Goal: Obtain resource: Download file/media

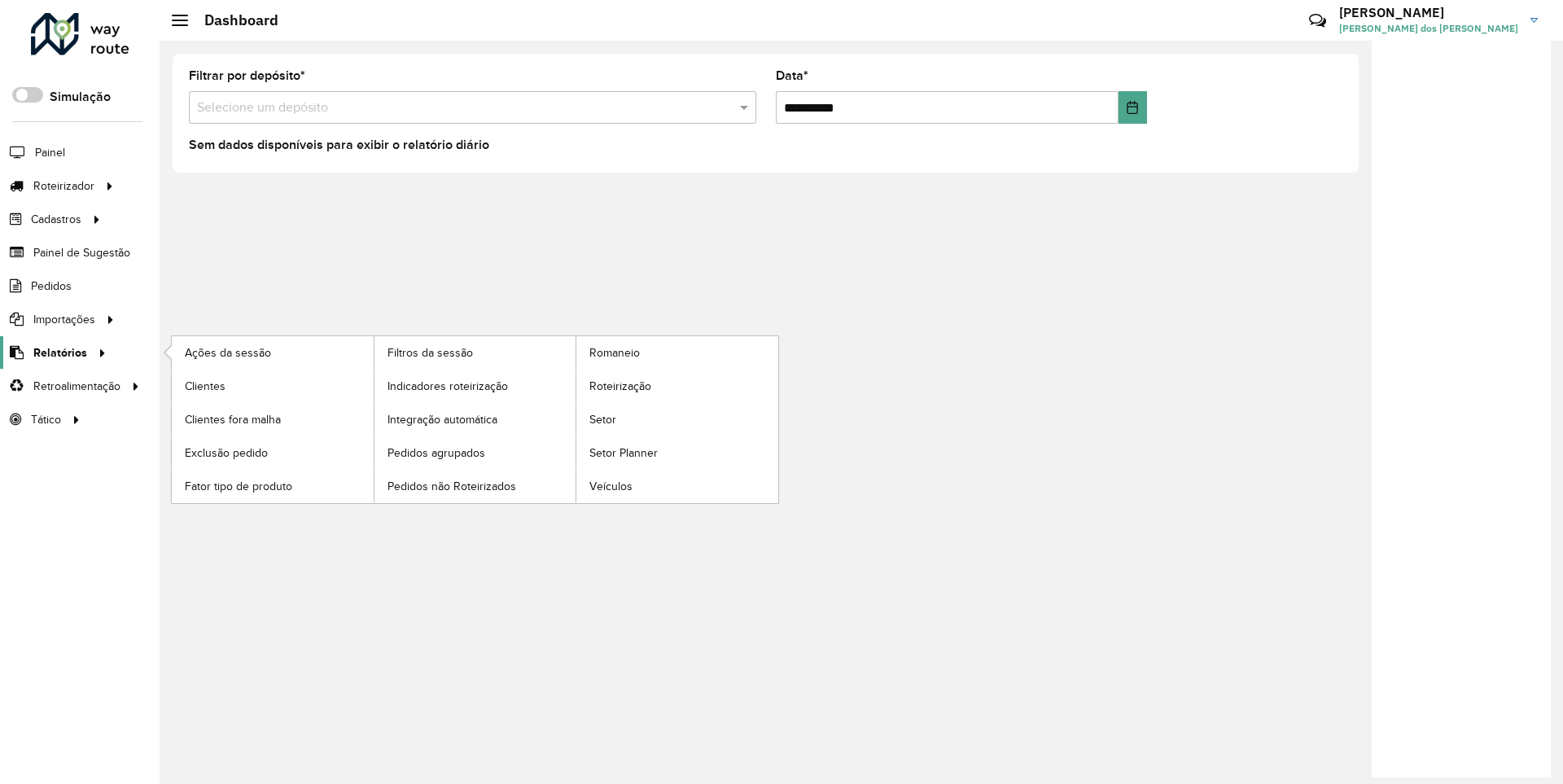
click at [57, 351] on span "Relatórios" at bounding box center [61, 353] width 54 height 17
click at [204, 385] on span "Clientes" at bounding box center [207, 387] width 44 height 17
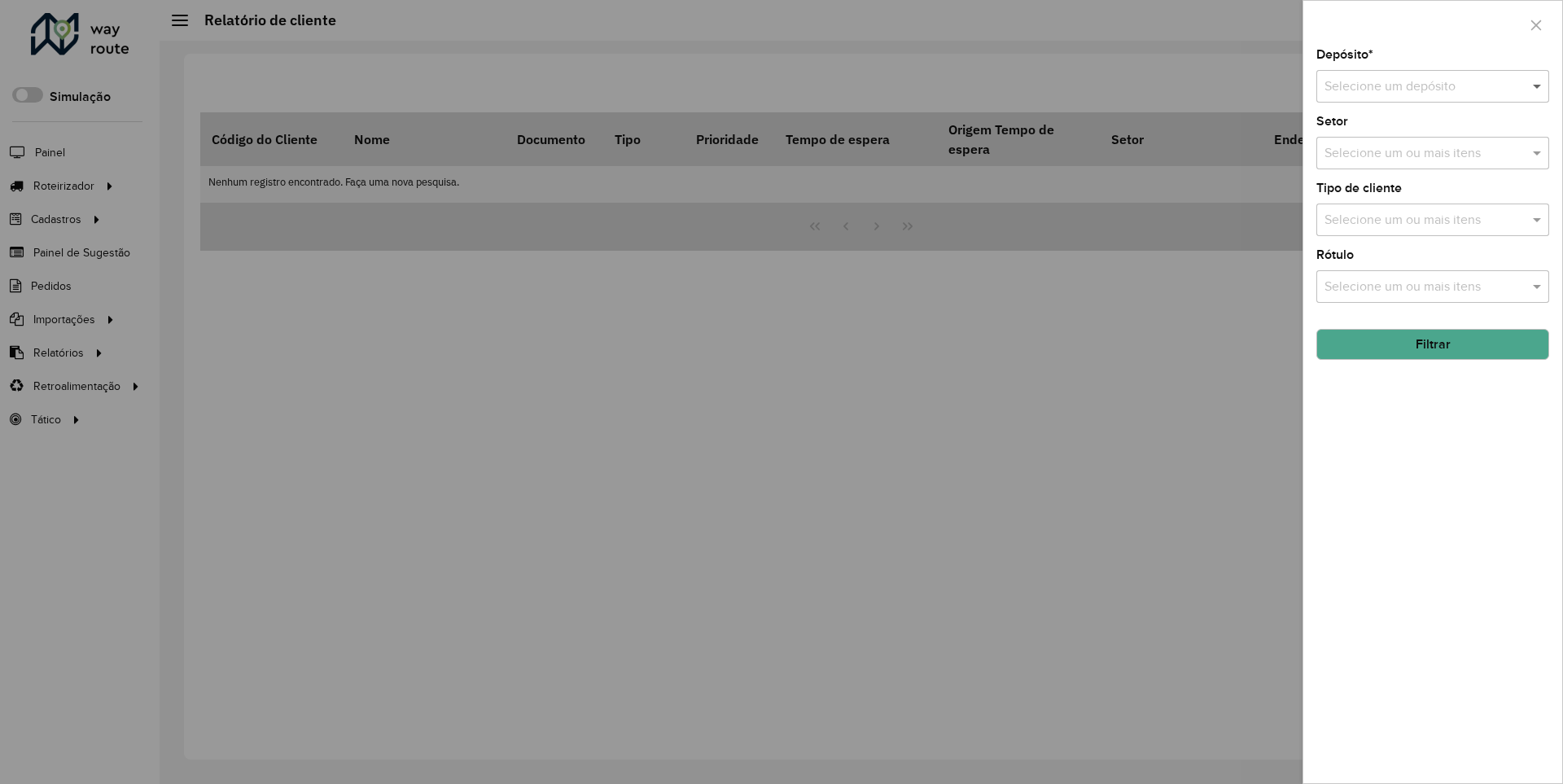
click at [1538, 86] on span at bounding box center [1539, 87] width 20 height 19
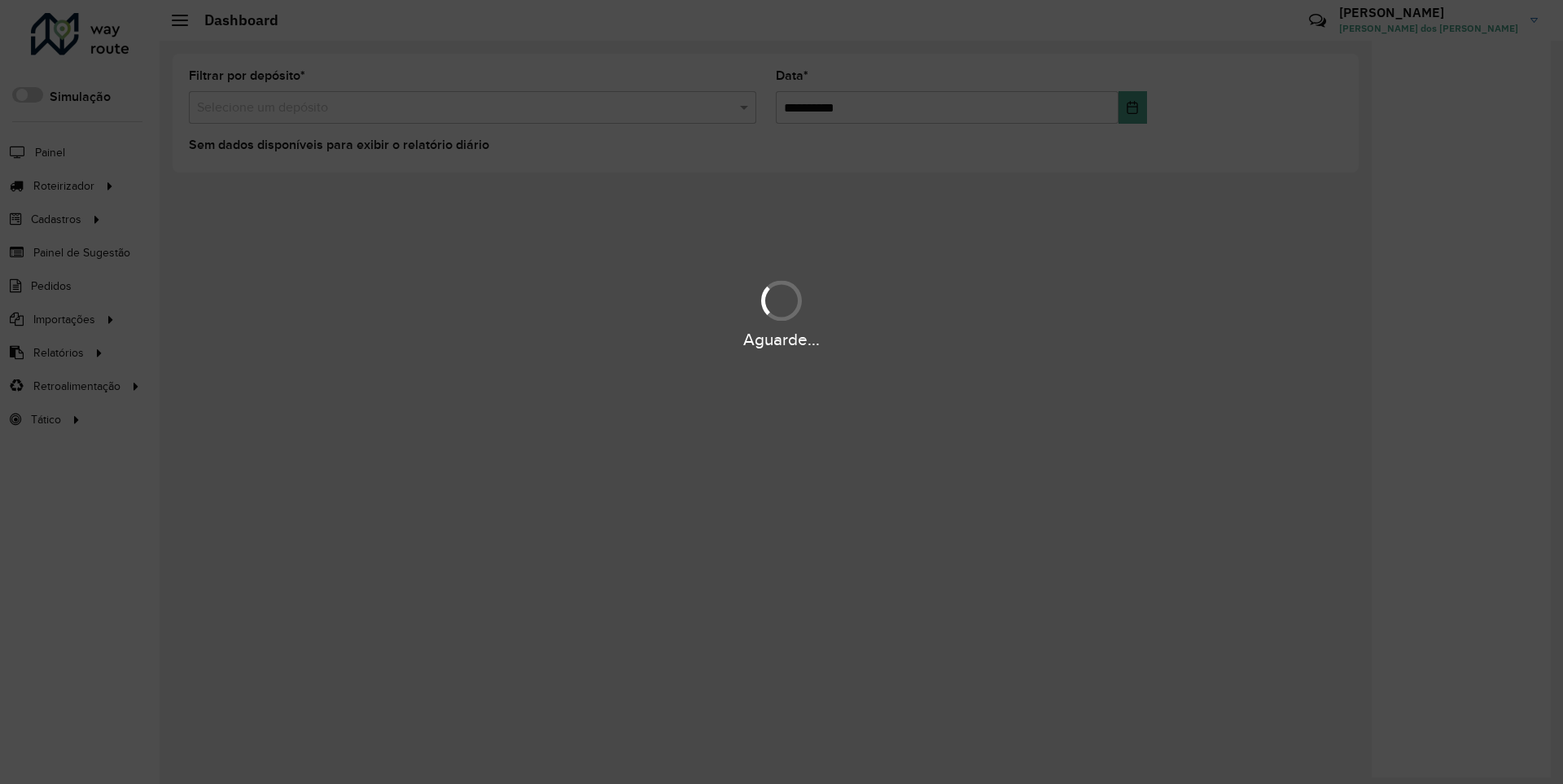
click at [57, 351] on div "Aguarde..." at bounding box center [782, 340] width 1563 height 25
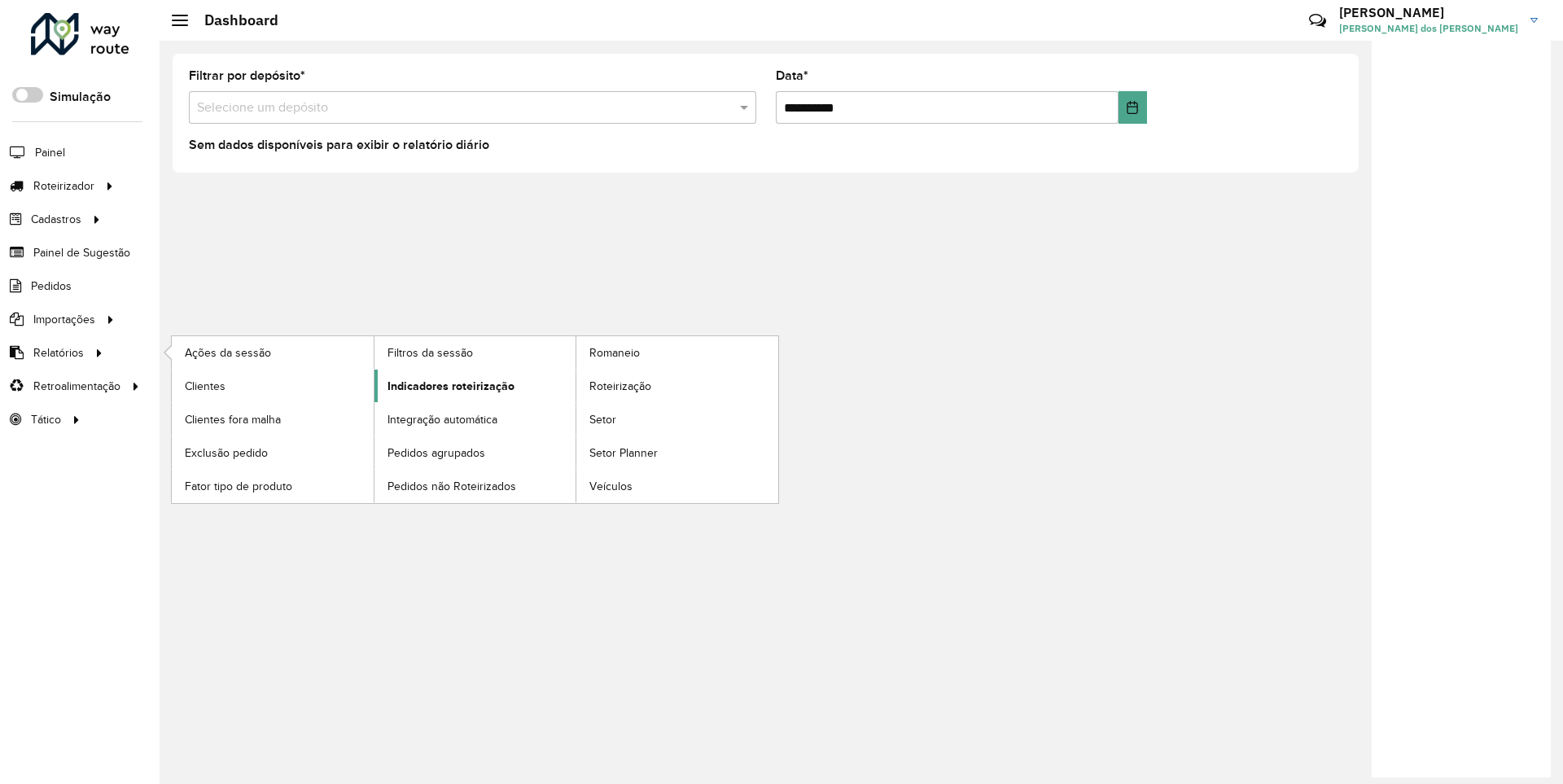
click at [447, 385] on span "Indicadores roteirização" at bounding box center [451, 387] width 127 height 17
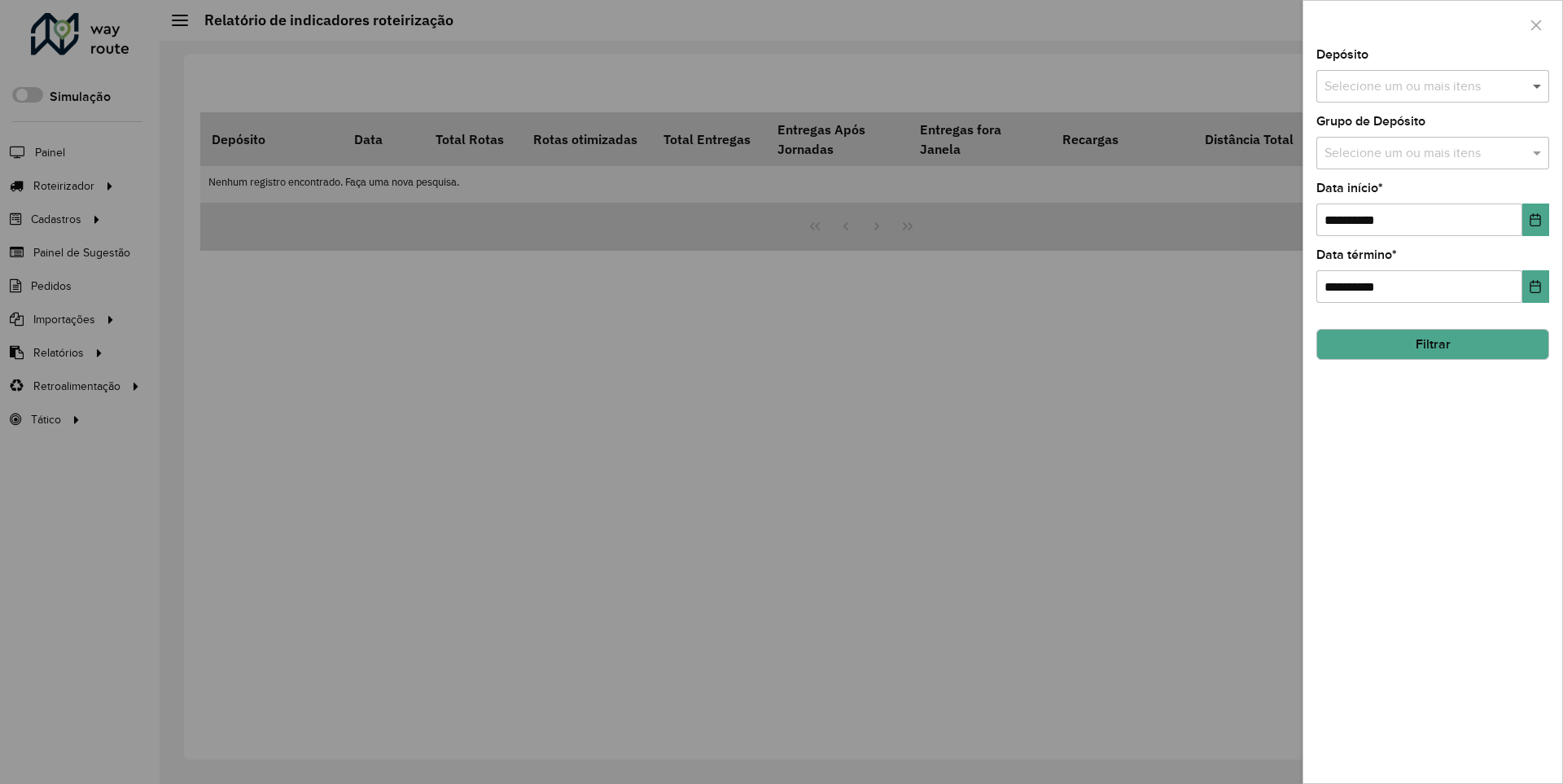
click at [1538, 86] on span at bounding box center [1539, 87] width 20 height 19
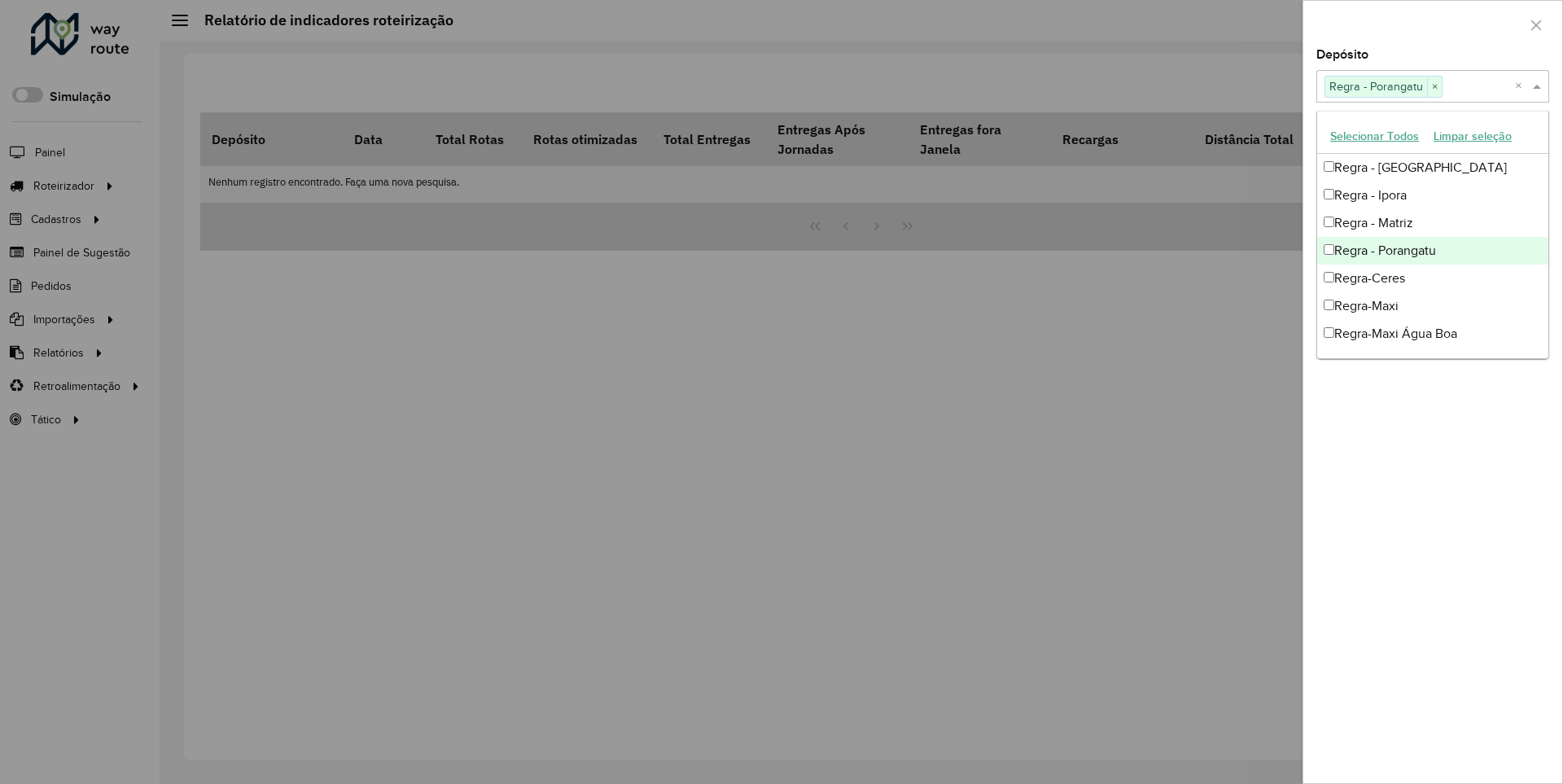
click at [1432, 24] on div at bounding box center [1433, 25] width 259 height 48
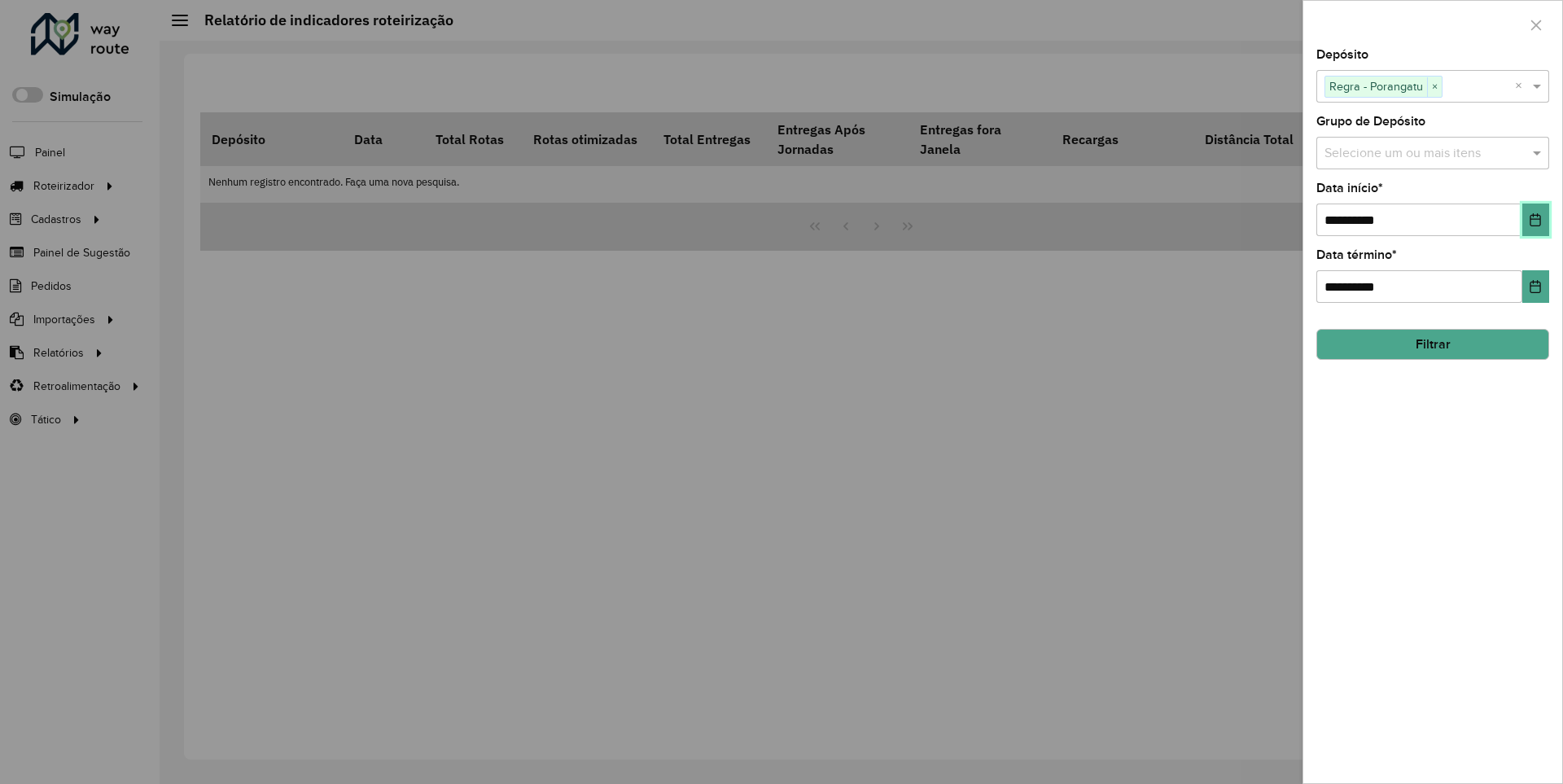
click at [1535, 219] on icon "Choose Date" at bounding box center [1536, 220] width 11 height 13
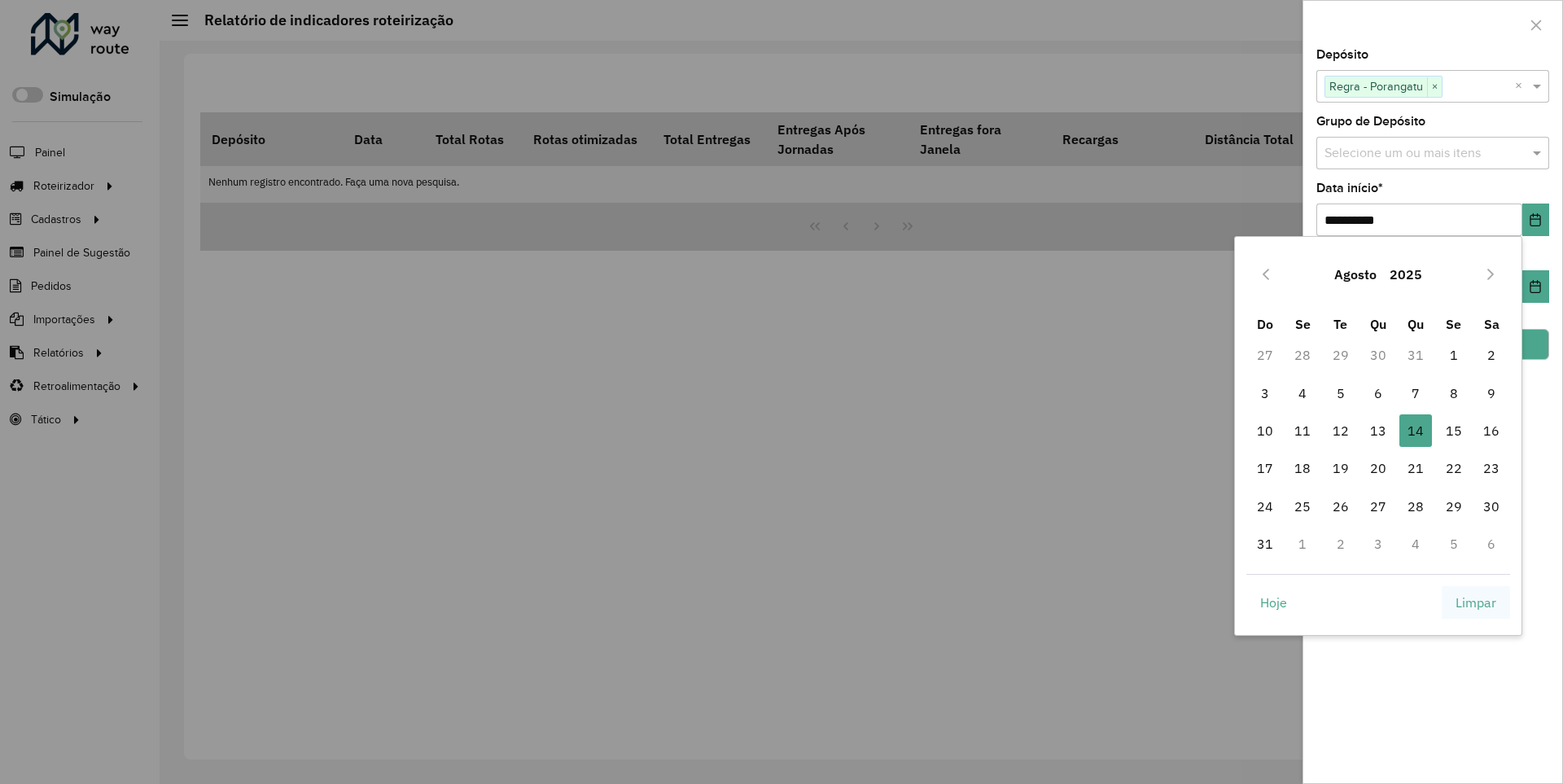
click at [1476, 601] on span "Limpar" at bounding box center [1476, 602] width 40 height 19
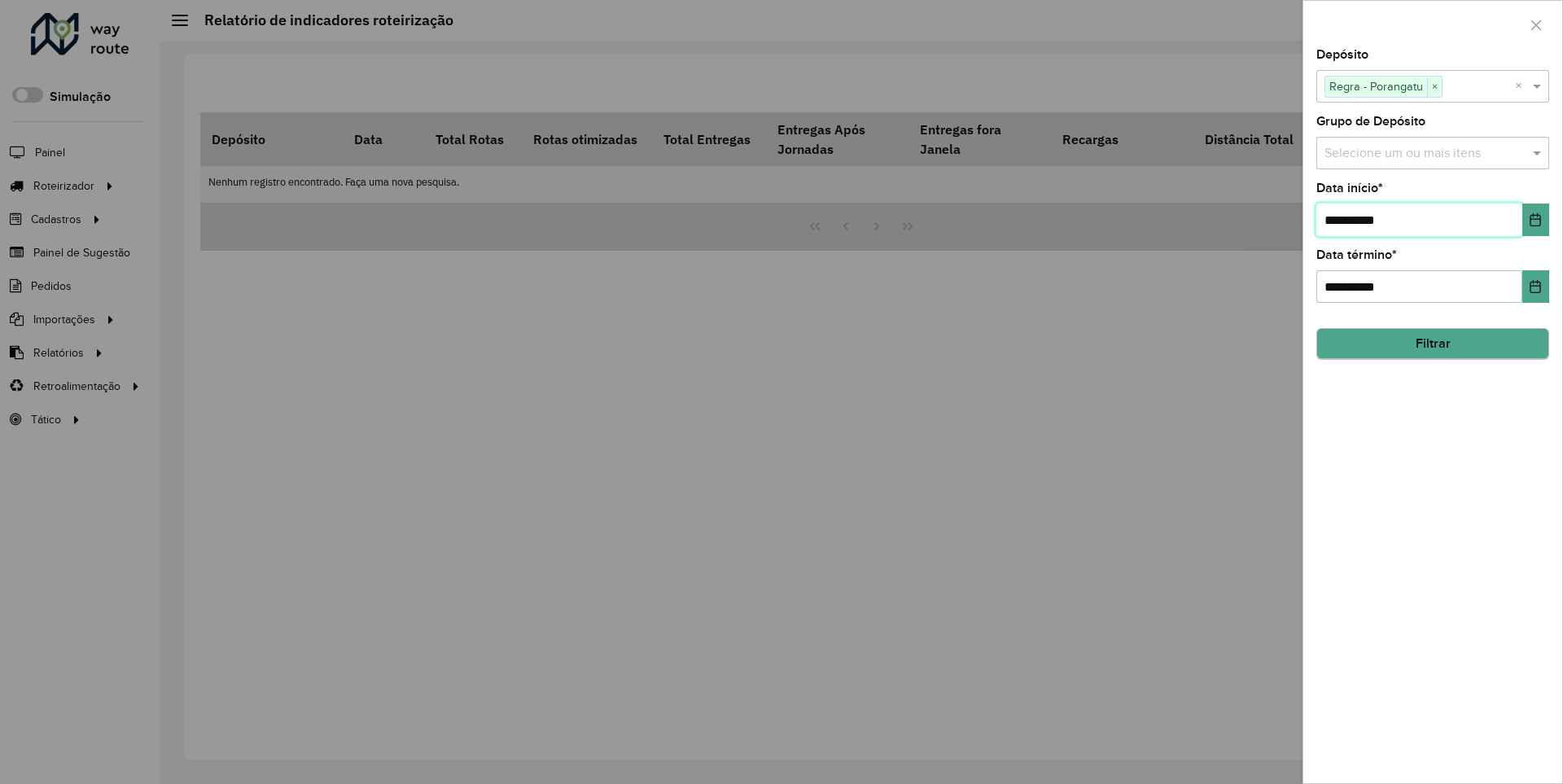
type input "**********"
click at [1432, 343] on button "Filtrar" at bounding box center [1433, 344] width 233 height 31
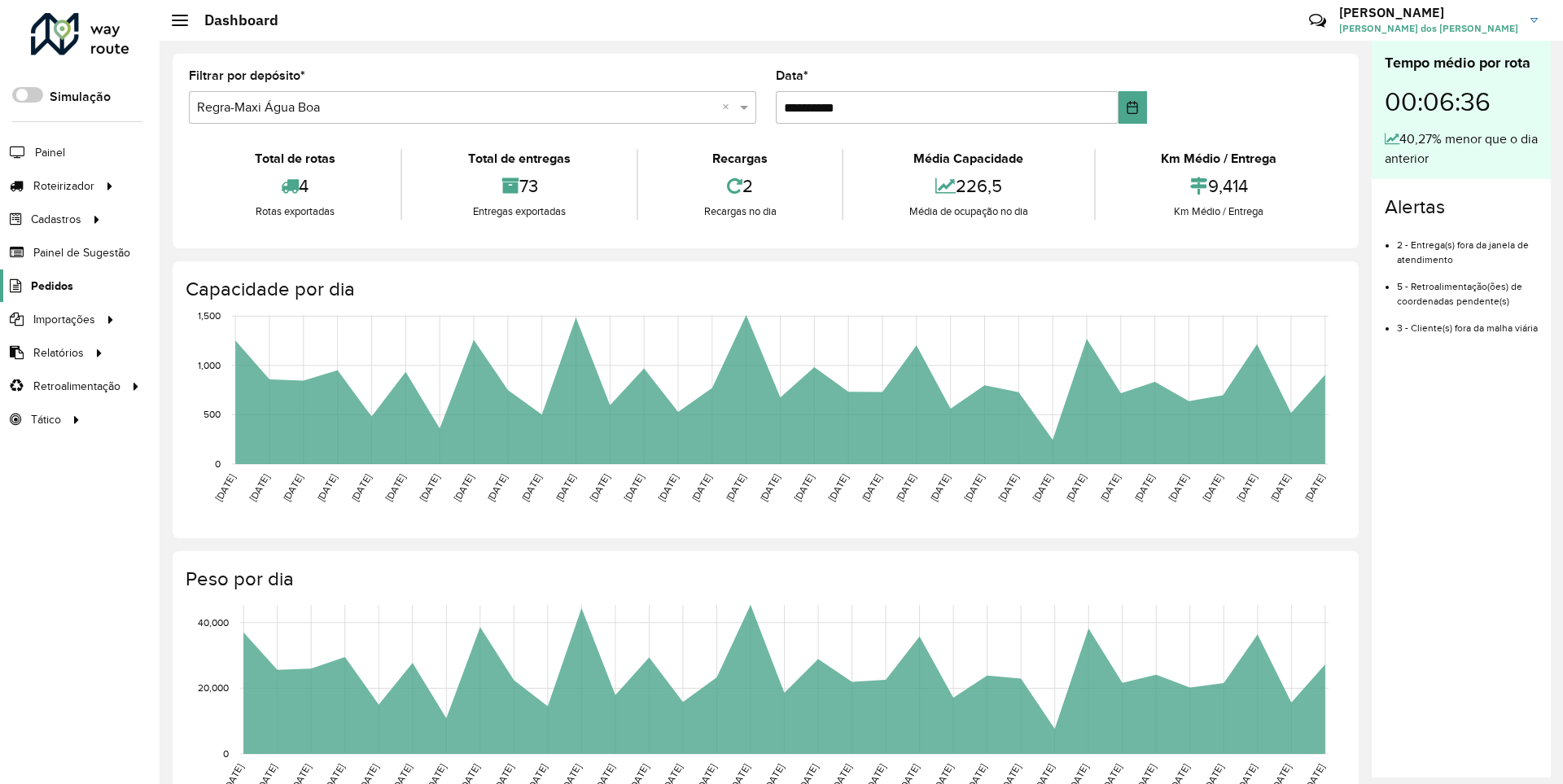
click at [50, 285] on span "Pedidos" at bounding box center [52, 287] width 42 height 17
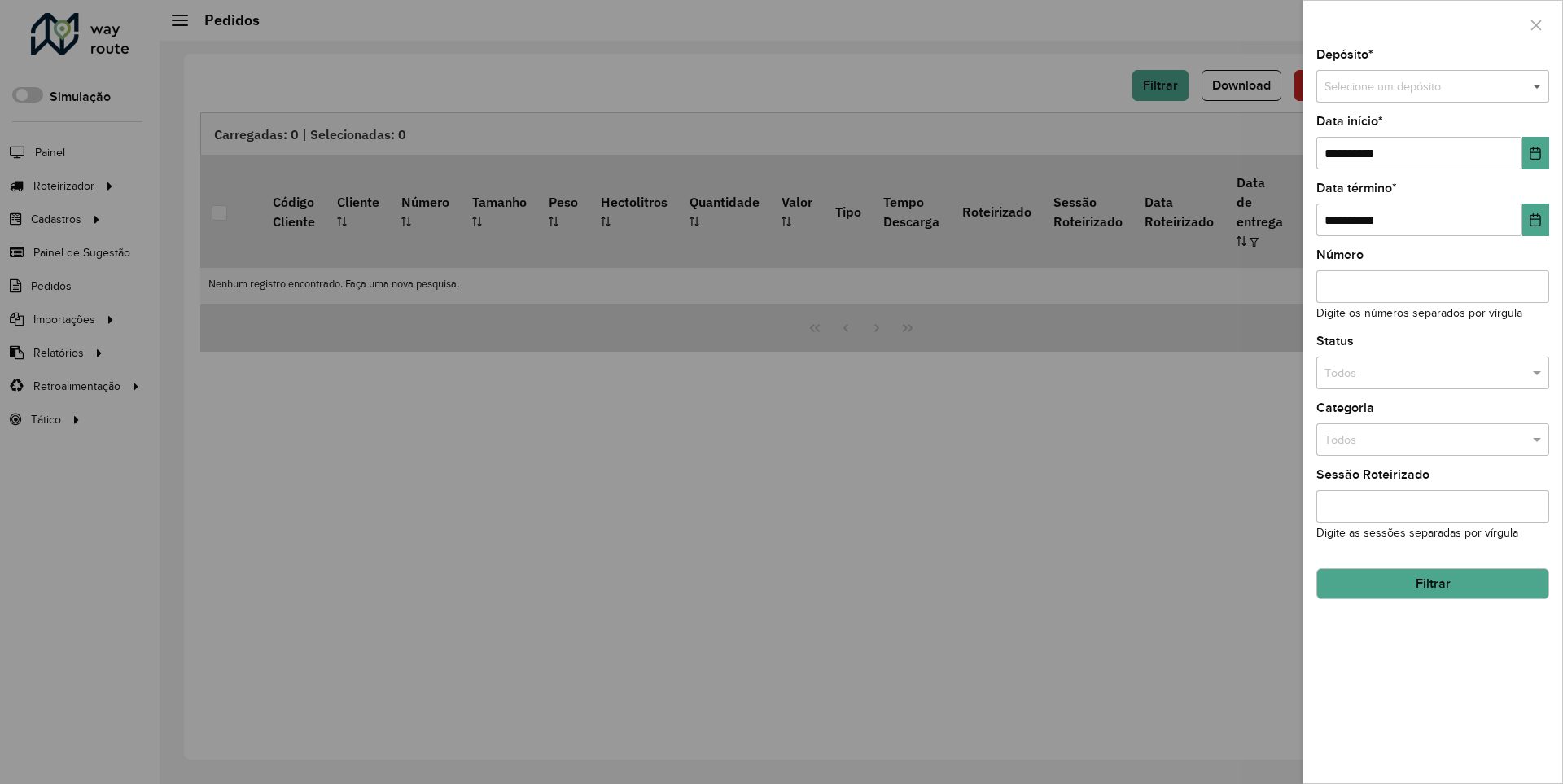
click at [1538, 87] on span at bounding box center [1539, 87] width 20 height 18
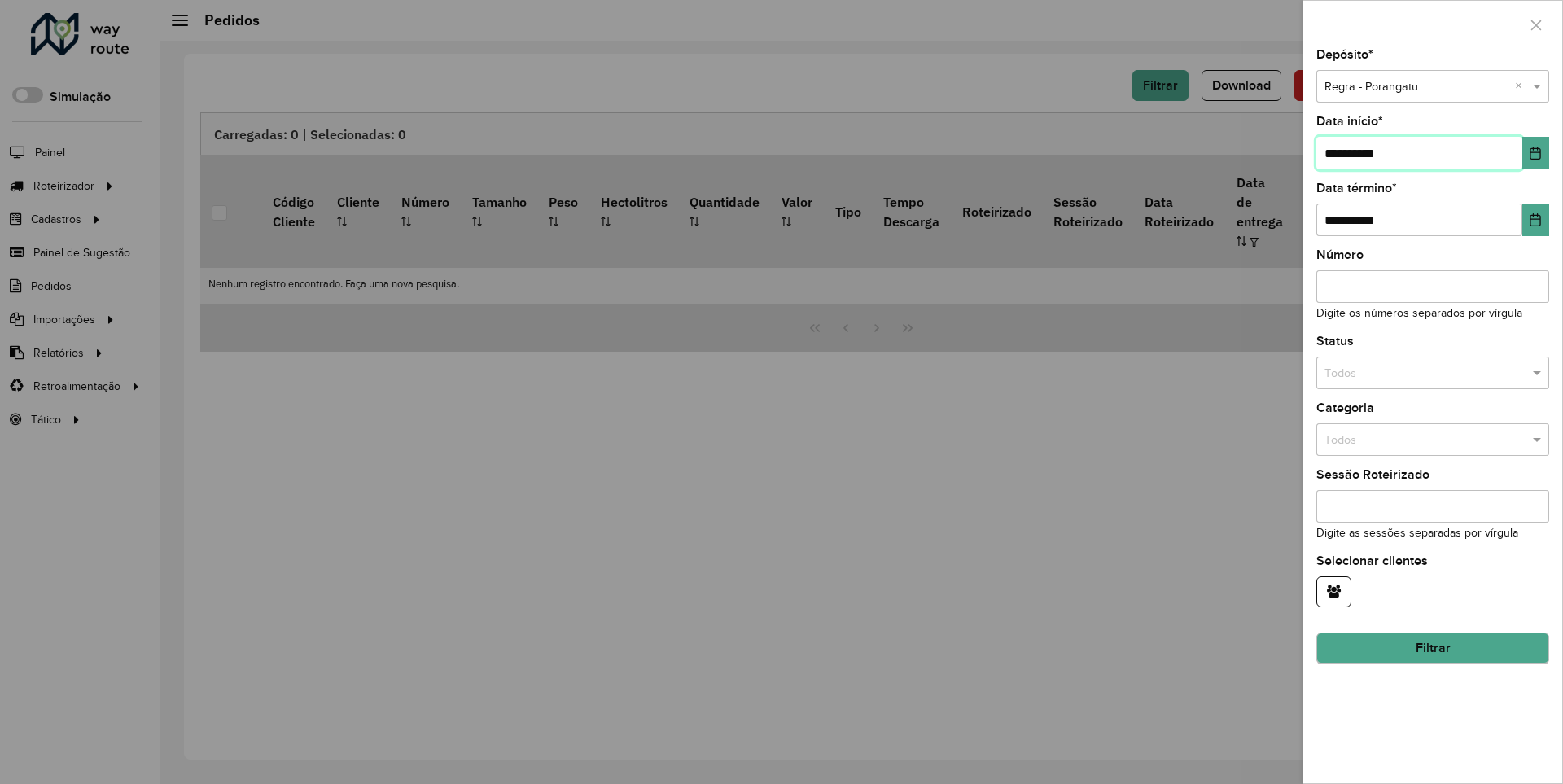
type input "**********"
click at [1432, 647] on button "Filtrar" at bounding box center [1433, 648] width 233 height 31
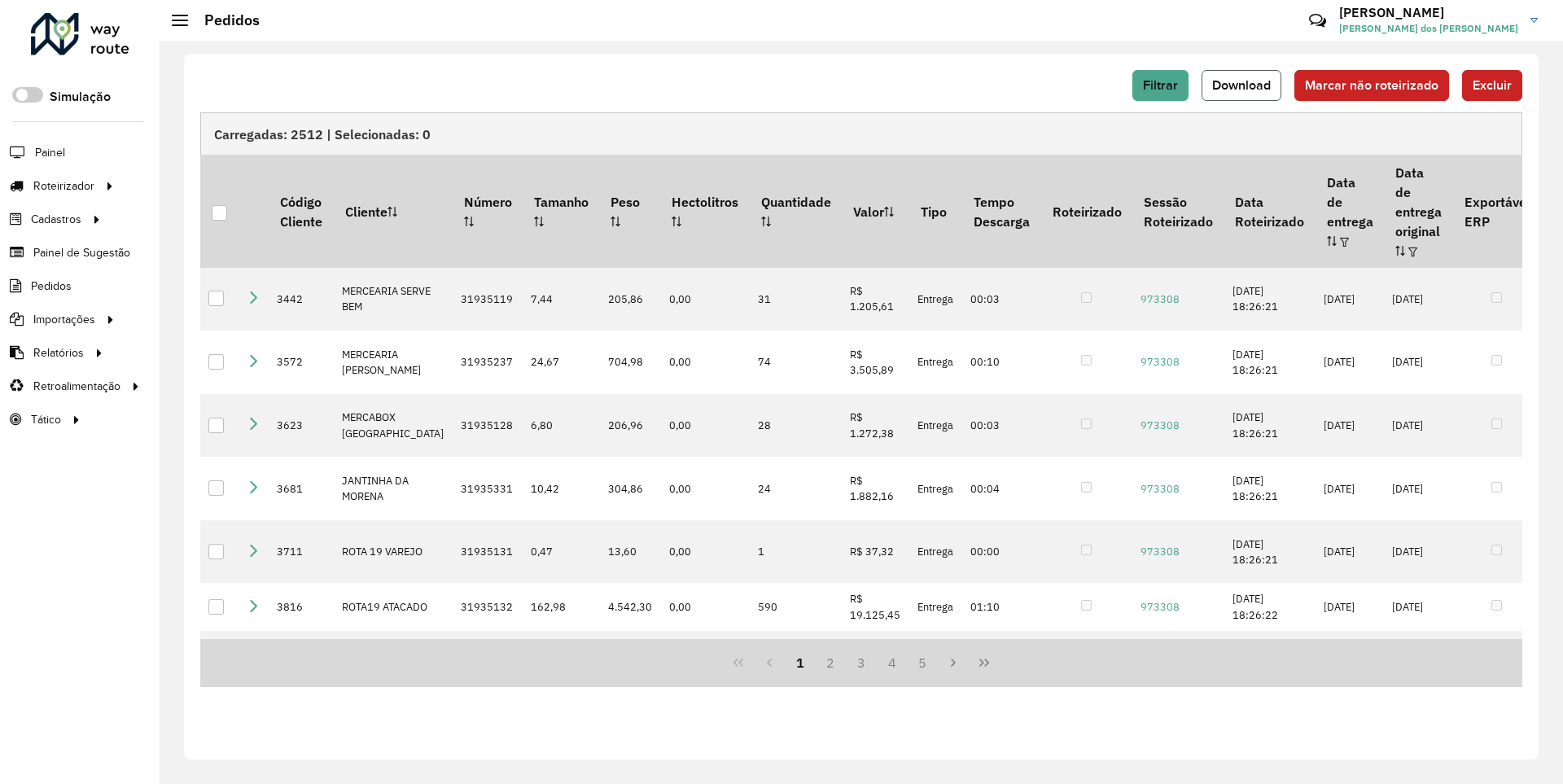
click at [1243, 85] on span "Download" at bounding box center [1242, 85] width 59 height 13
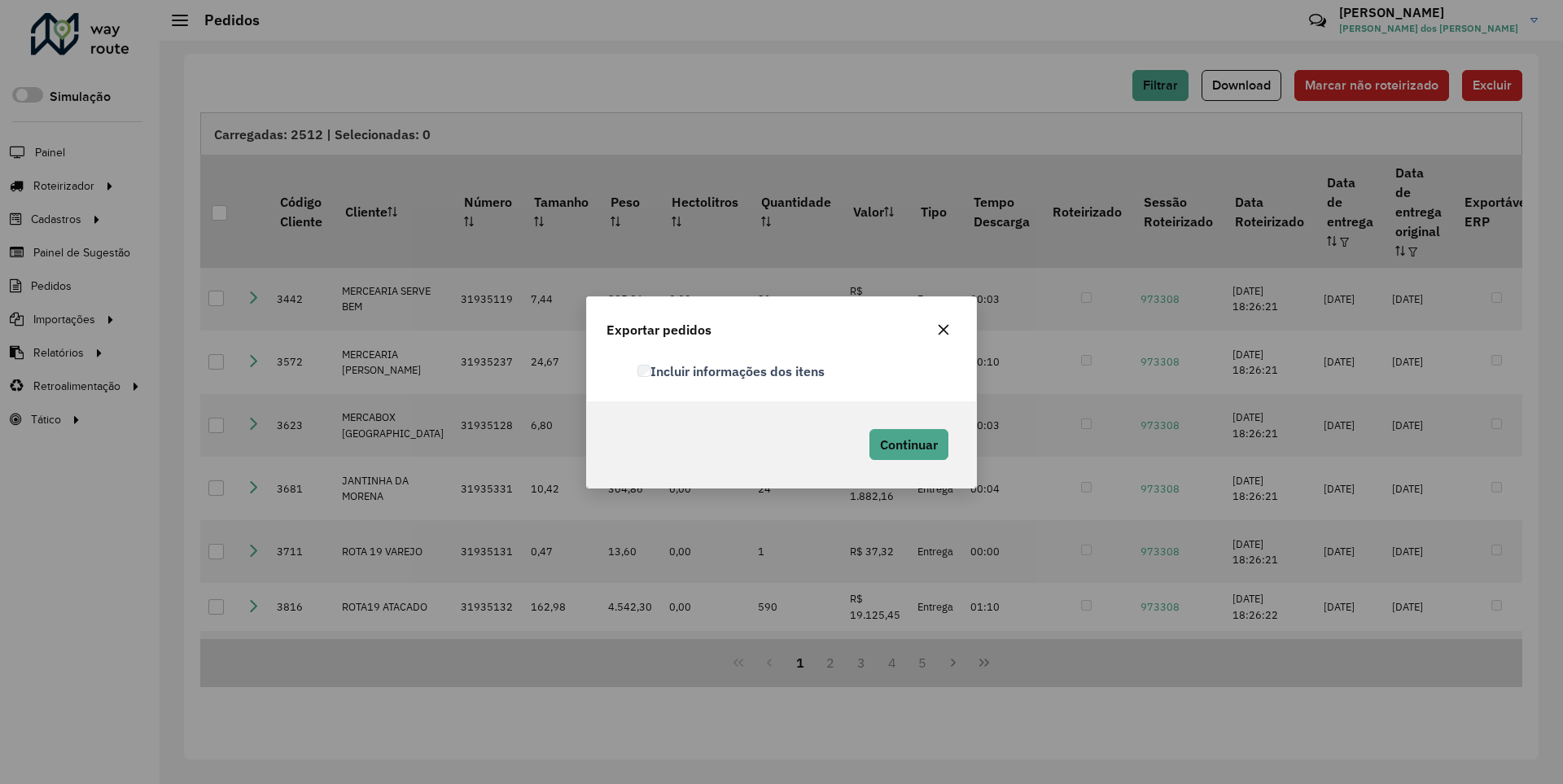
click at [732, 370] on label "Incluir informações dos itens" at bounding box center [730, 371] width 188 height 19
click at [907, 443] on span "Continuar" at bounding box center [910, 443] width 58 height 16
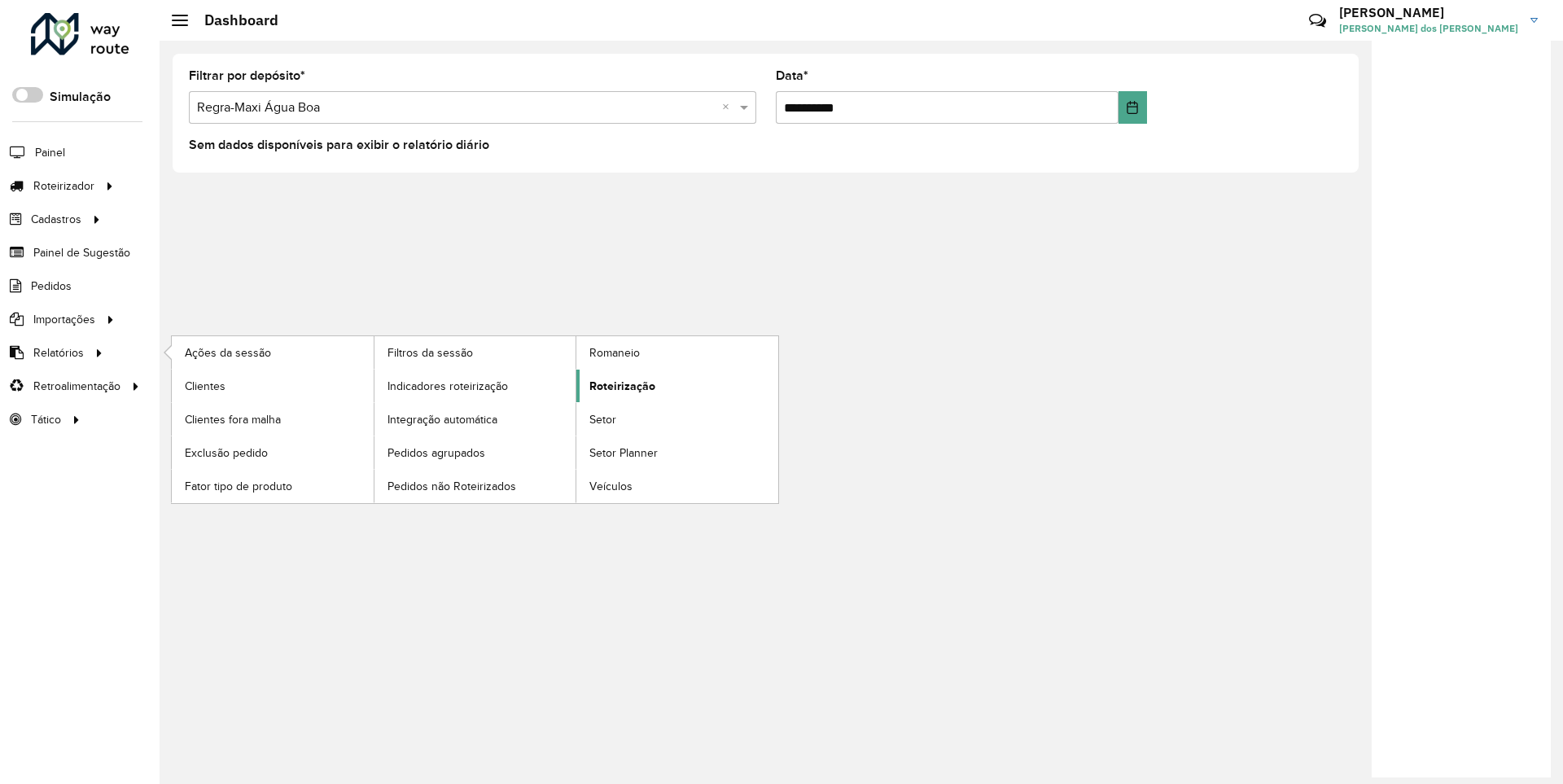
click at [620, 385] on span "Roteirização" at bounding box center [623, 387] width 66 height 17
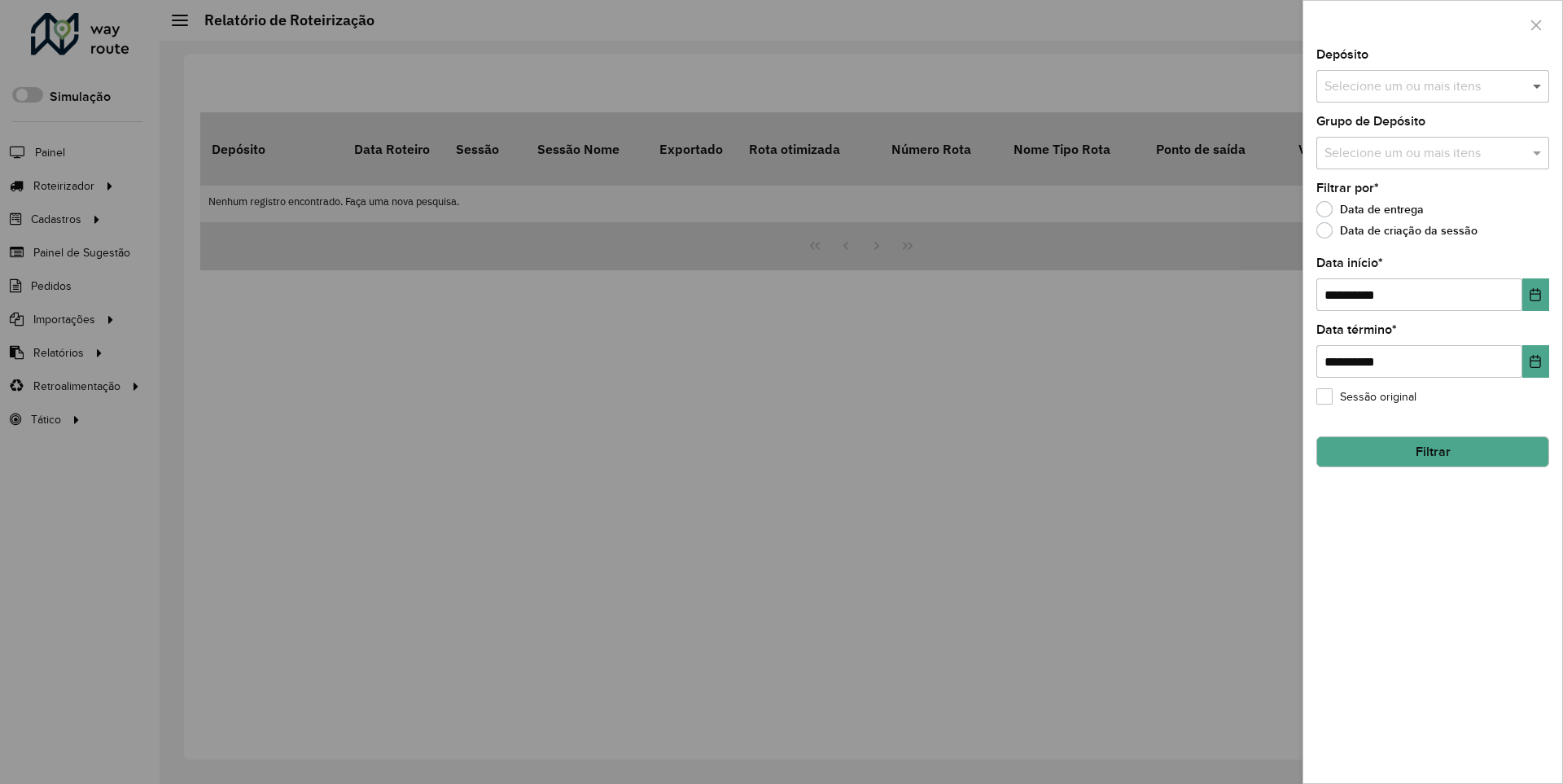
click at [1538, 86] on span at bounding box center [1539, 87] width 20 height 19
click at [1535, 293] on icon "Choose Date" at bounding box center [1536, 295] width 11 height 13
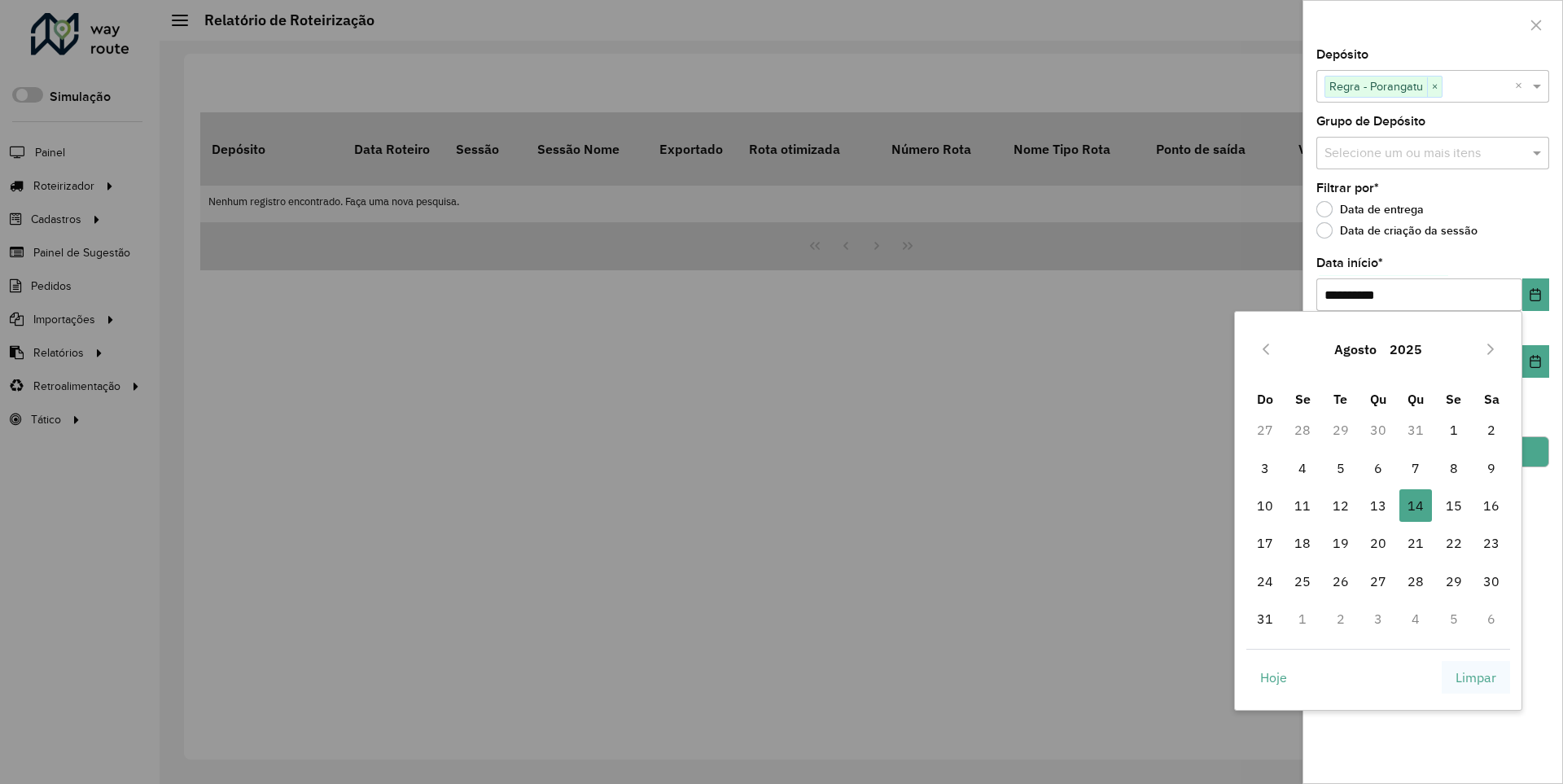
click at [1476, 676] on span "Limpar" at bounding box center [1476, 677] width 40 height 19
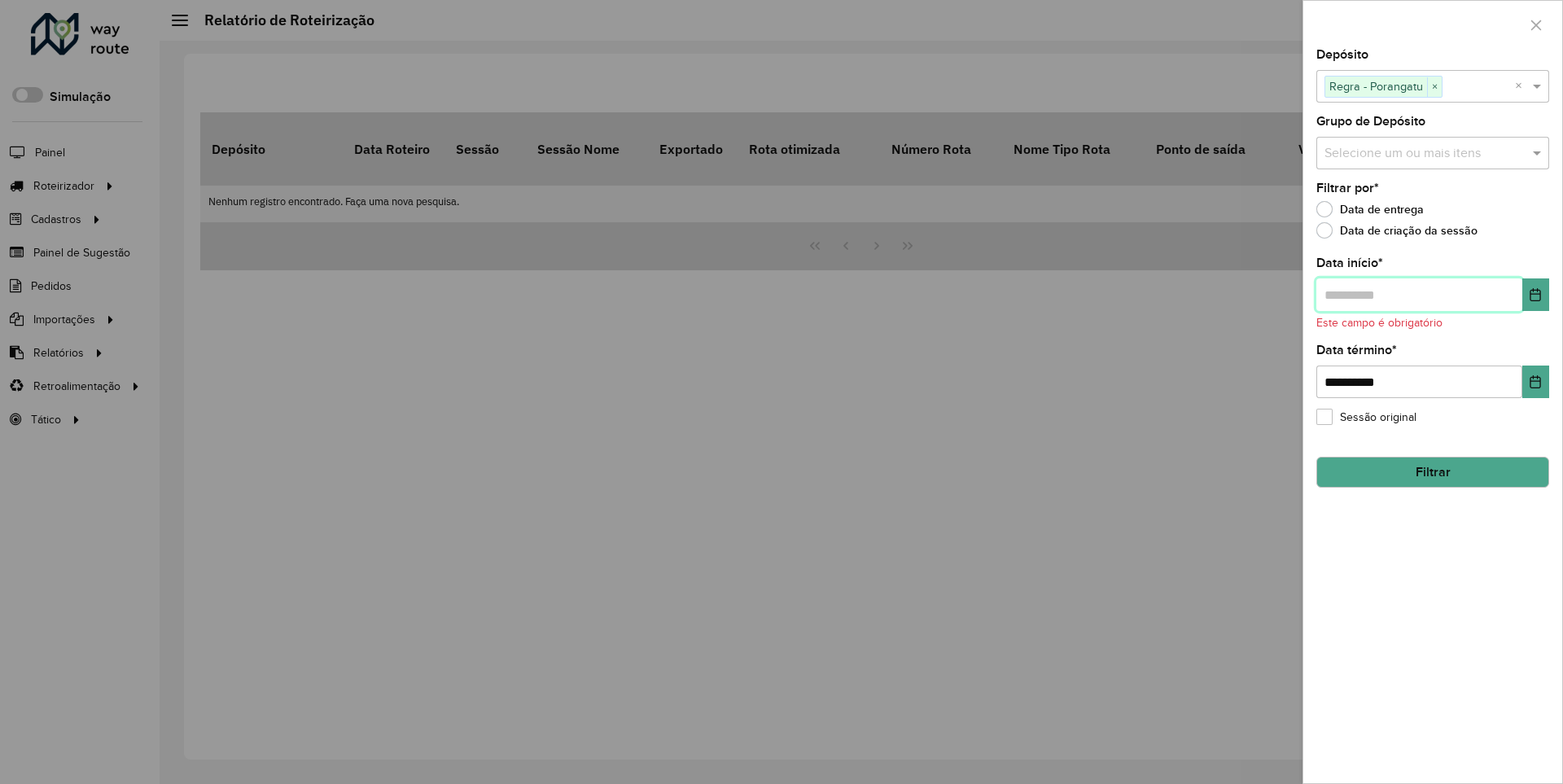
click at [1419, 293] on input "text" at bounding box center [1420, 294] width 206 height 33
type input "**********"
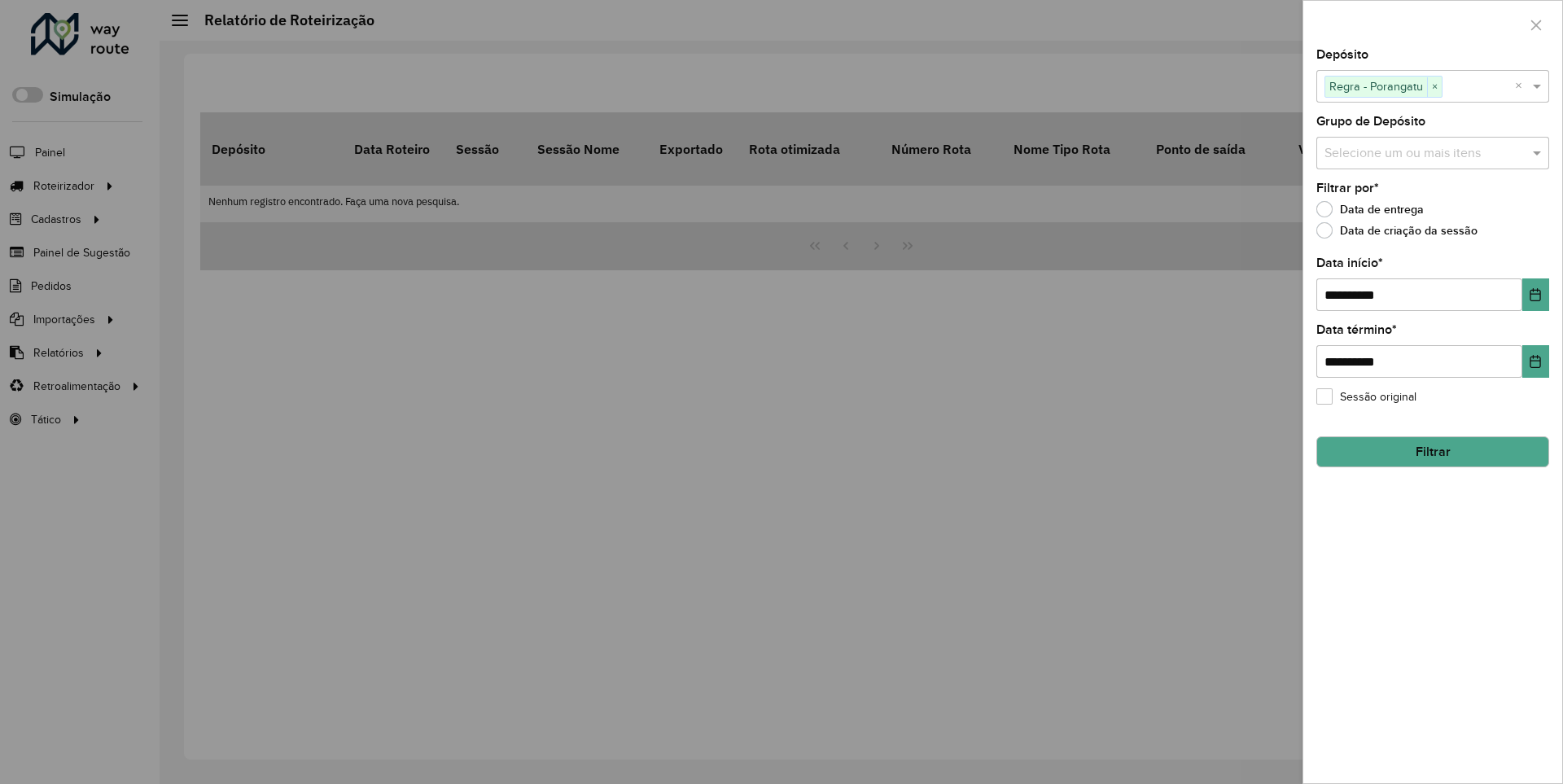
click at [1432, 451] on button "Filtrar" at bounding box center [1433, 451] width 233 height 31
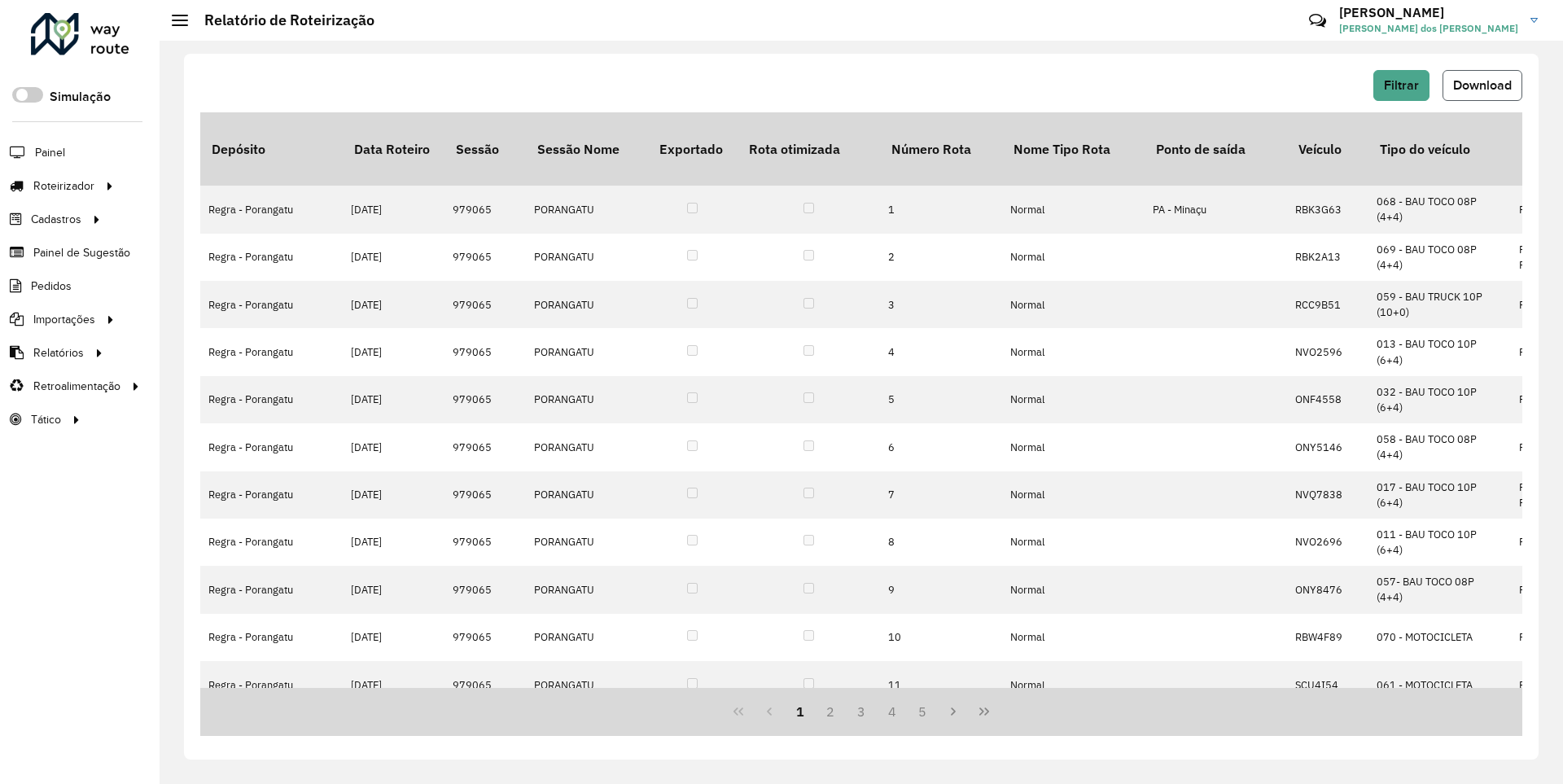
click at [1481, 85] on span "Download" at bounding box center [1482, 85] width 59 height 13
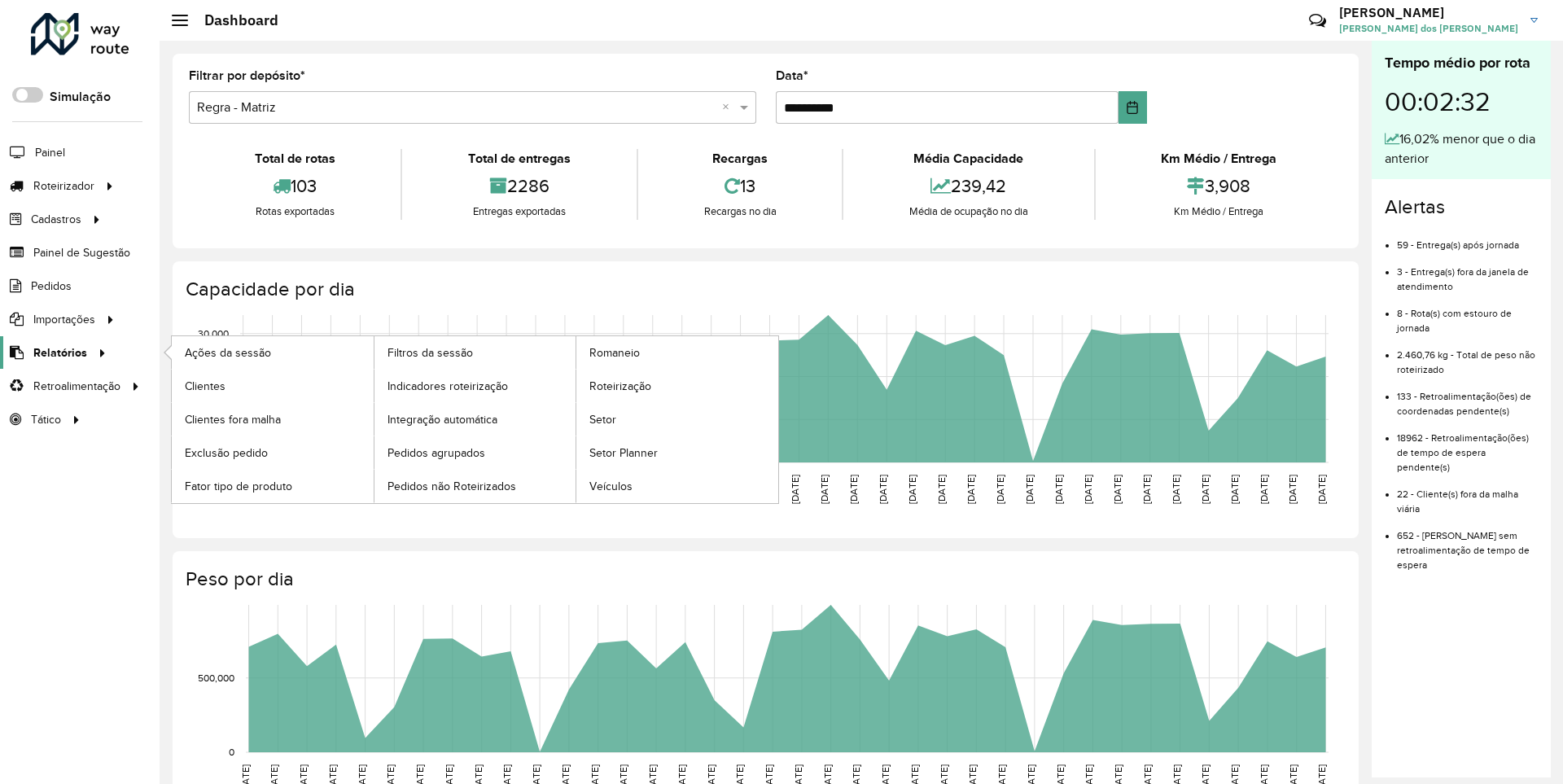
click at [57, 351] on span "Relatórios" at bounding box center [61, 353] width 54 height 17
click at [204, 385] on span "Clientes" at bounding box center [207, 387] width 44 height 17
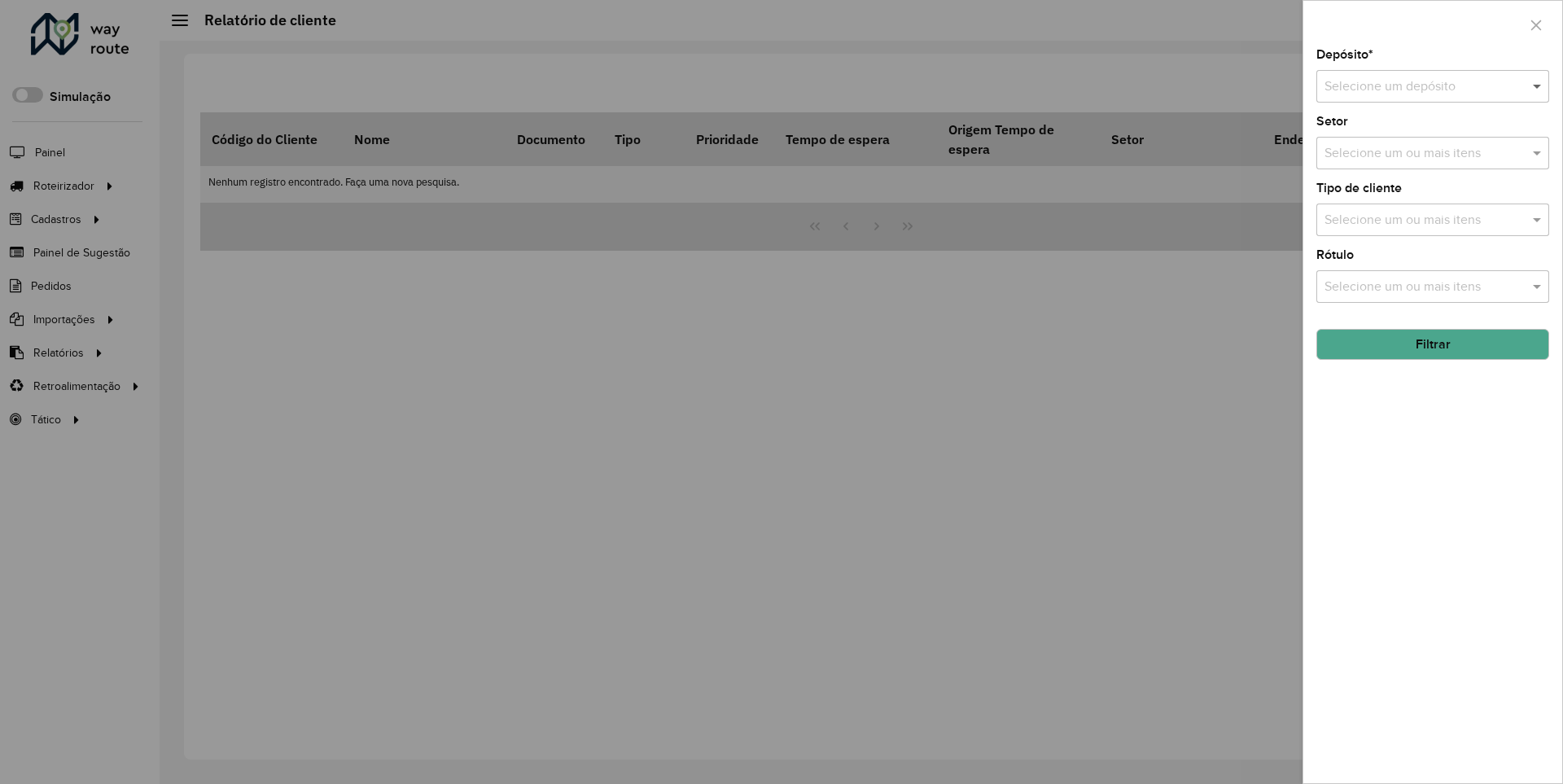
click at [1538, 86] on span at bounding box center [1539, 87] width 20 height 19
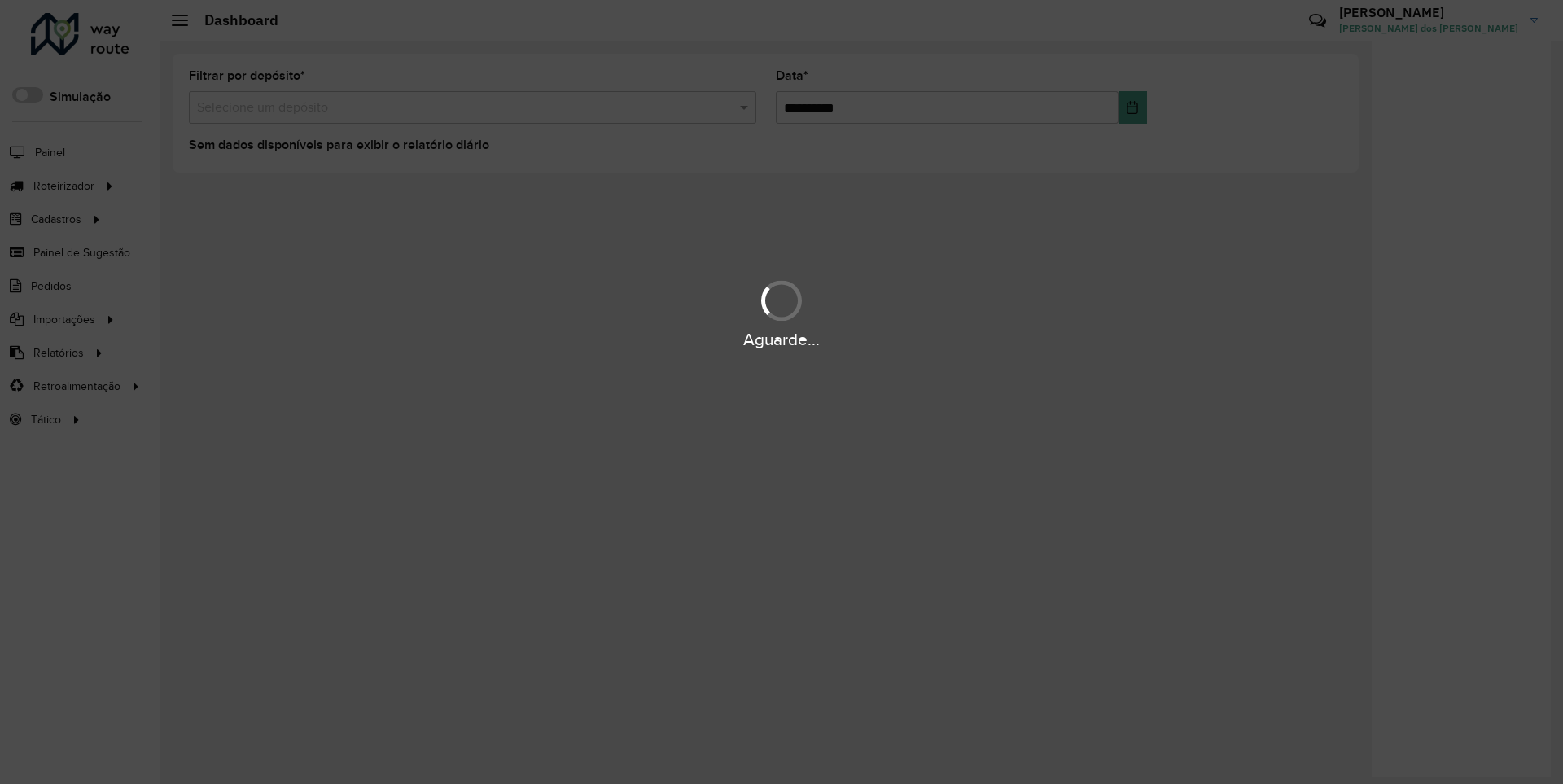
click at [57, 351] on div "Aguarde..." at bounding box center [782, 340] width 1563 height 25
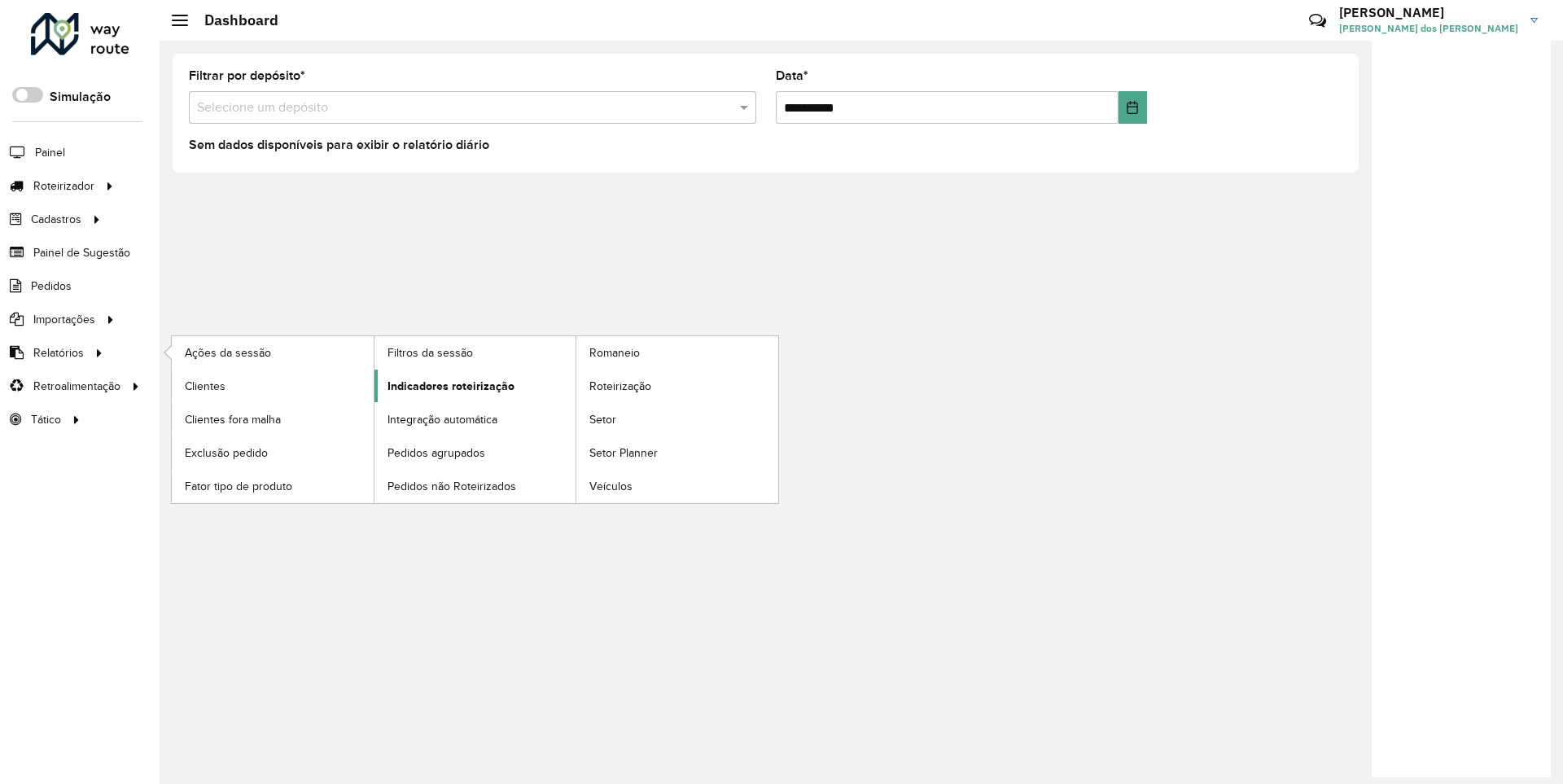
click at [447, 385] on span "Indicadores roteirização" at bounding box center [451, 387] width 127 height 17
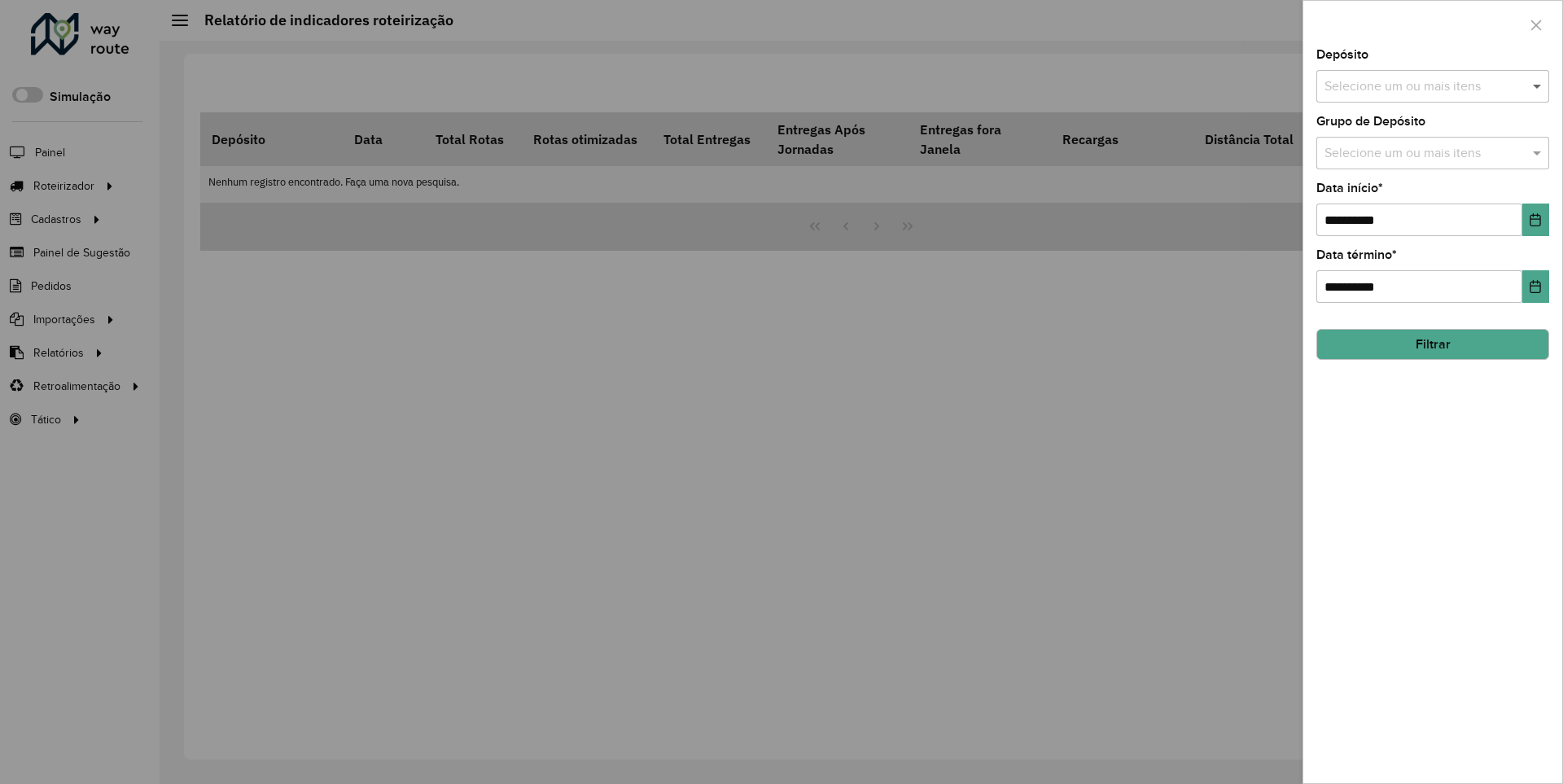
click at [1538, 86] on span at bounding box center [1539, 87] width 20 height 19
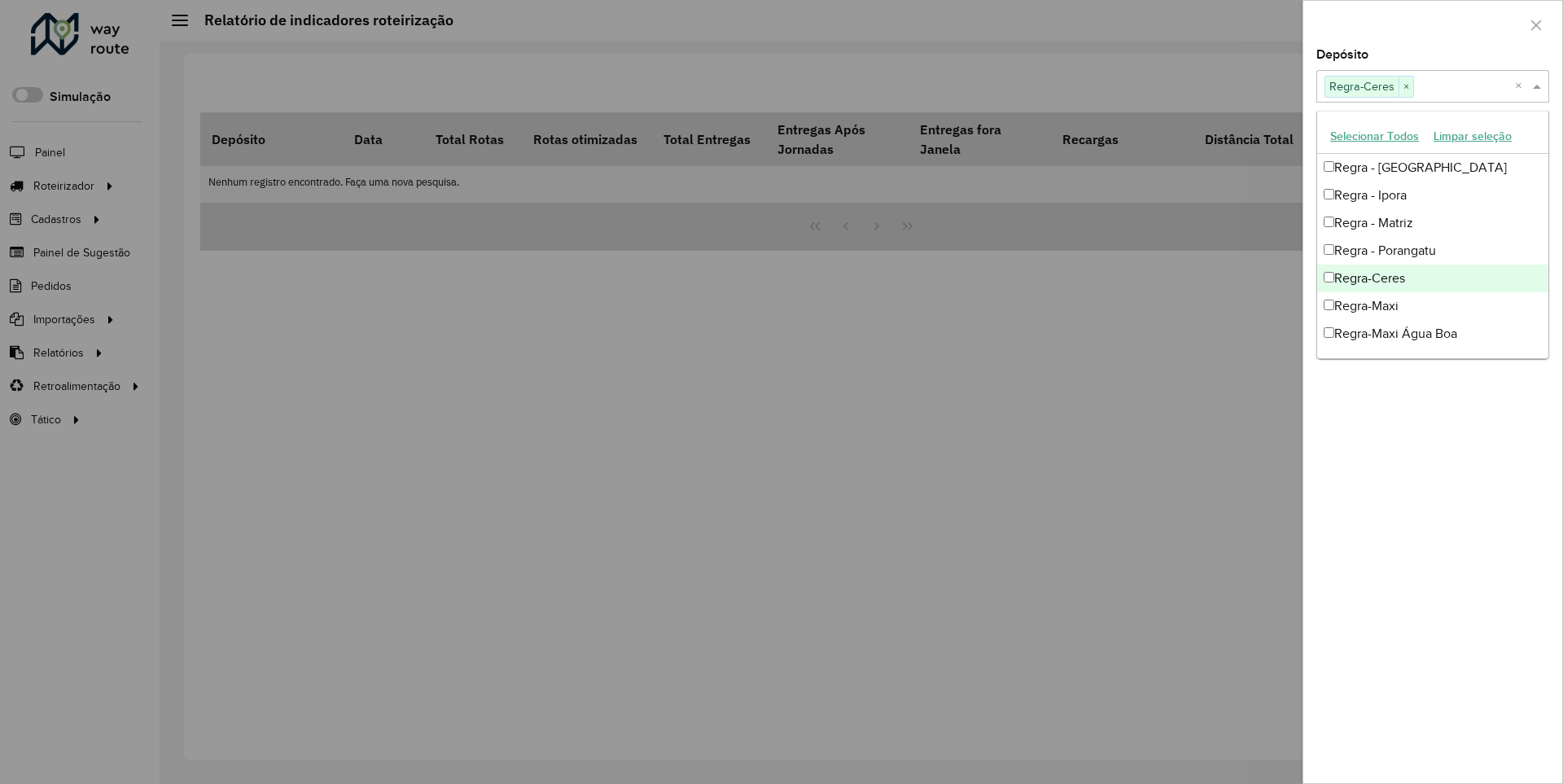
click at [1432, 24] on div at bounding box center [1433, 25] width 259 height 48
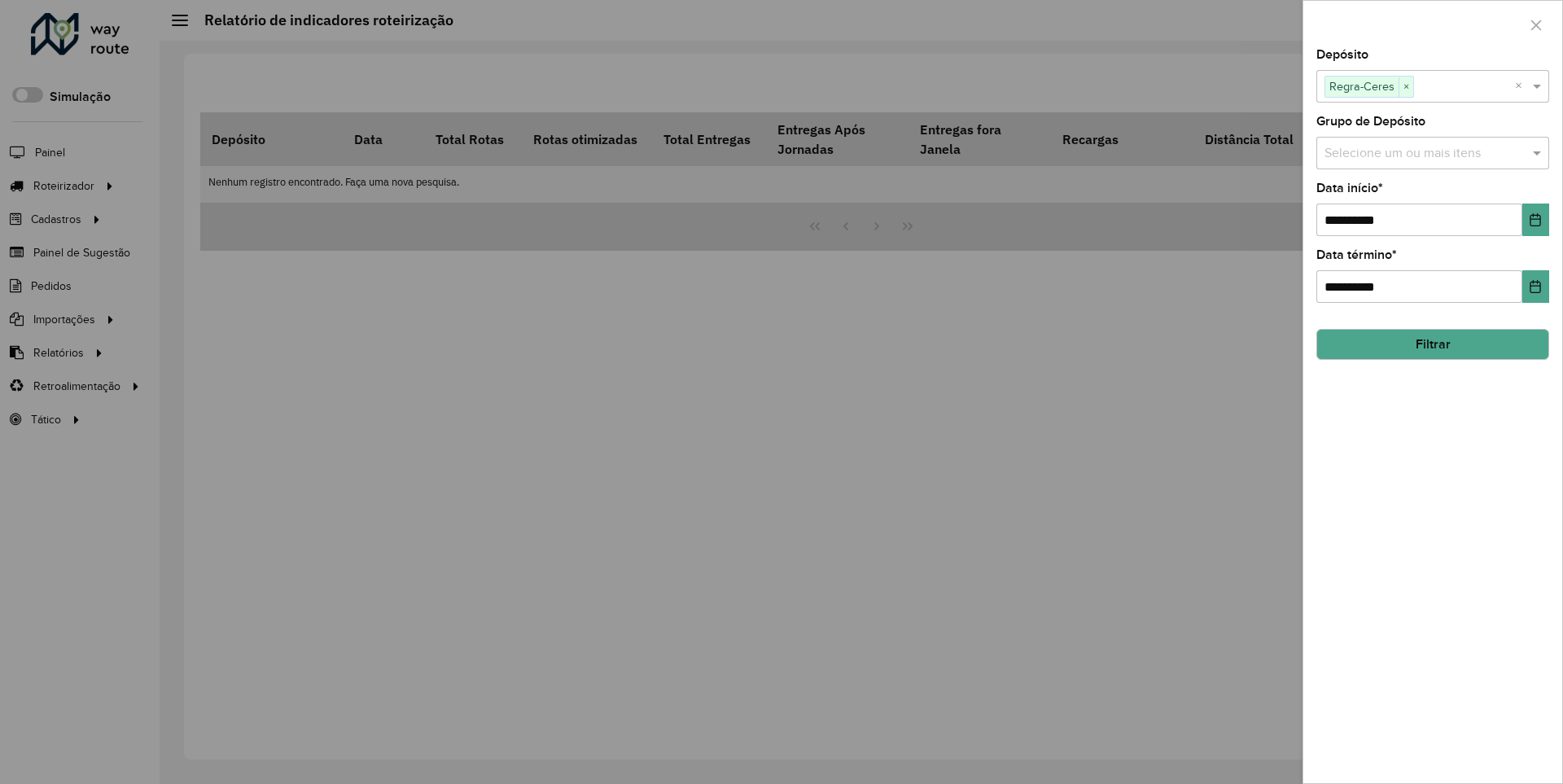
click at [1535, 219] on icon "Choose Date" at bounding box center [1536, 220] width 11 height 13
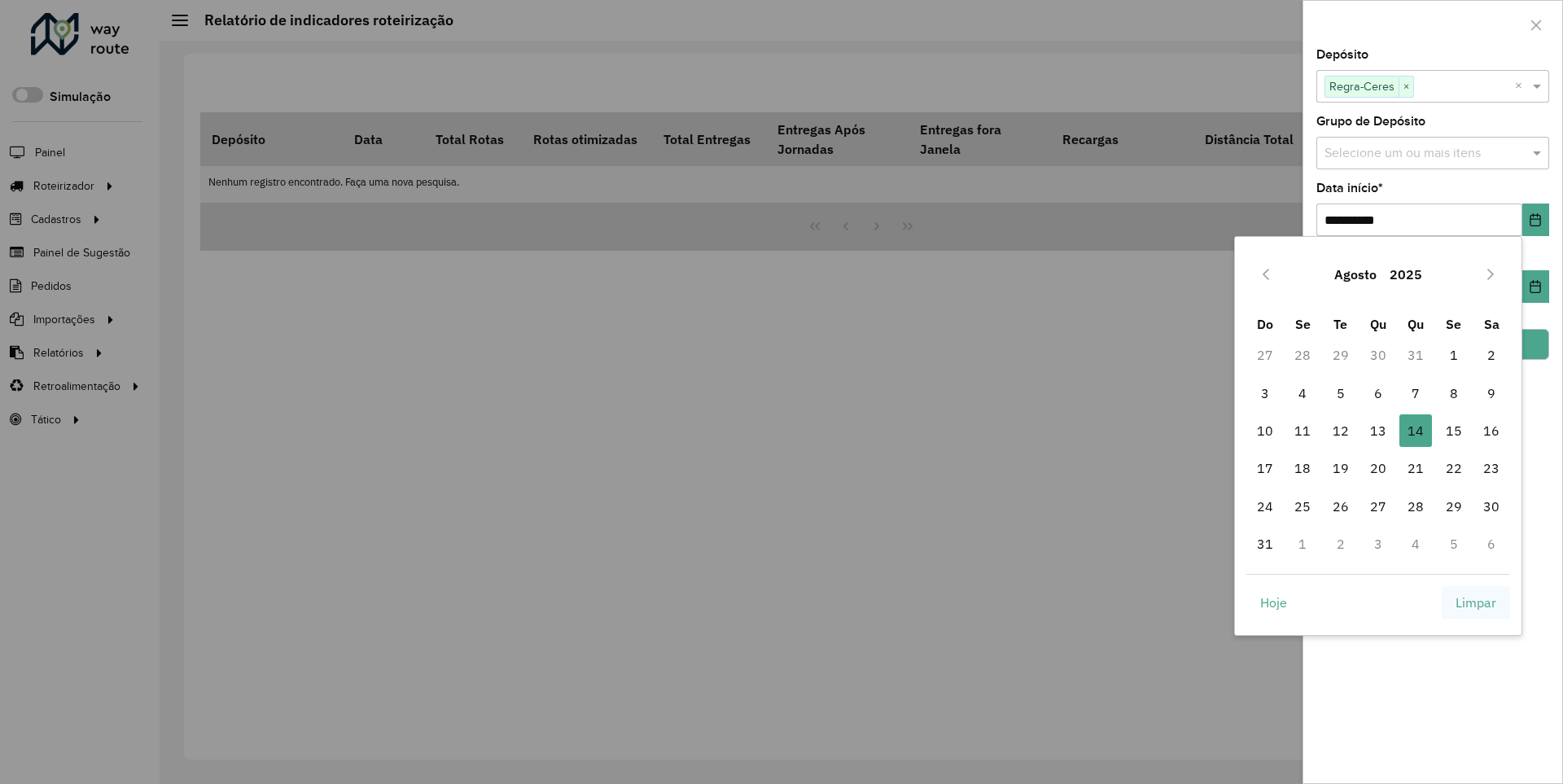
click at [1476, 601] on span "Limpar" at bounding box center [1476, 602] width 40 height 19
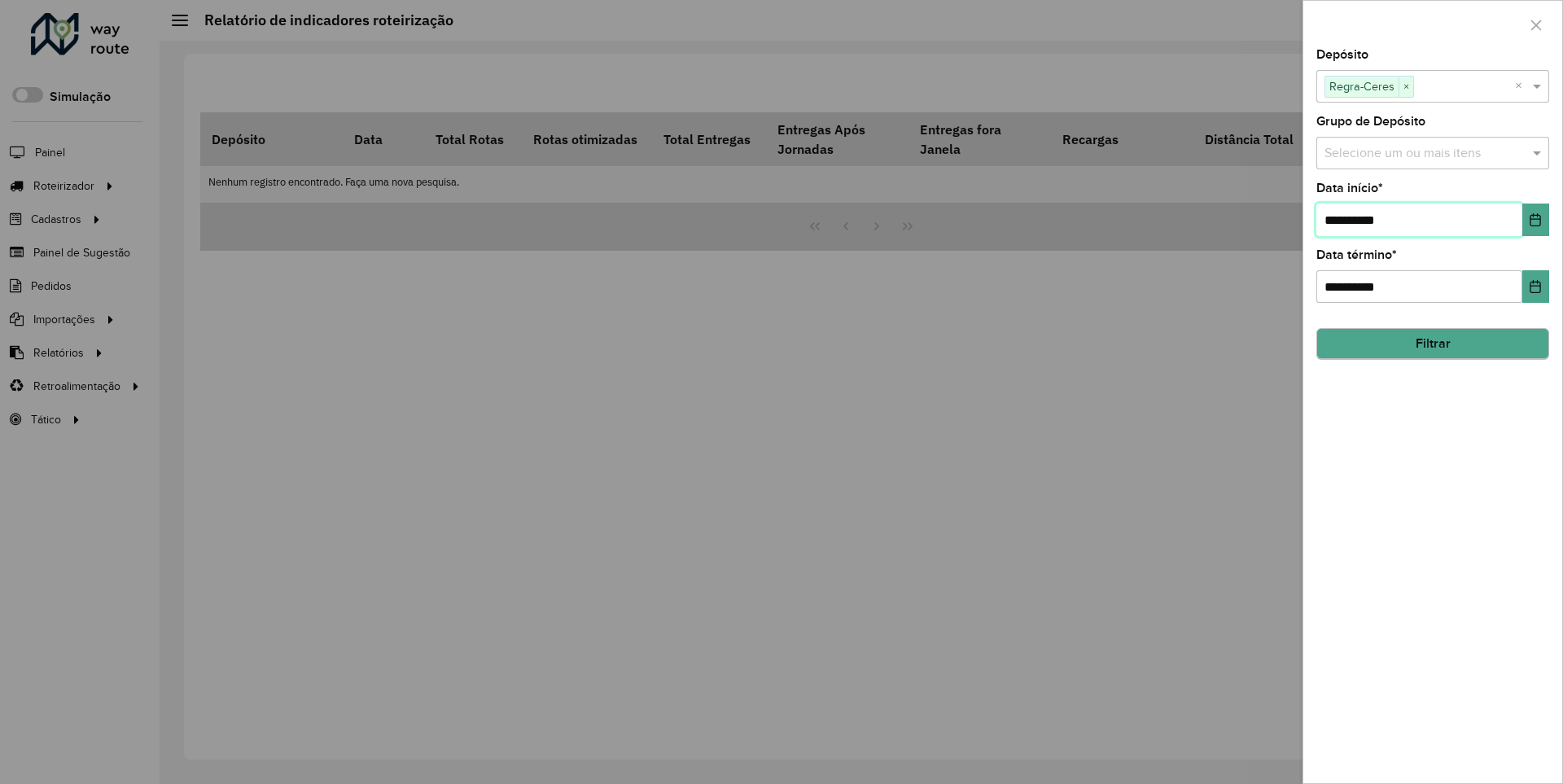
type input "**********"
click at [1432, 343] on button "Filtrar" at bounding box center [1433, 344] width 233 height 31
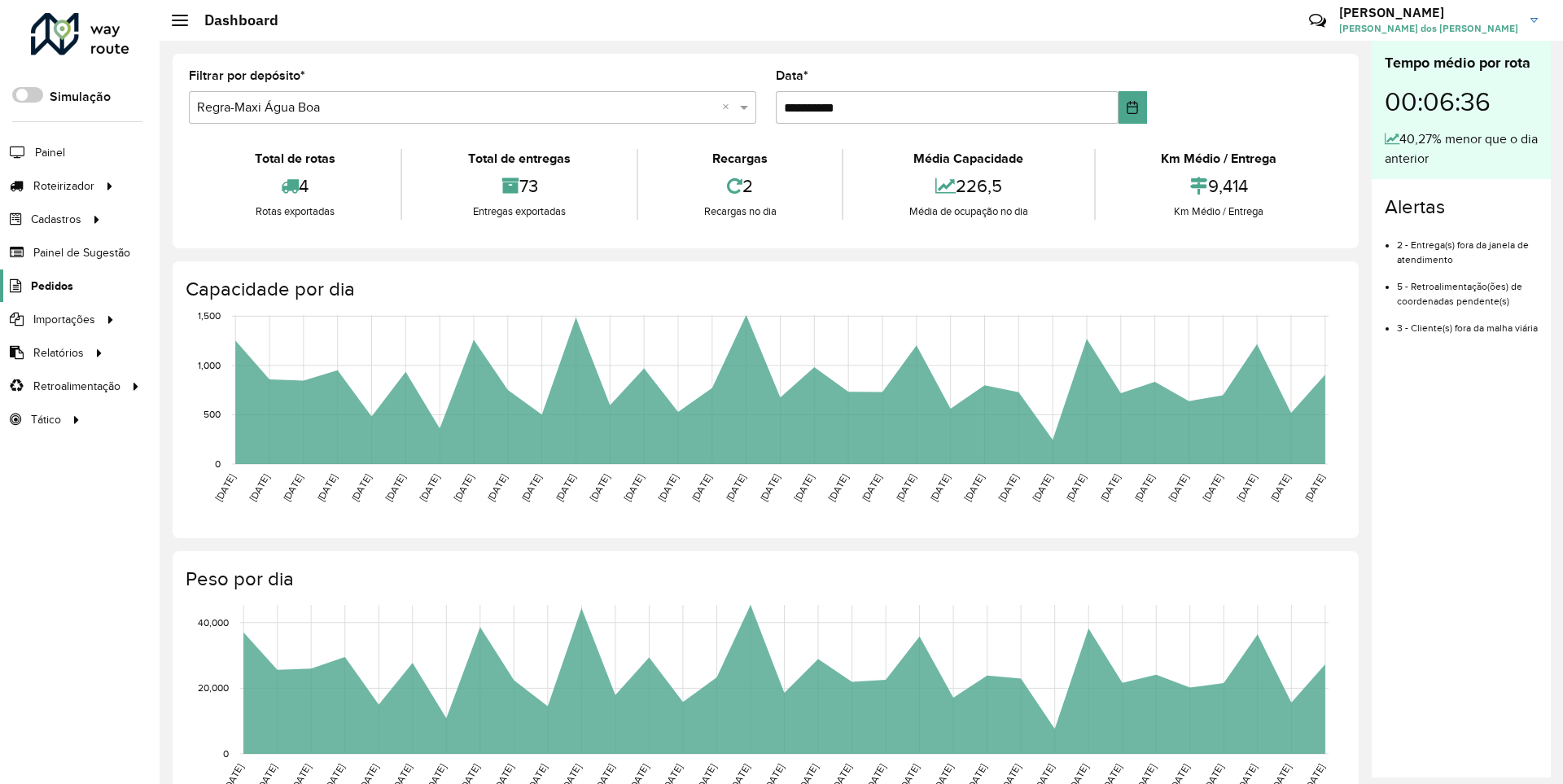
click at [50, 285] on span "Pedidos" at bounding box center [52, 287] width 42 height 17
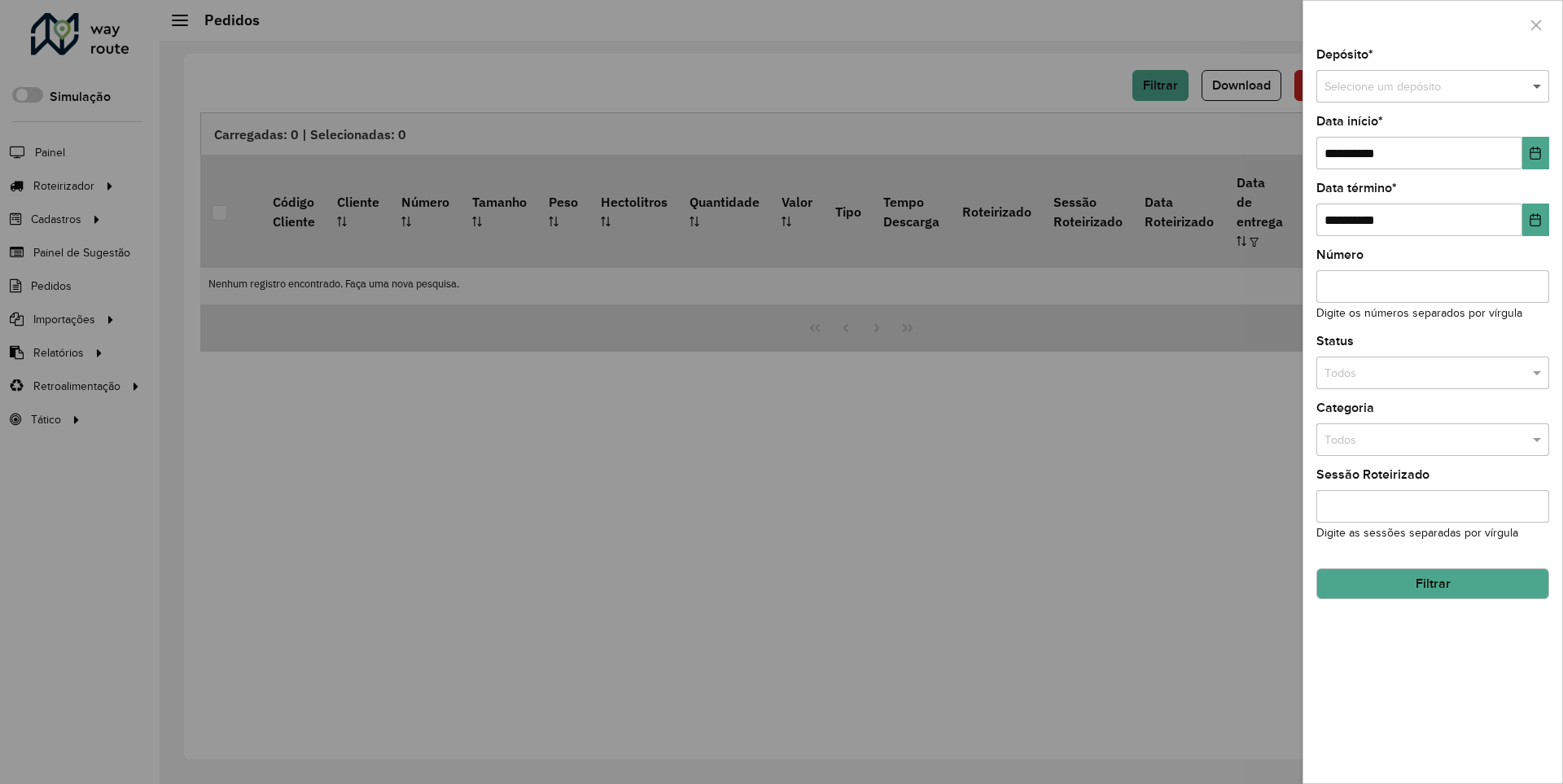
click at [1538, 87] on span at bounding box center [1539, 87] width 20 height 18
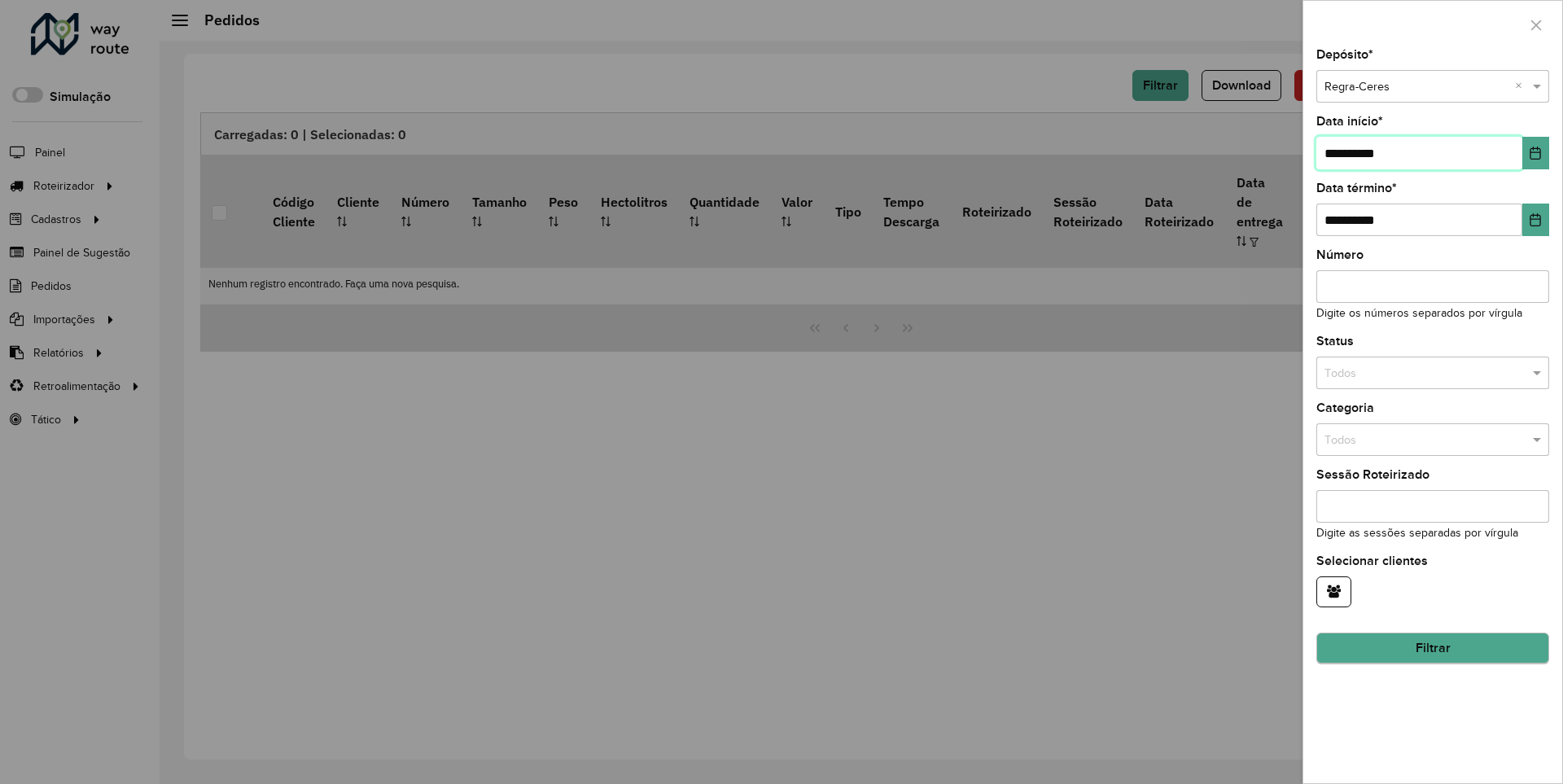
type input "**********"
click at [1432, 647] on button "Filtrar" at bounding box center [1433, 648] width 233 height 31
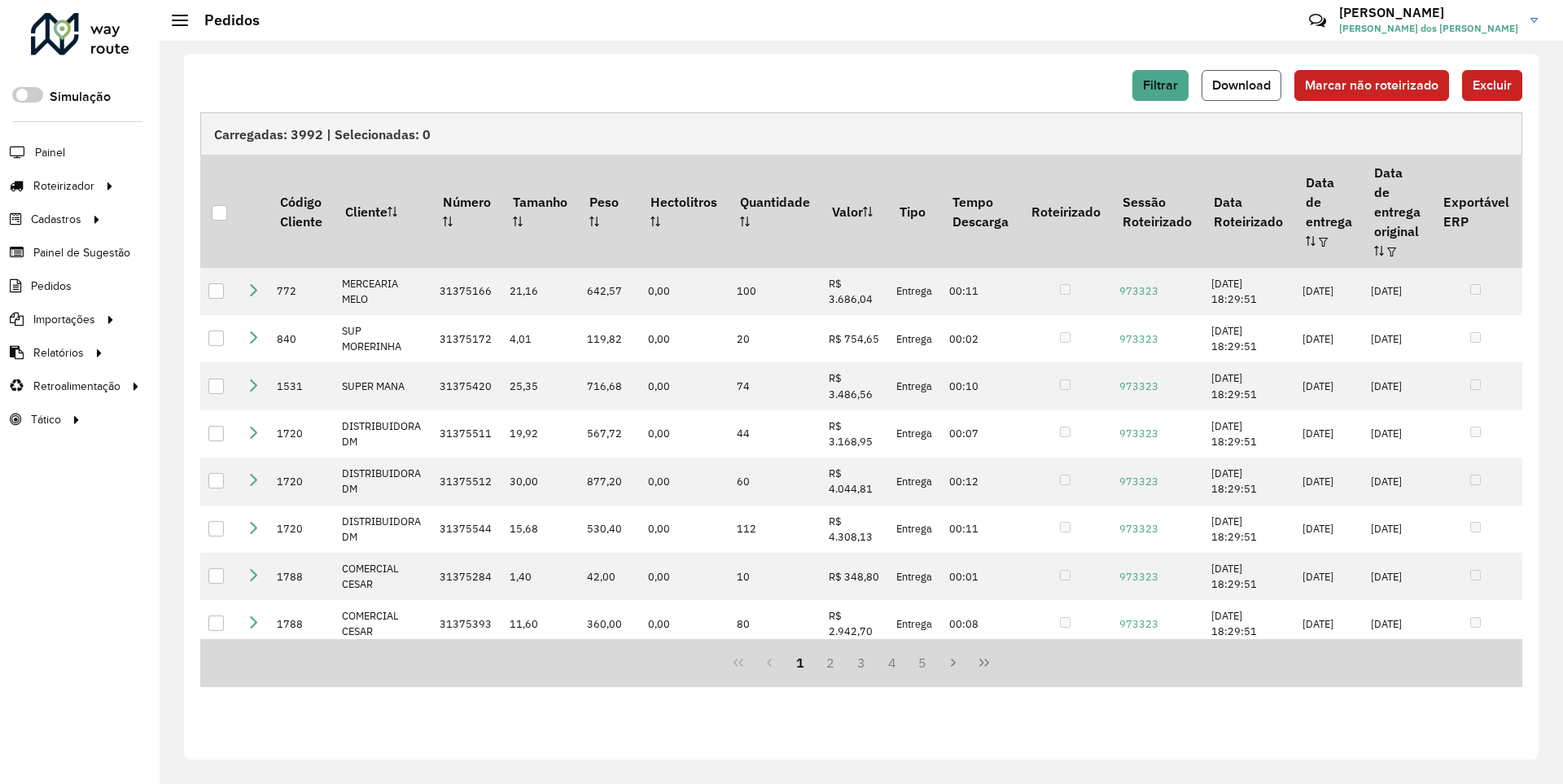
click at [1243, 85] on span "Download" at bounding box center [1242, 85] width 59 height 13
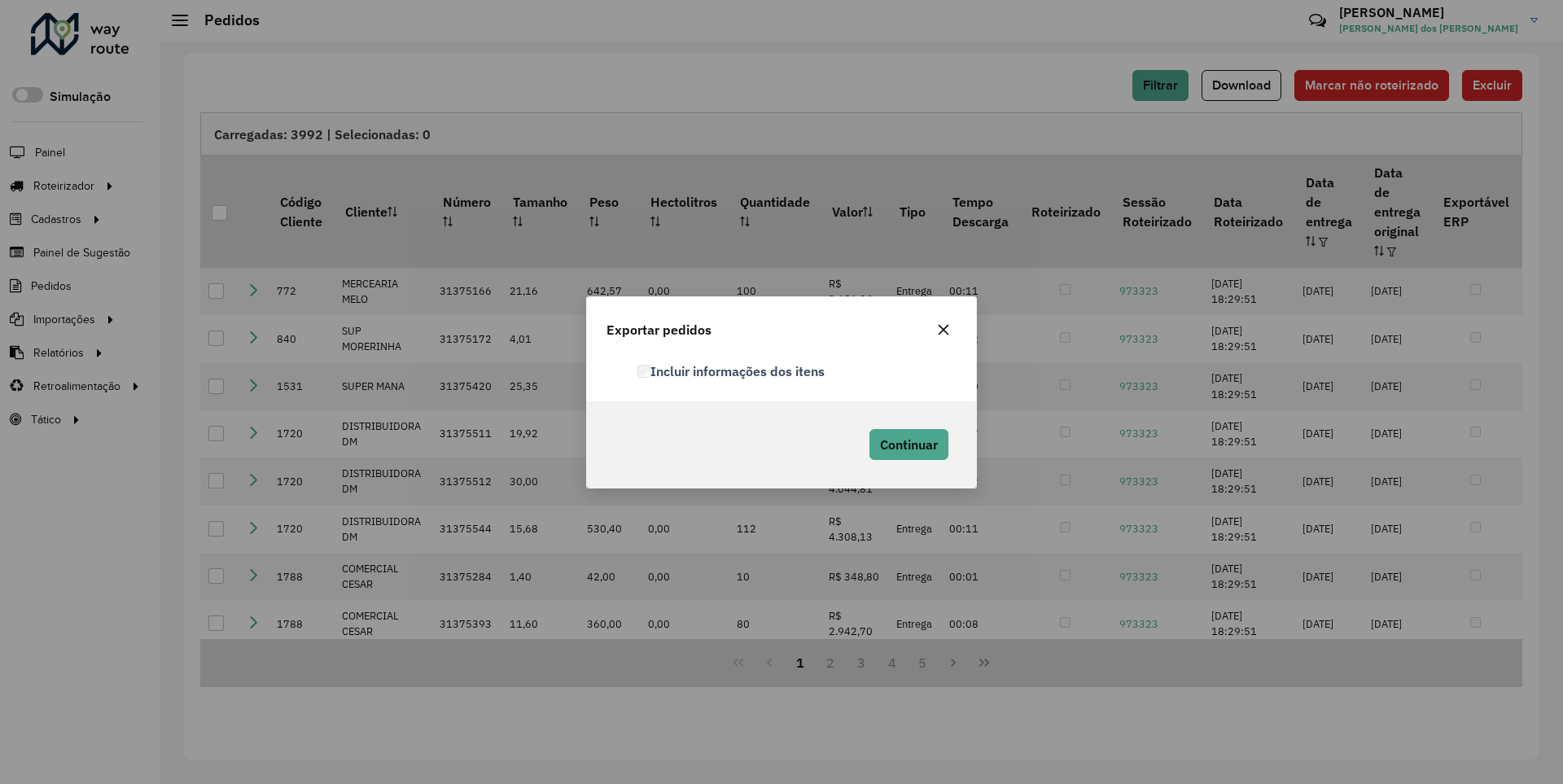
click at [732, 370] on label "Incluir informações dos itens" at bounding box center [730, 371] width 188 height 19
click at [907, 443] on span "Continuar" at bounding box center [910, 443] width 58 height 16
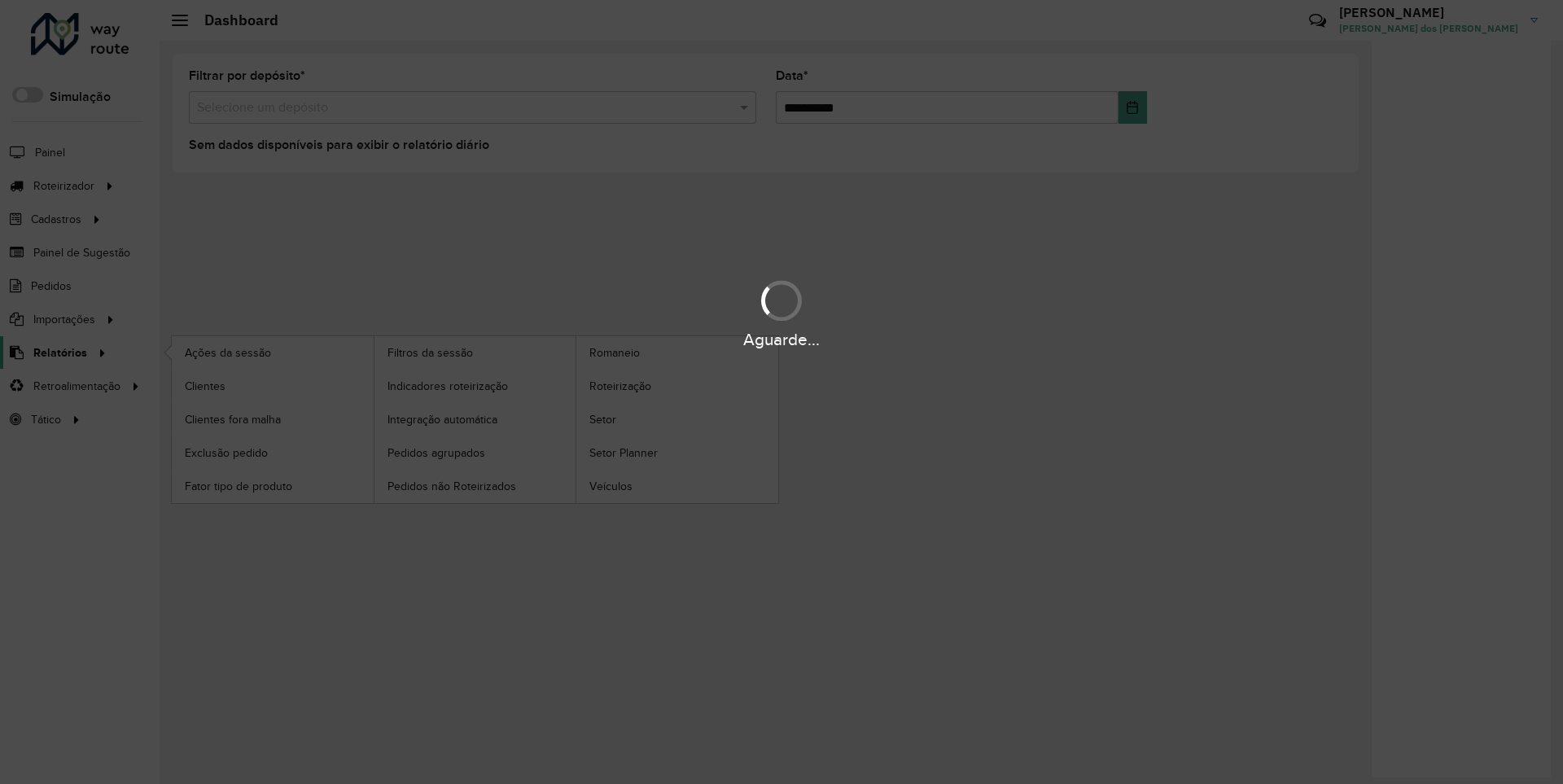
click at [57, 351] on span "Relatórios" at bounding box center [61, 353] width 54 height 17
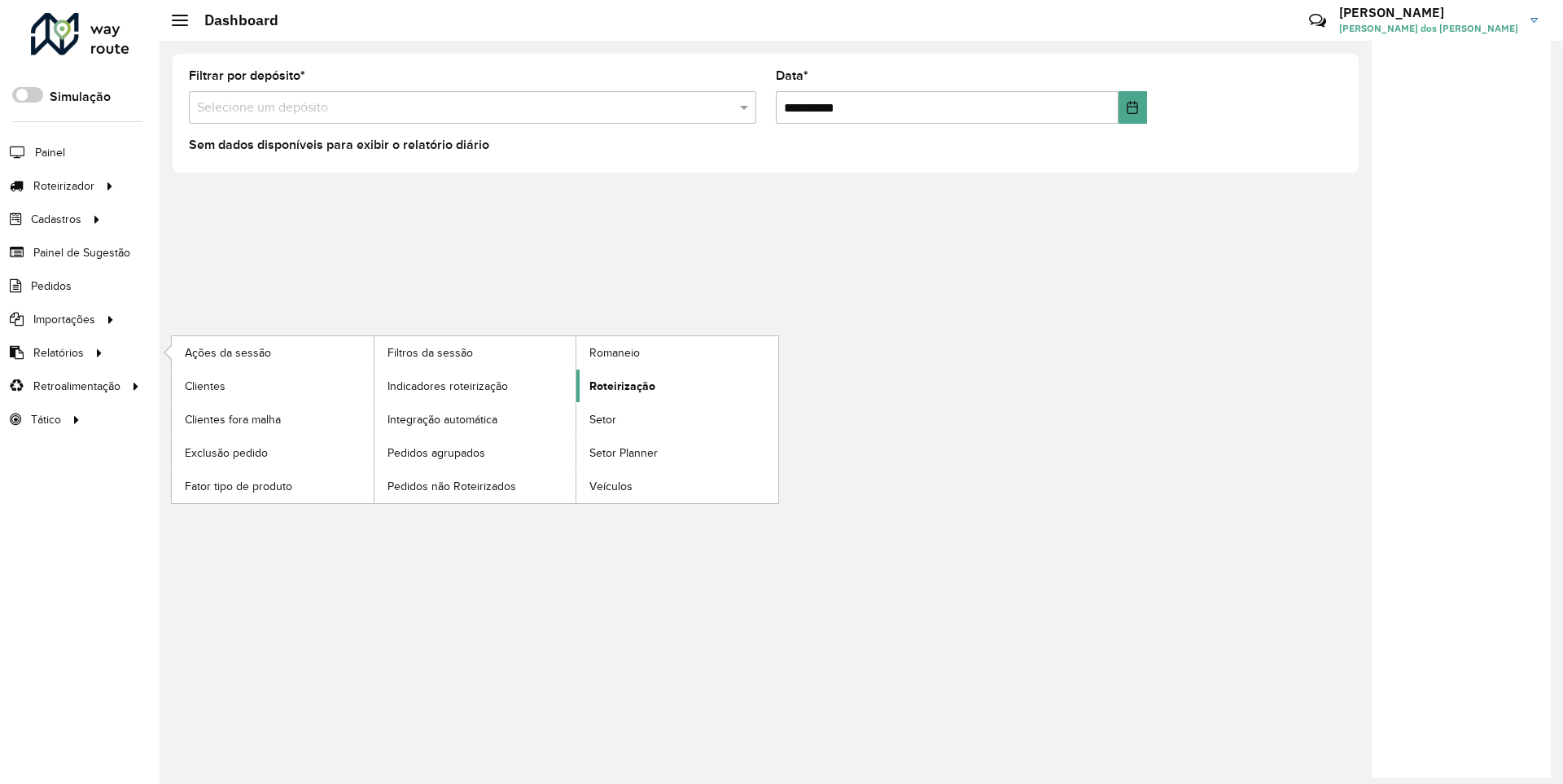
click at [620, 385] on span "Roteirização" at bounding box center [623, 387] width 66 height 17
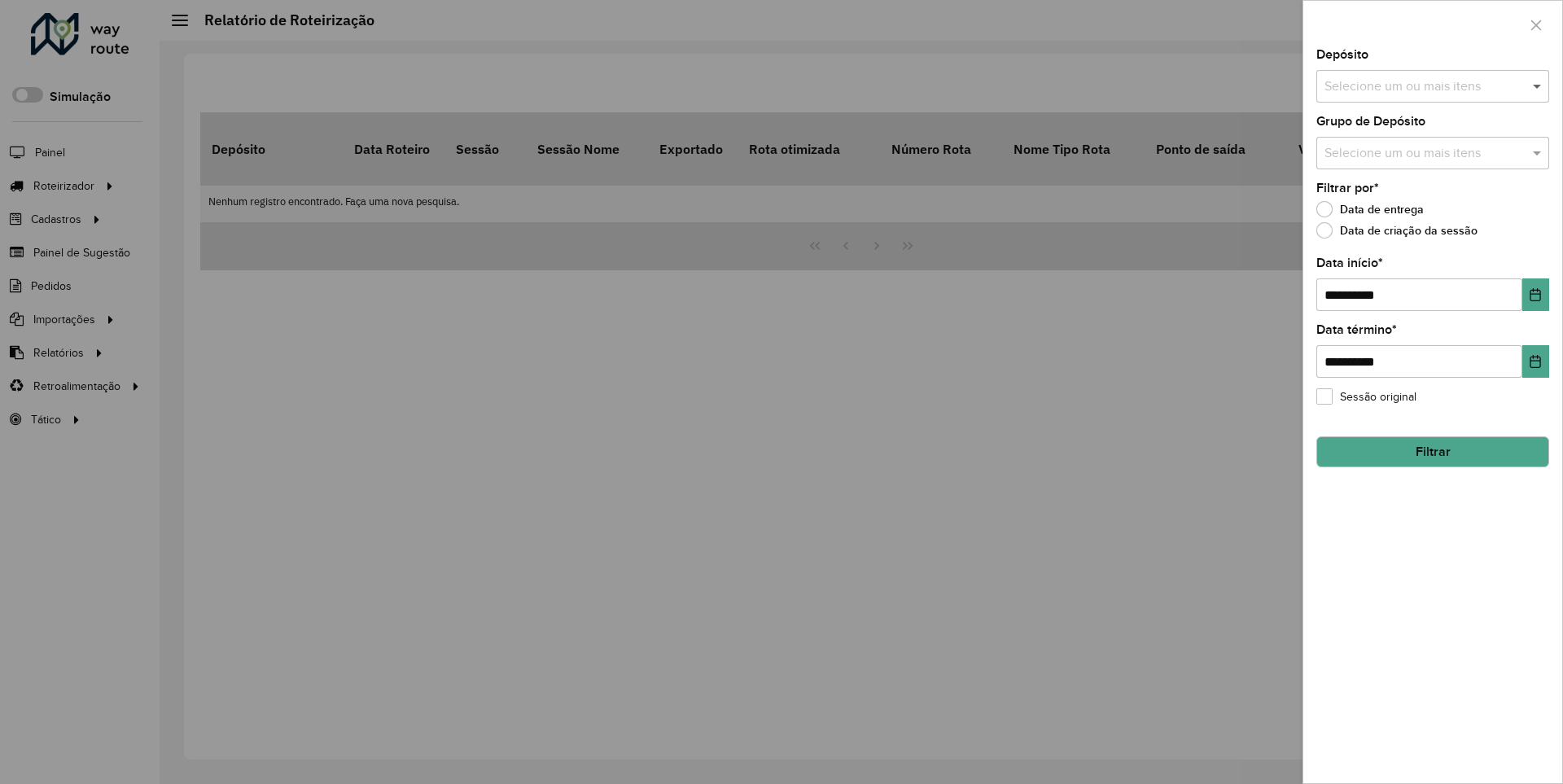
click at [1538, 86] on span at bounding box center [1539, 87] width 20 height 19
click at [1535, 293] on icon "Choose Date" at bounding box center [1536, 295] width 11 height 13
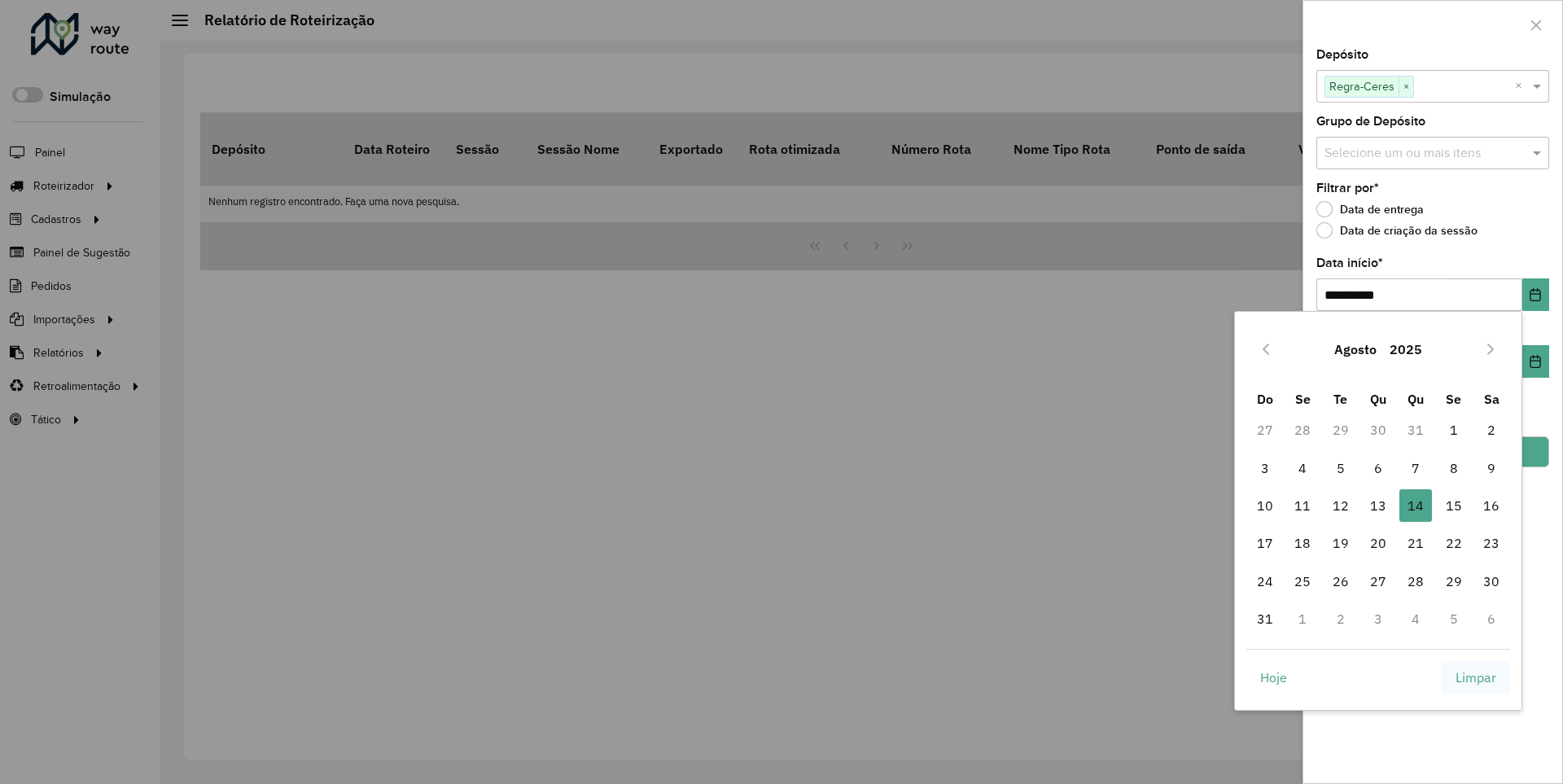
click at [1476, 676] on span "Limpar" at bounding box center [1476, 677] width 40 height 19
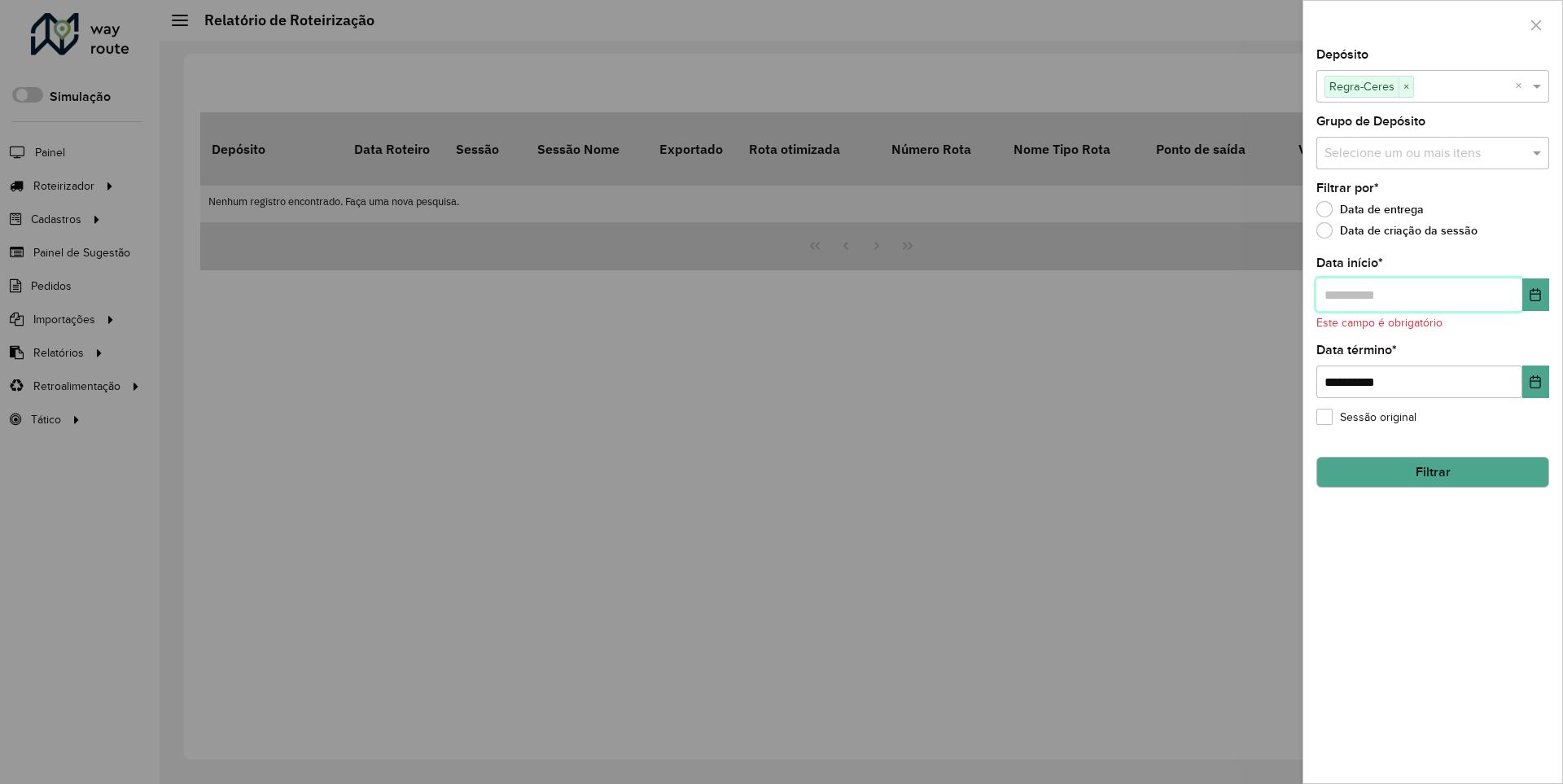
click at [1419, 293] on input "text" at bounding box center [1420, 294] width 206 height 33
type input "**********"
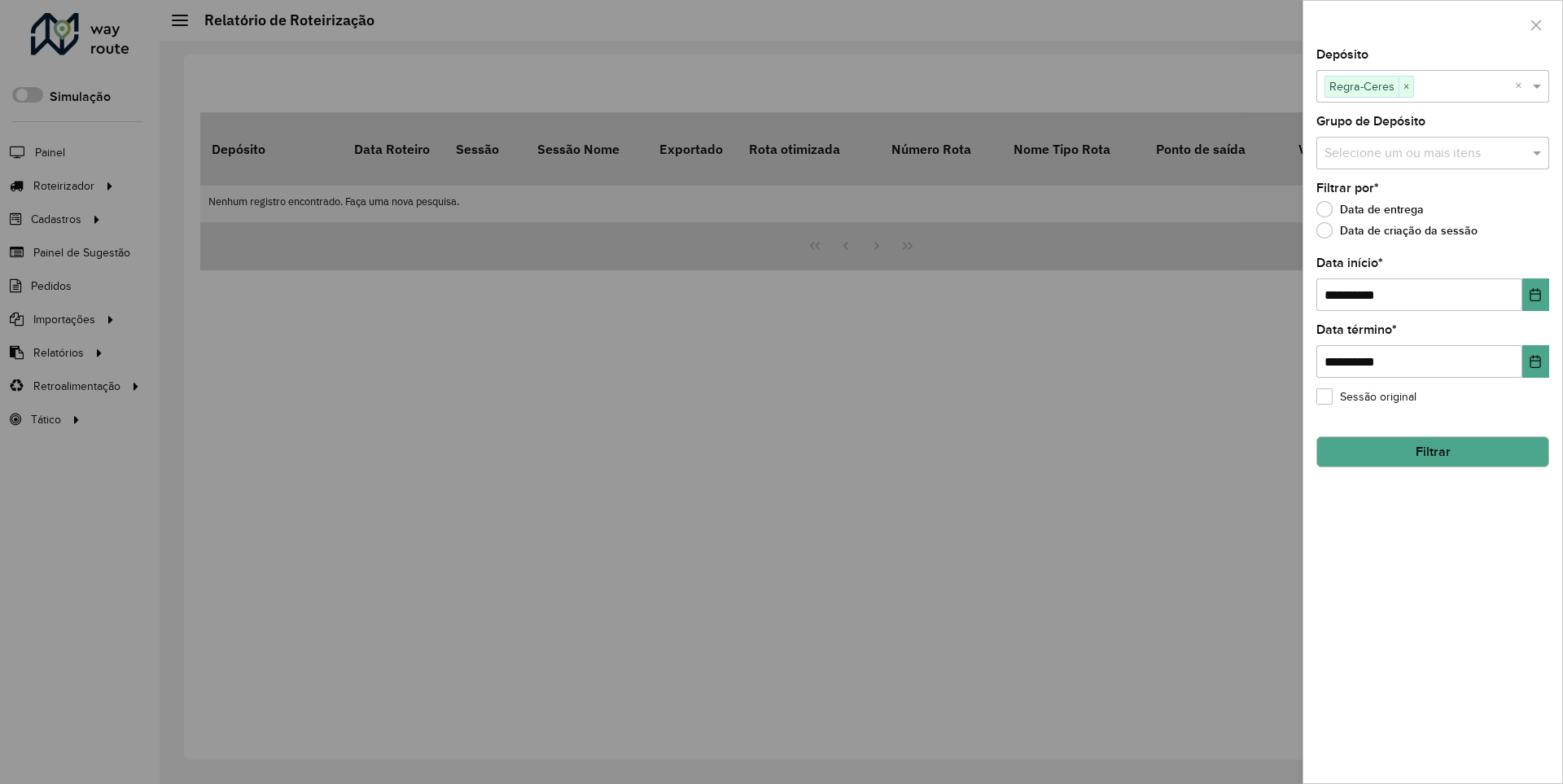
click at [1432, 451] on button "Filtrar" at bounding box center [1433, 451] width 233 height 31
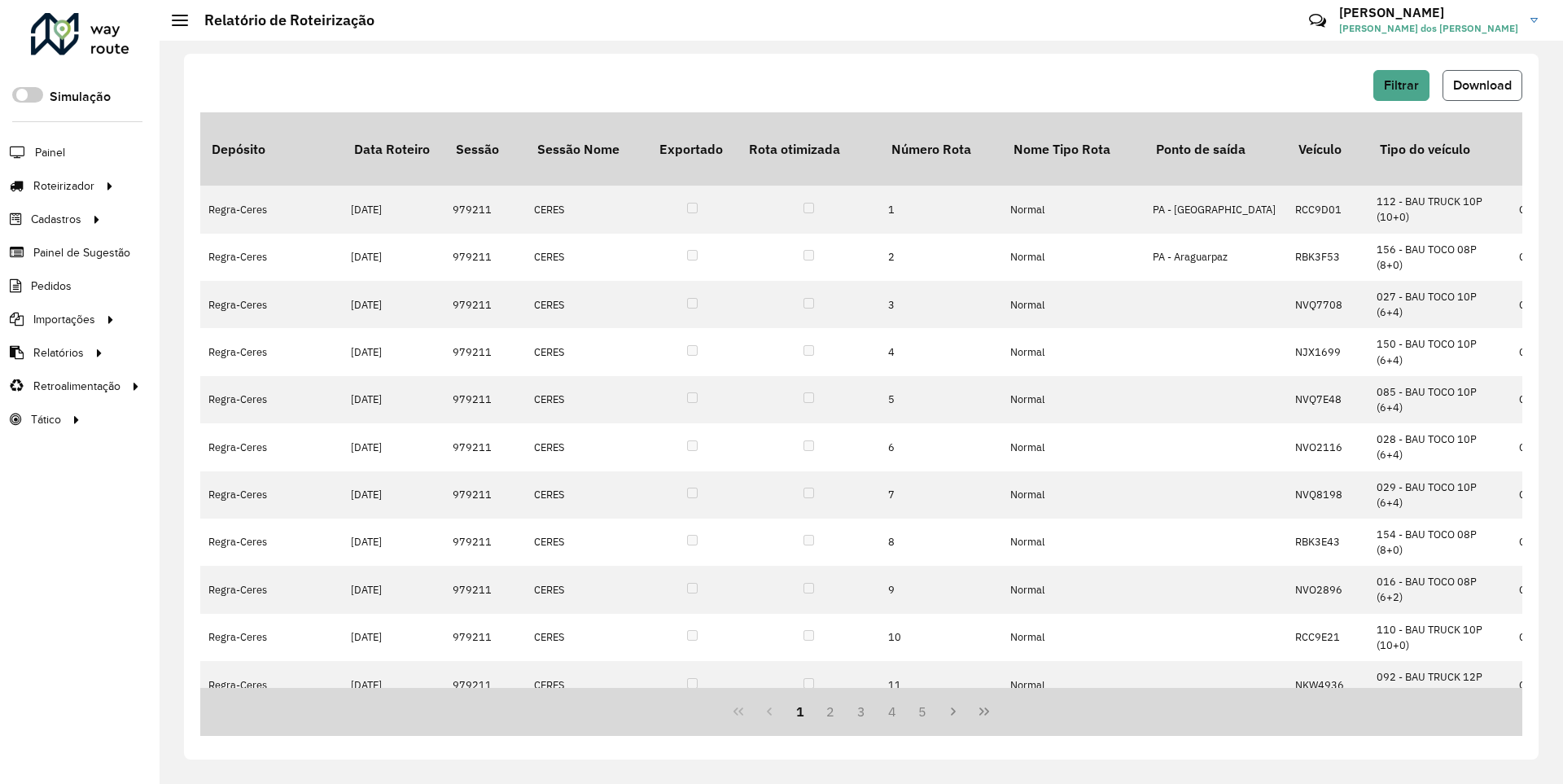
click at [1481, 85] on span "Download" at bounding box center [1482, 85] width 59 height 13
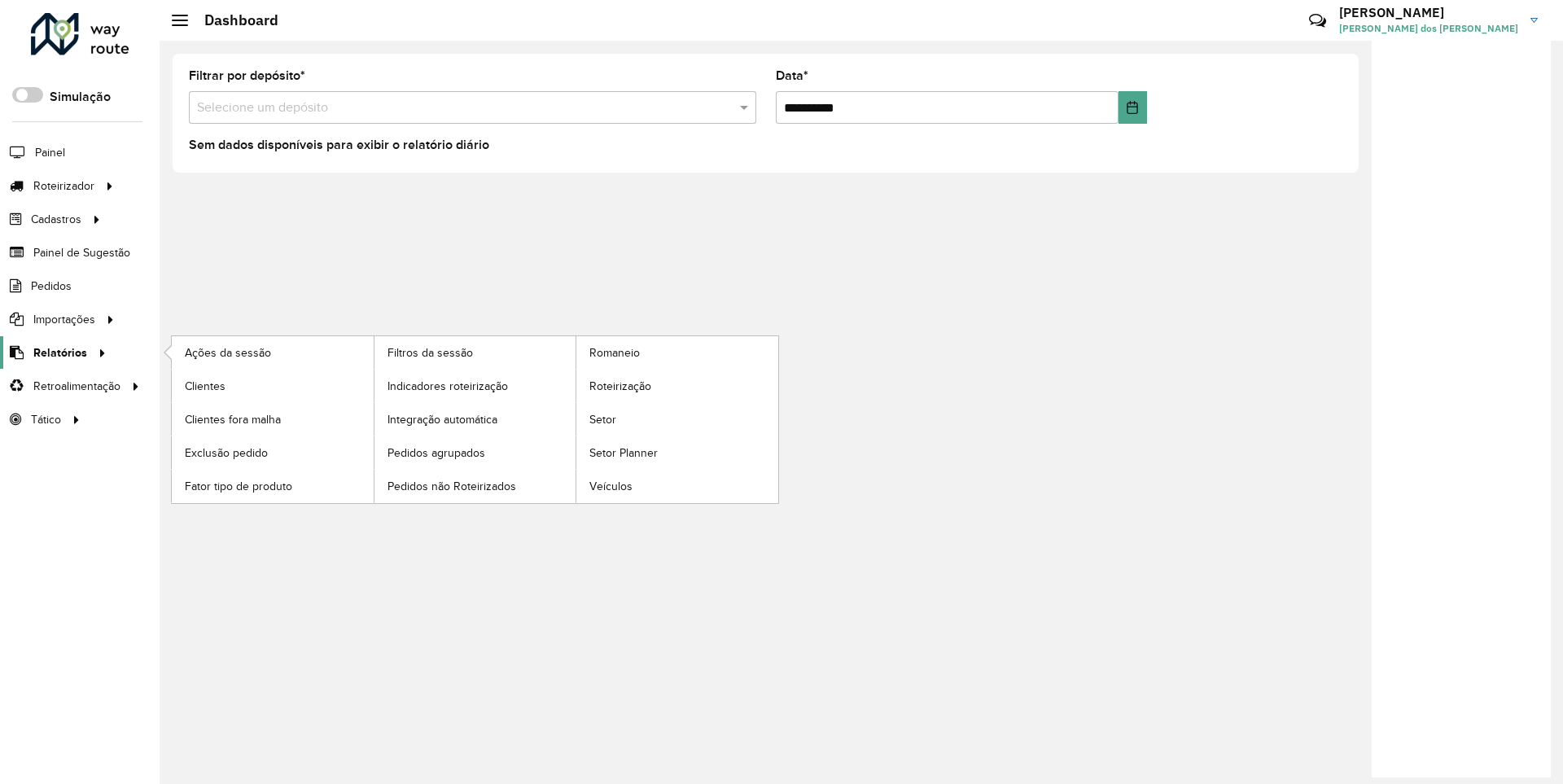
click at [57, 351] on span "Relatórios" at bounding box center [61, 353] width 54 height 17
click at [204, 385] on span "Clientes" at bounding box center [207, 387] width 44 height 17
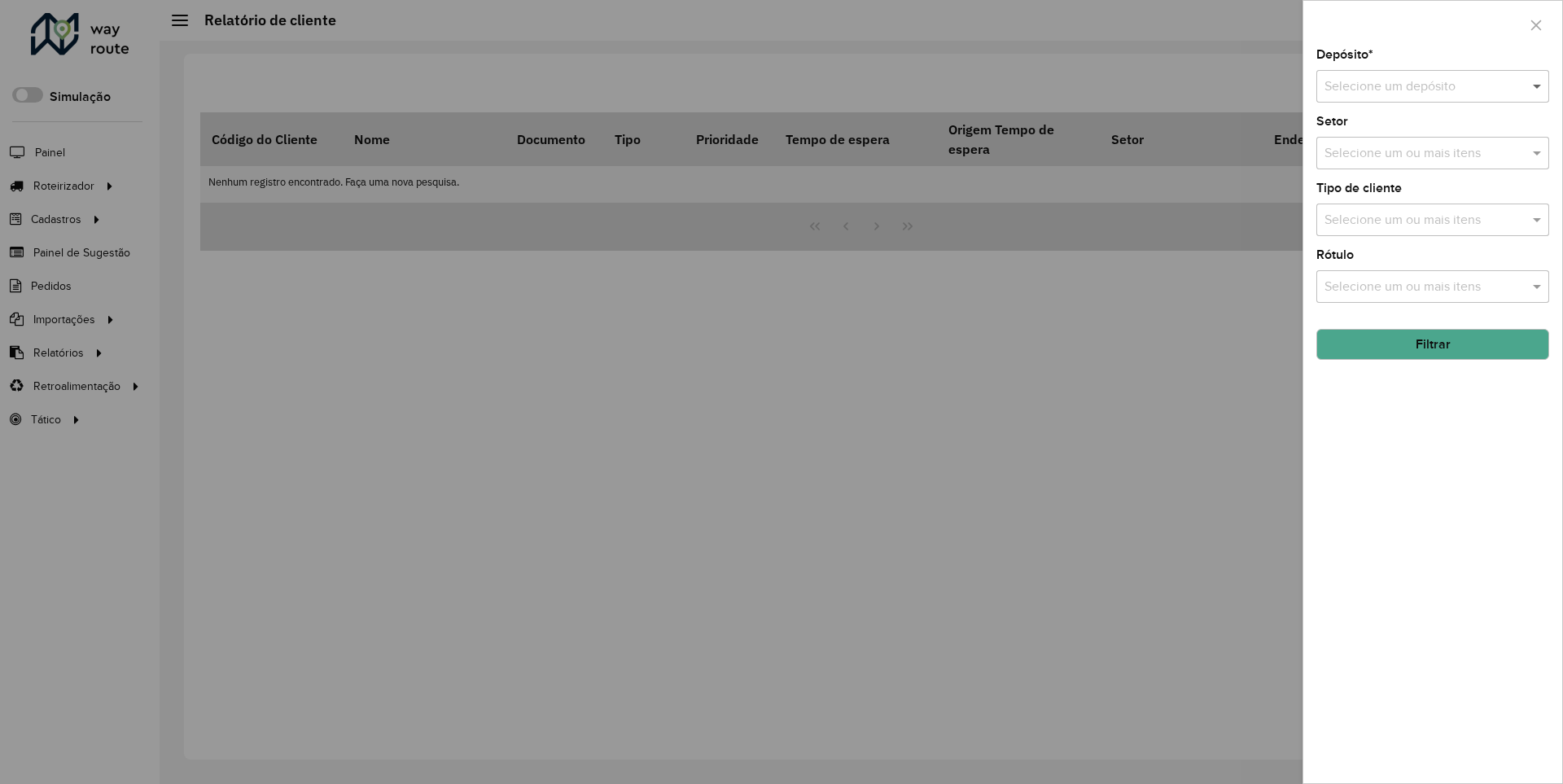
click at [1538, 86] on span at bounding box center [1539, 87] width 20 height 19
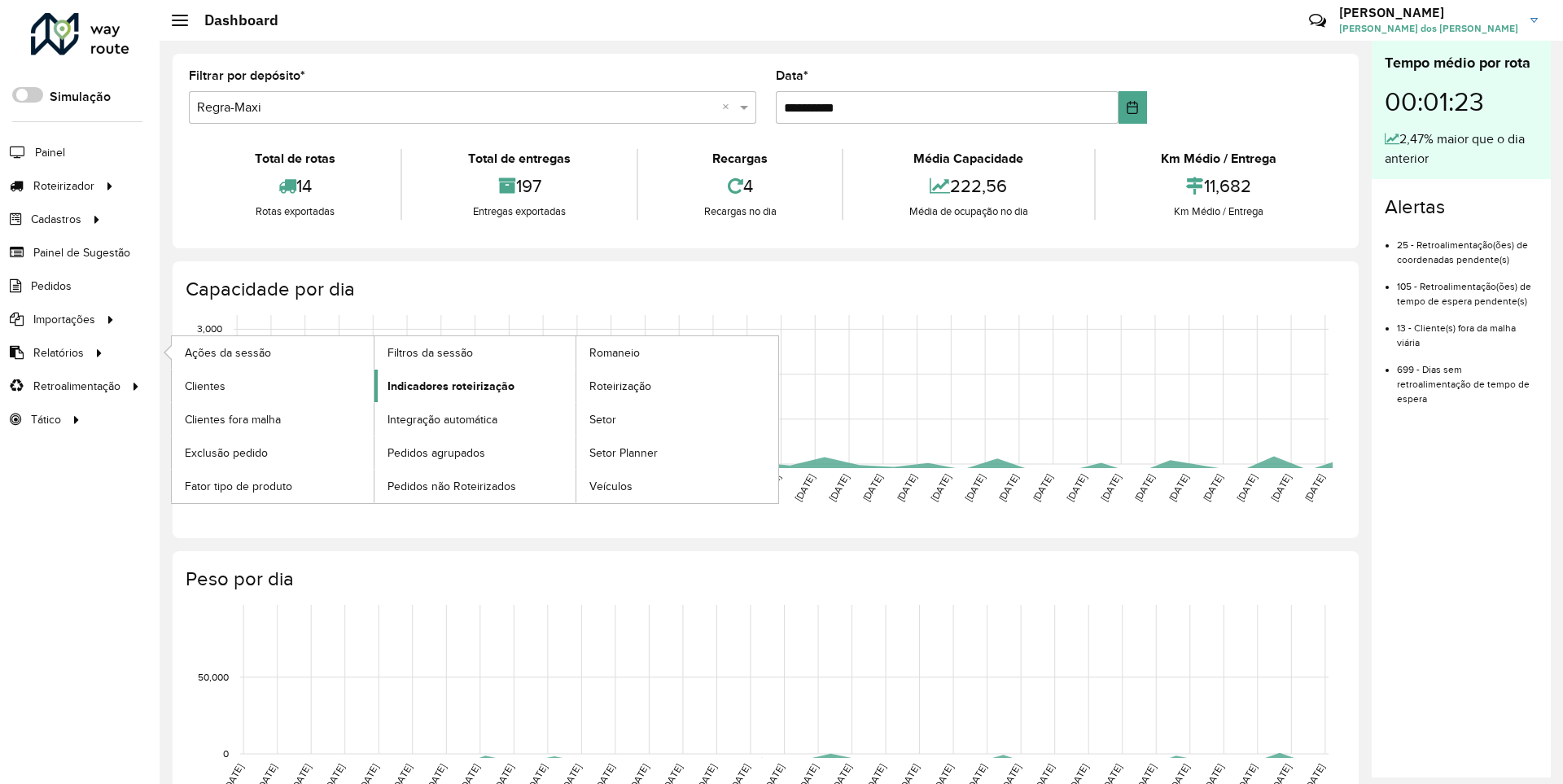
click at [447, 385] on span "Indicadores roteirização" at bounding box center [451, 387] width 127 height 17
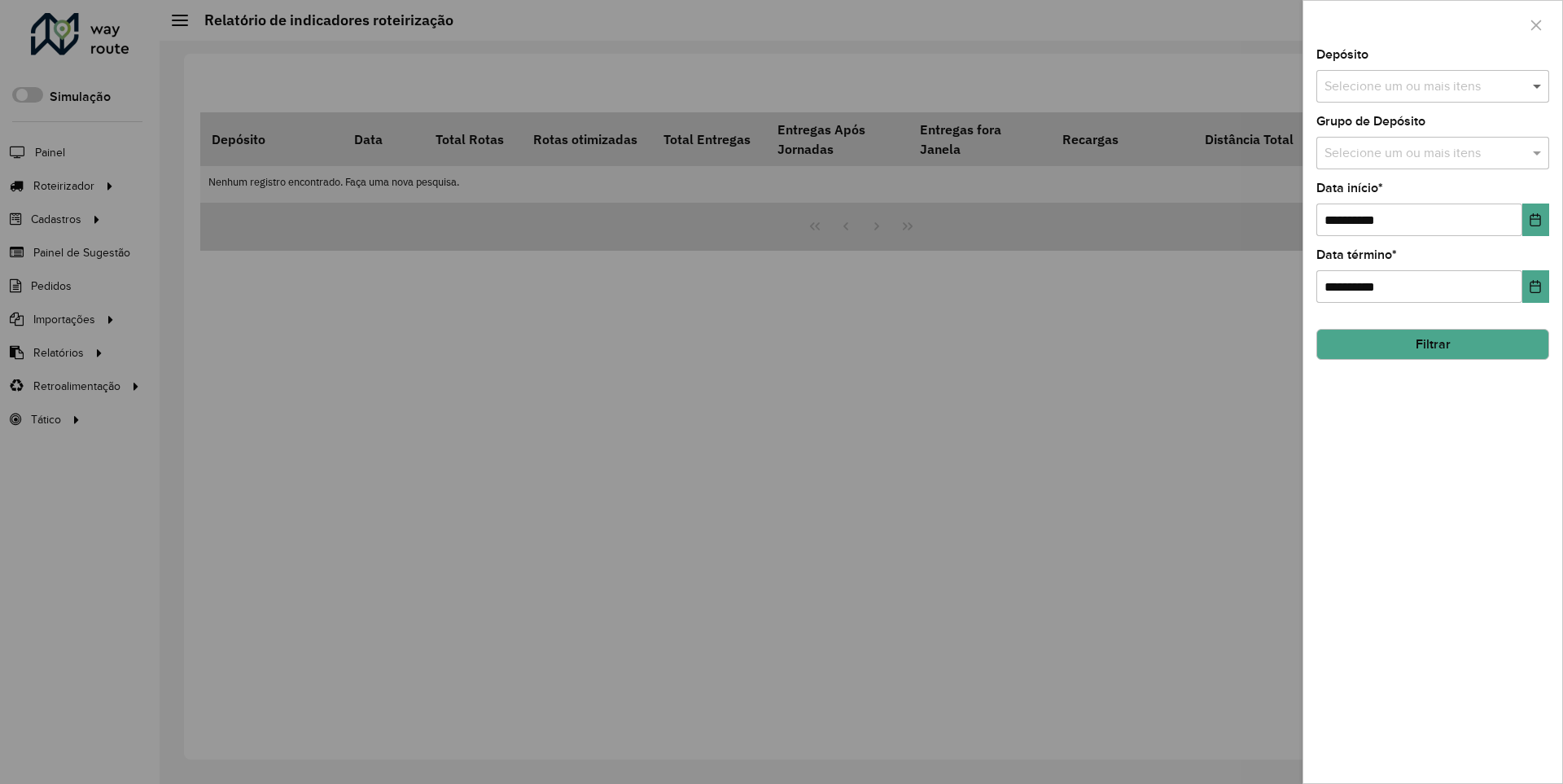
click at [1538, 86] on span at bounding box center [1539, 87] width 20 height 19
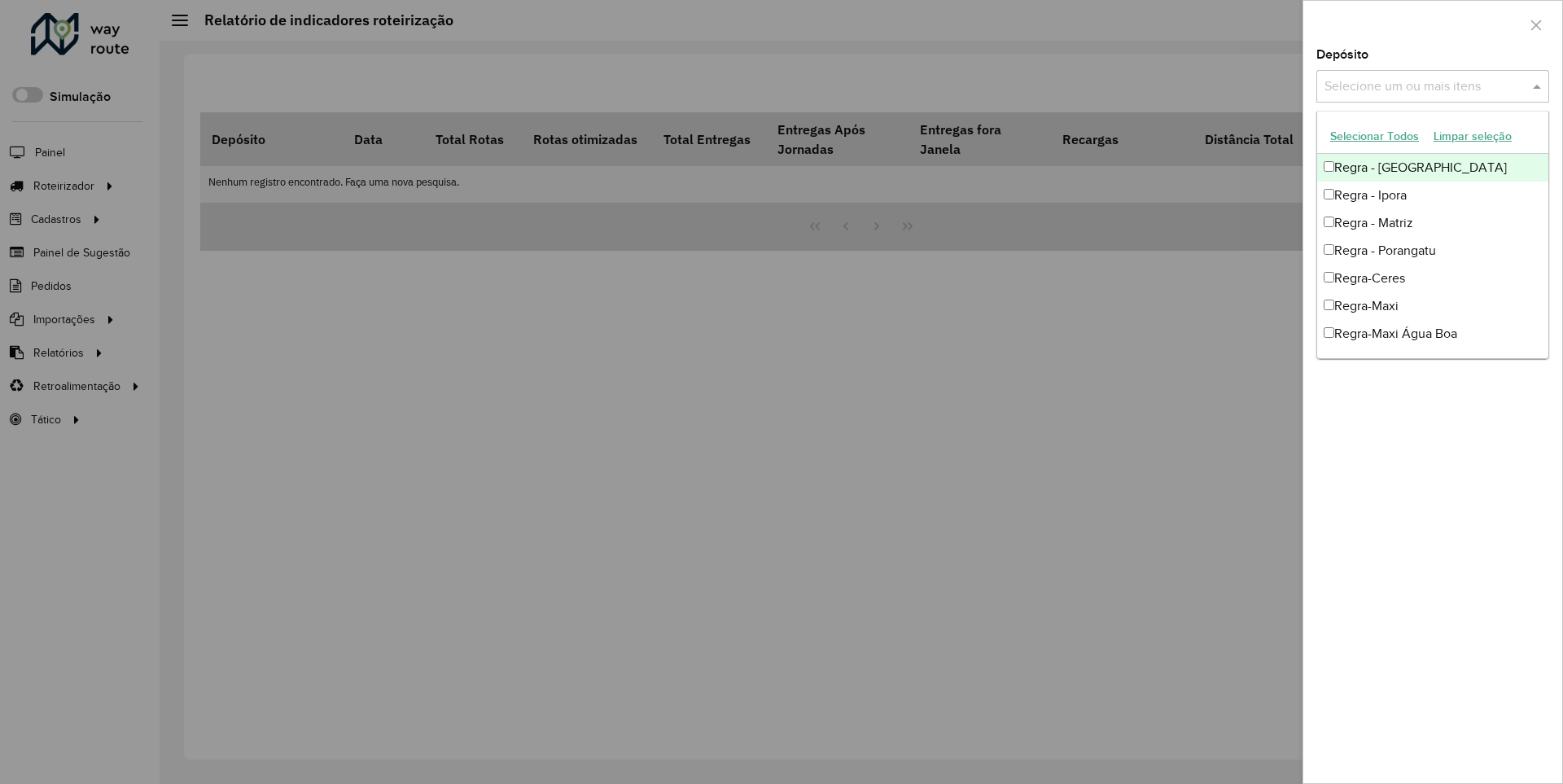
scroll to position [16, 0]
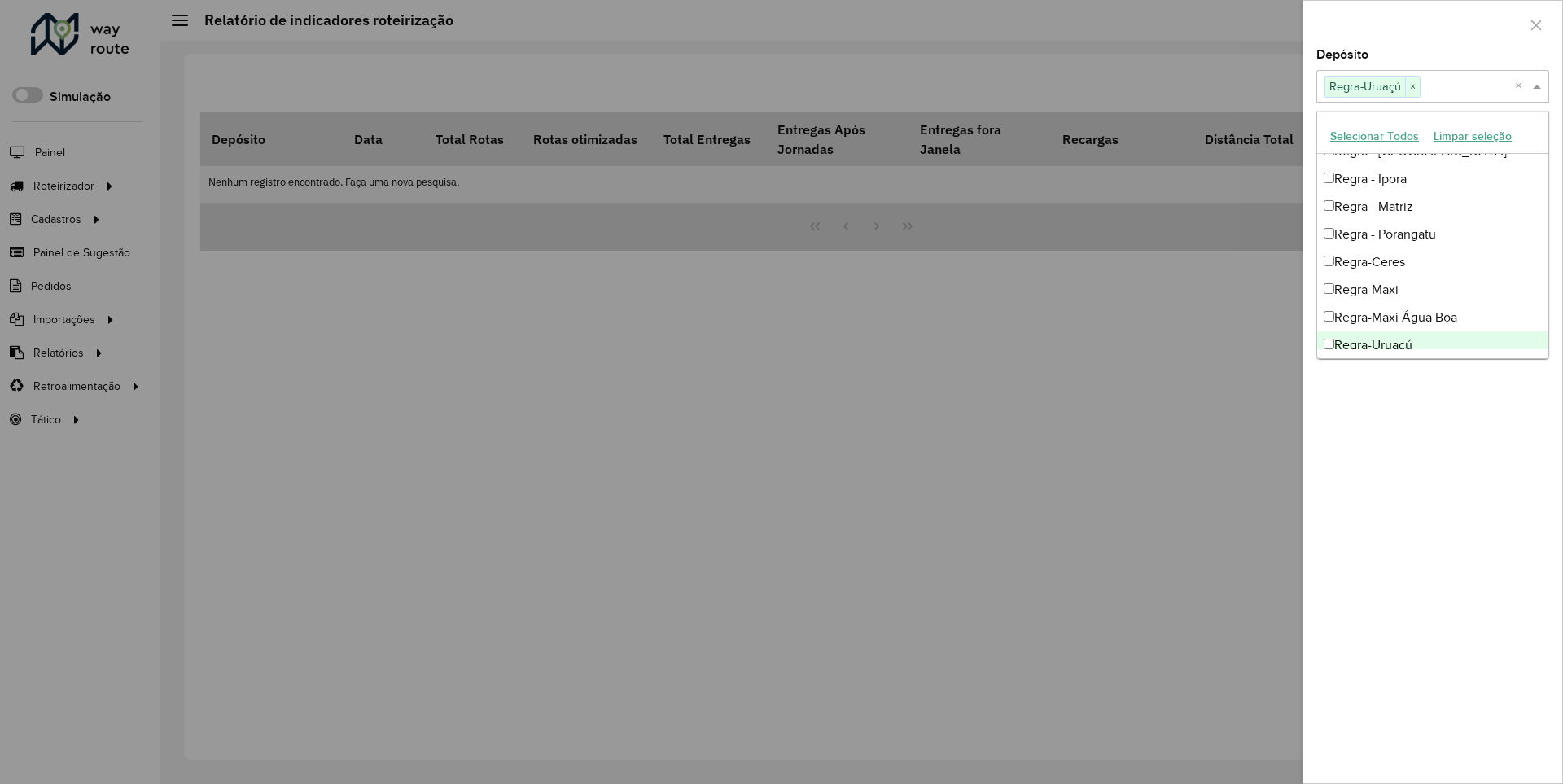
click at [1432, 24] on div at bounding box center [1433, 25] width 259 height 48
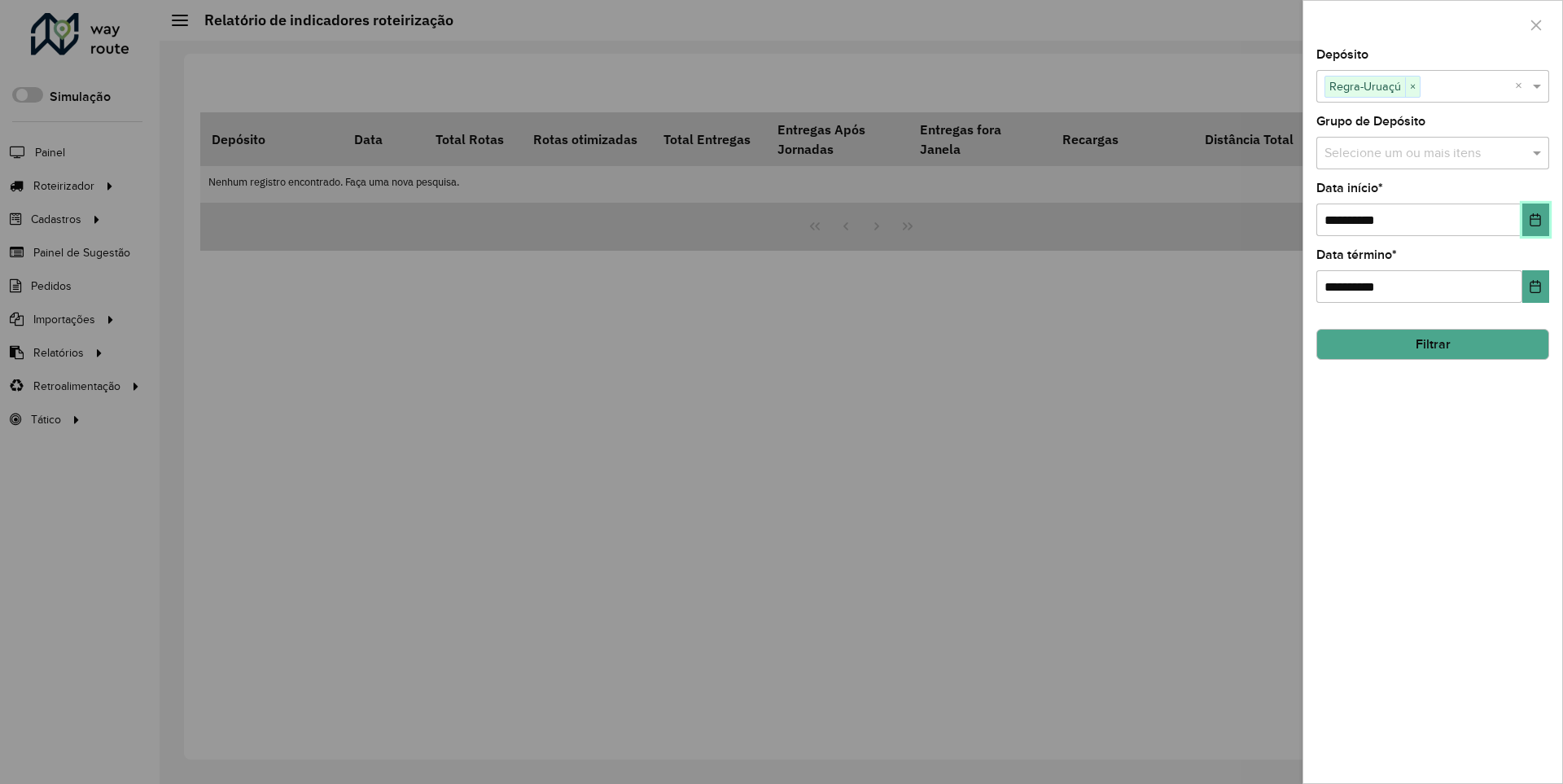
click at [1535, 219] on icon "Choose Date" at bounding box center [1536, 220] width 11 height 13
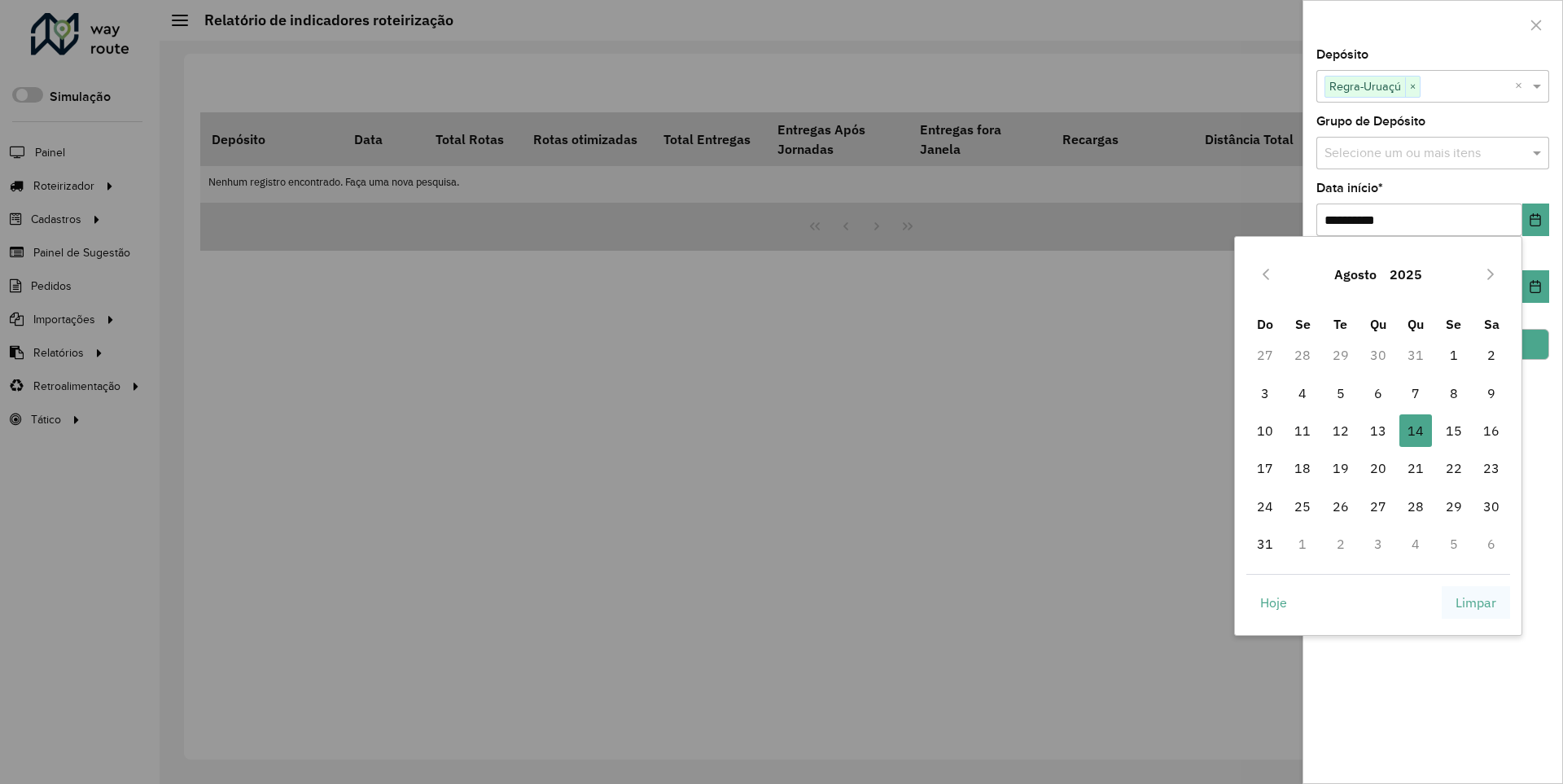
click at [1476, 601] on span "Limpar" at bounding box center [1476, 602] width 40 height 19
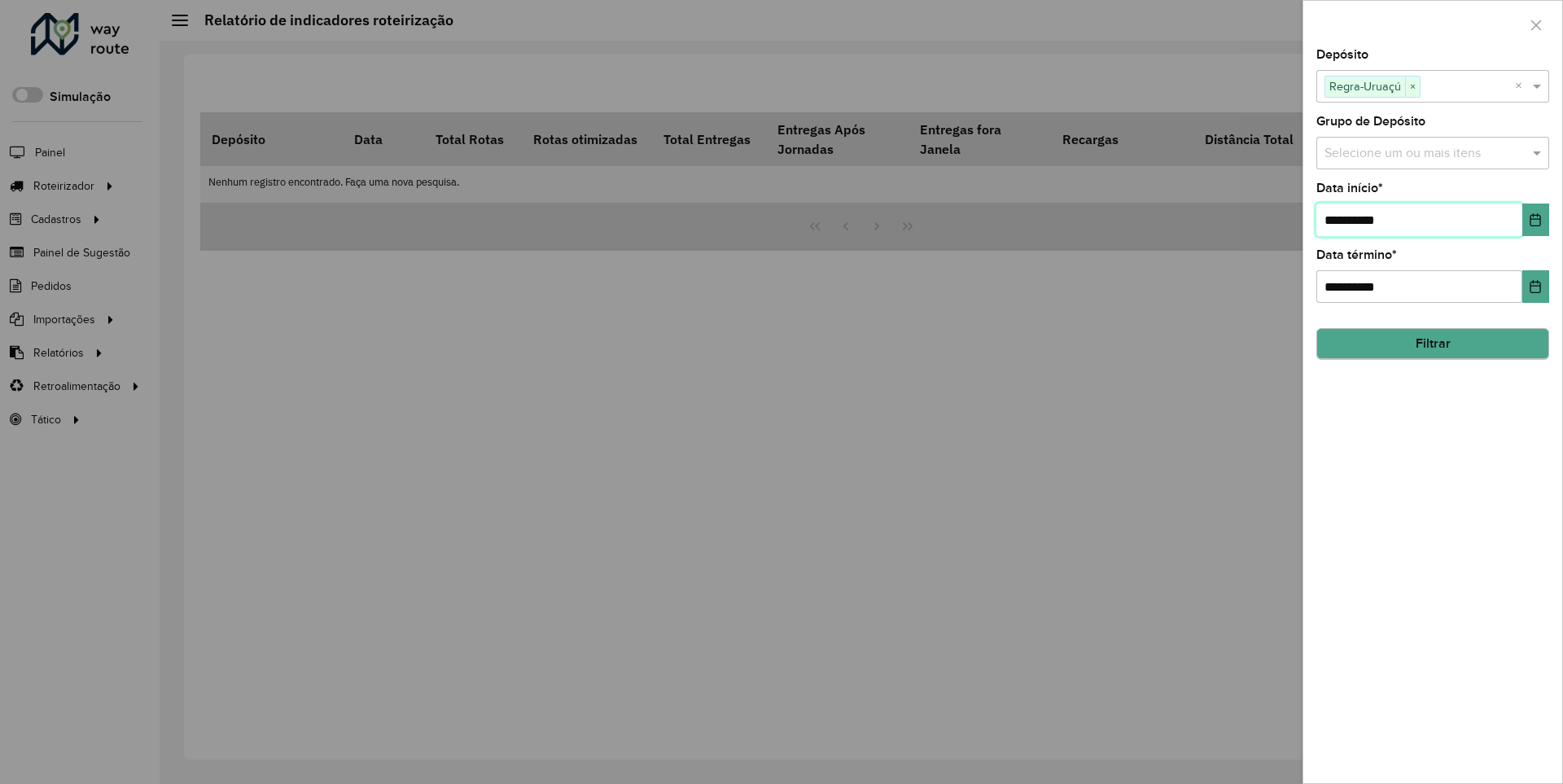
type input "**********"
click at [1432, 343] on button "Filtrar" at bounding box center [1433, 344] width 233 height 31
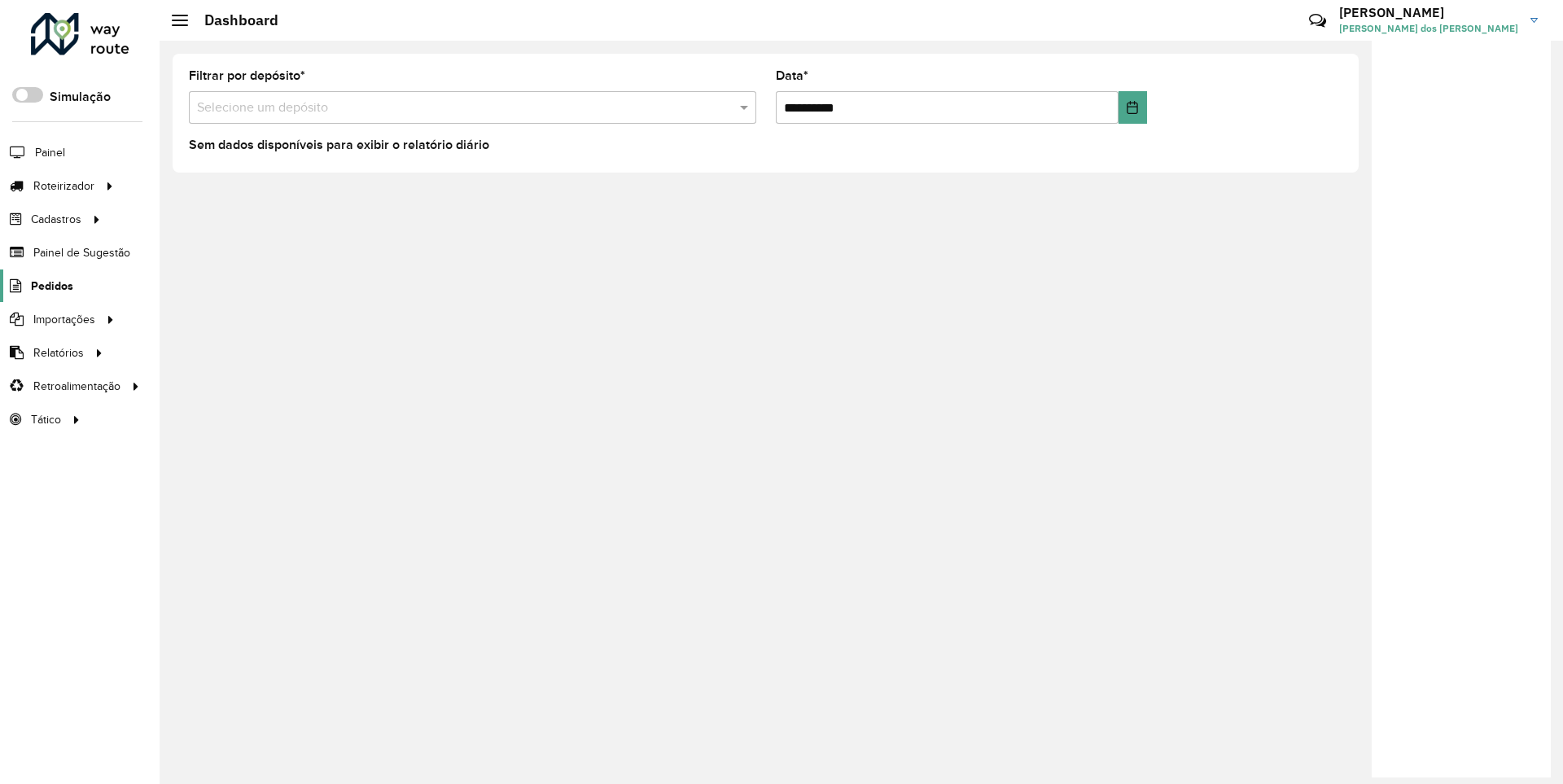
click at [50, 285] on span "Pedidos" at bounding box center [52, 287] width 42 height 17
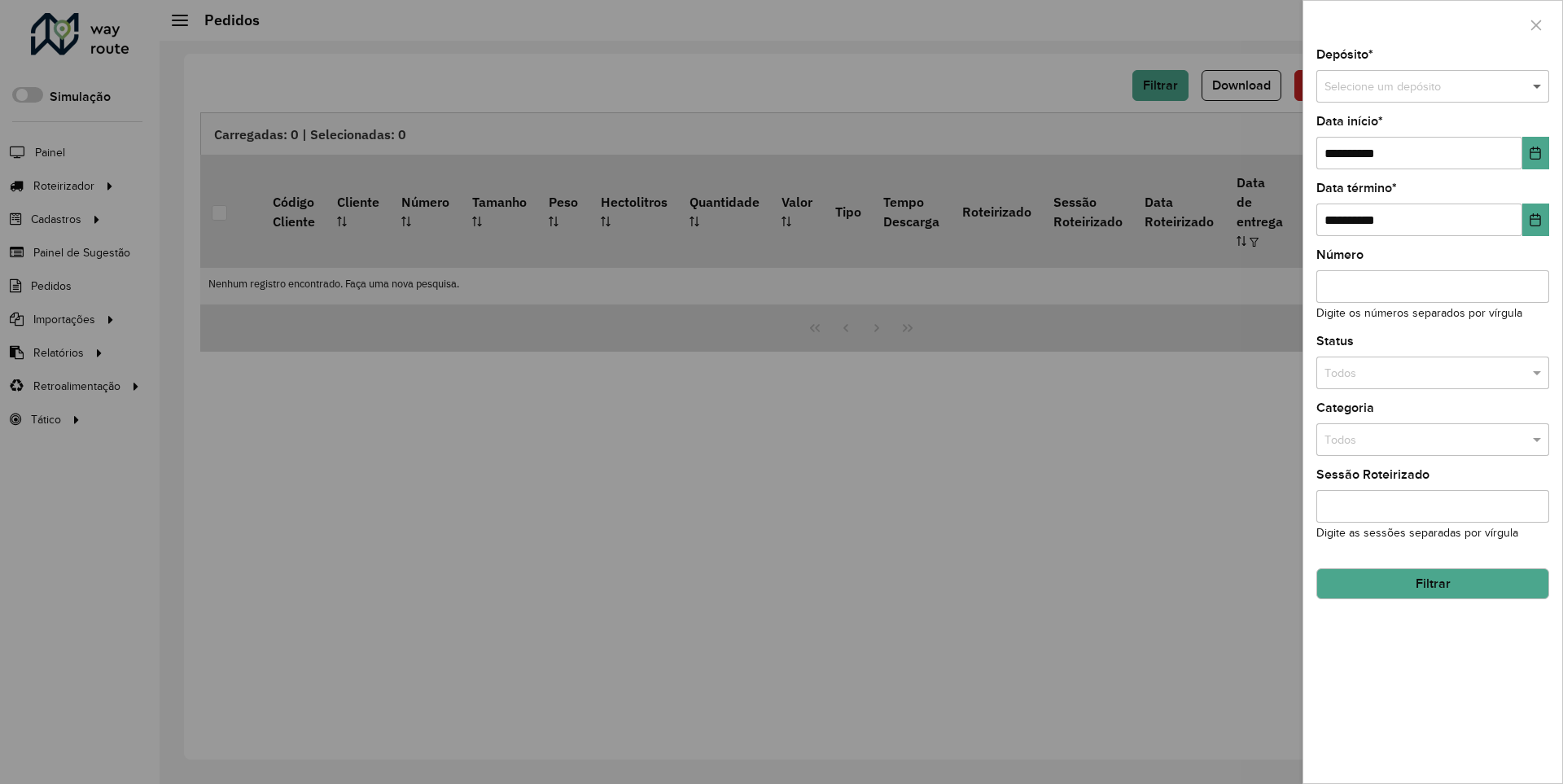
click at [1538, 87] on span at bounding box center [1539, 87] width 20 height 18
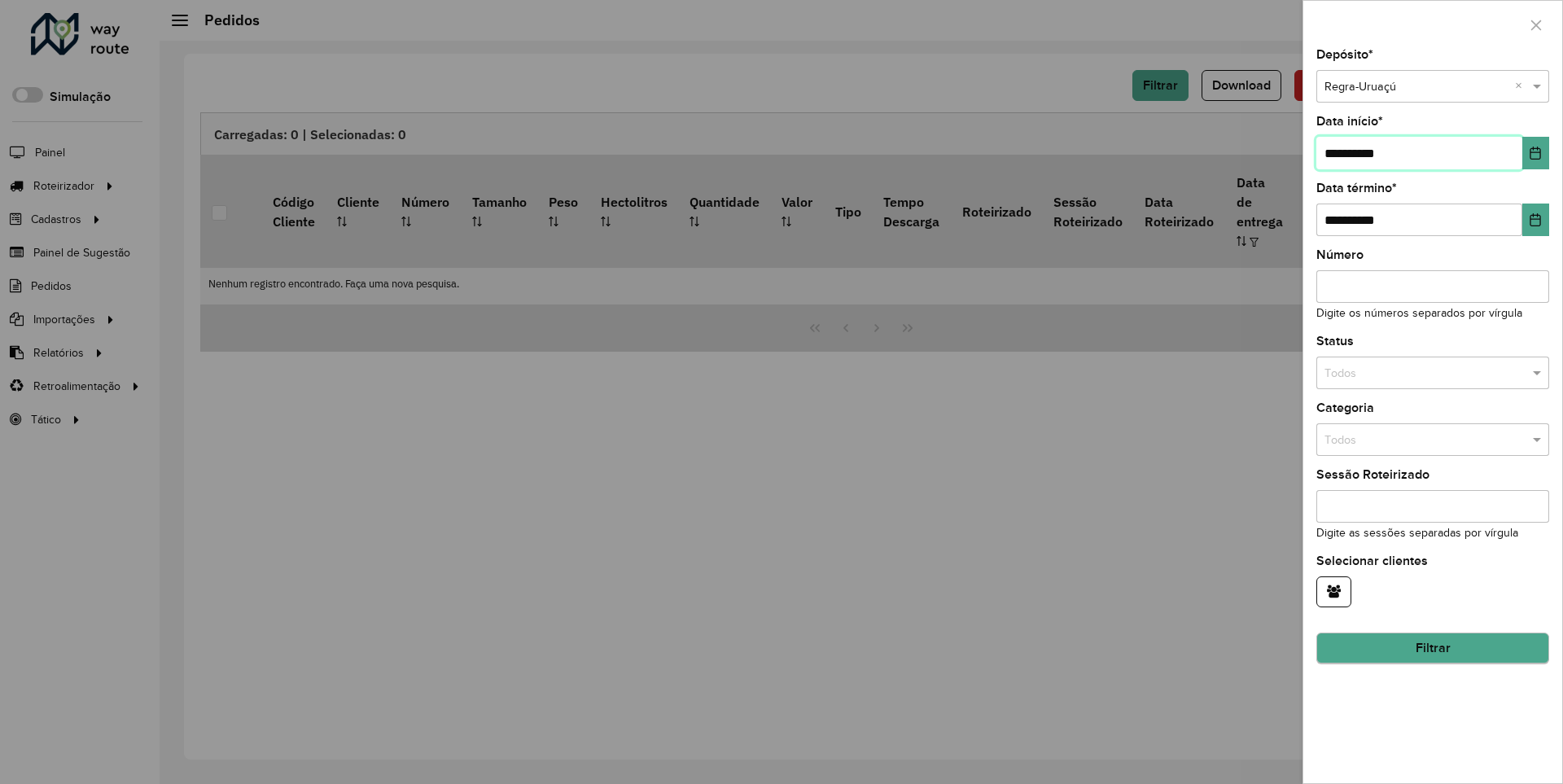
type input "**********"
click at [1432, 647] on button "Filtrar" at bounding box center [1433, 647] width 233 height 31
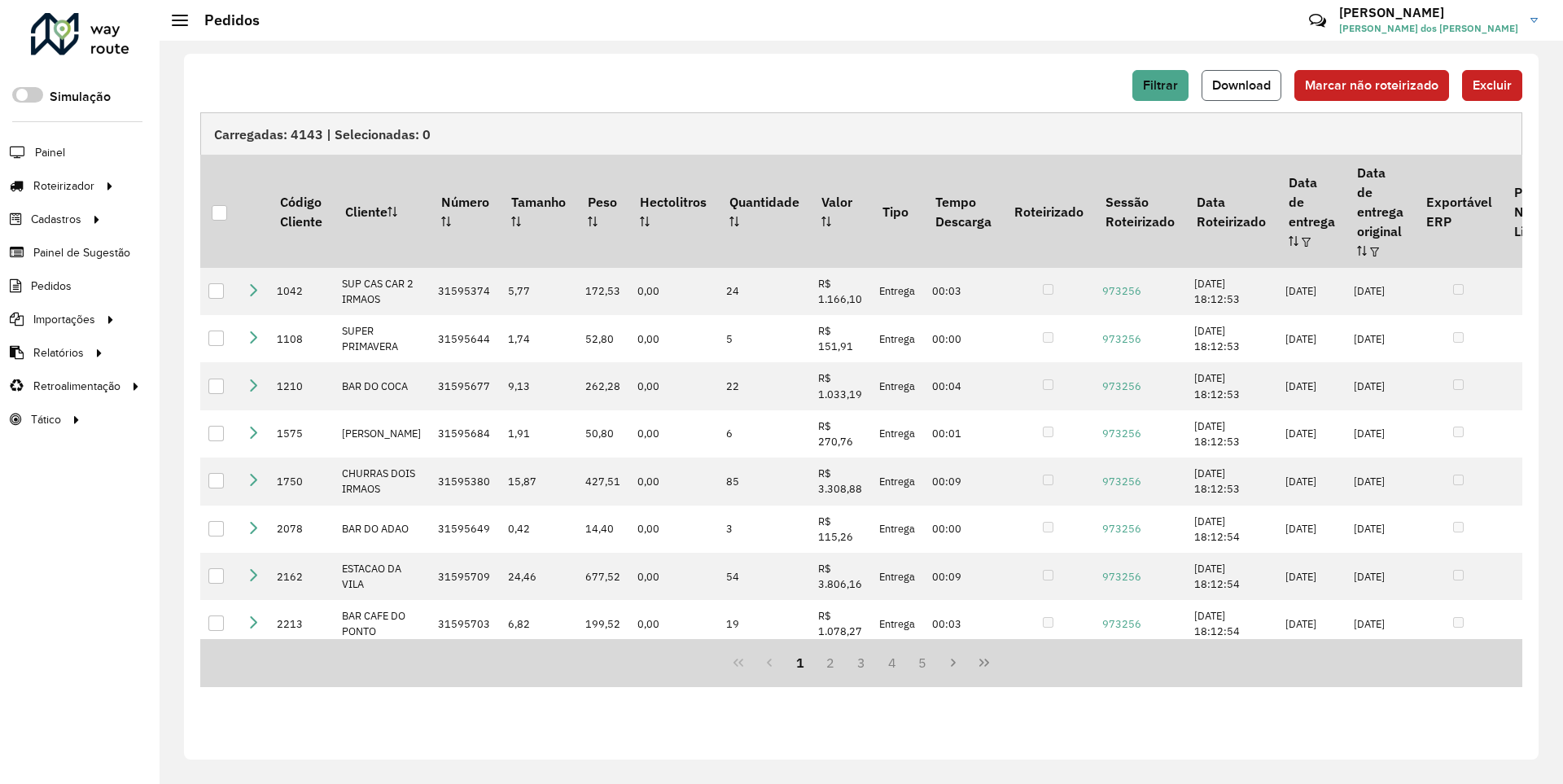
click at [1243, 85] on span "Download" at bounding box center [1242, 85] width 59 height 13
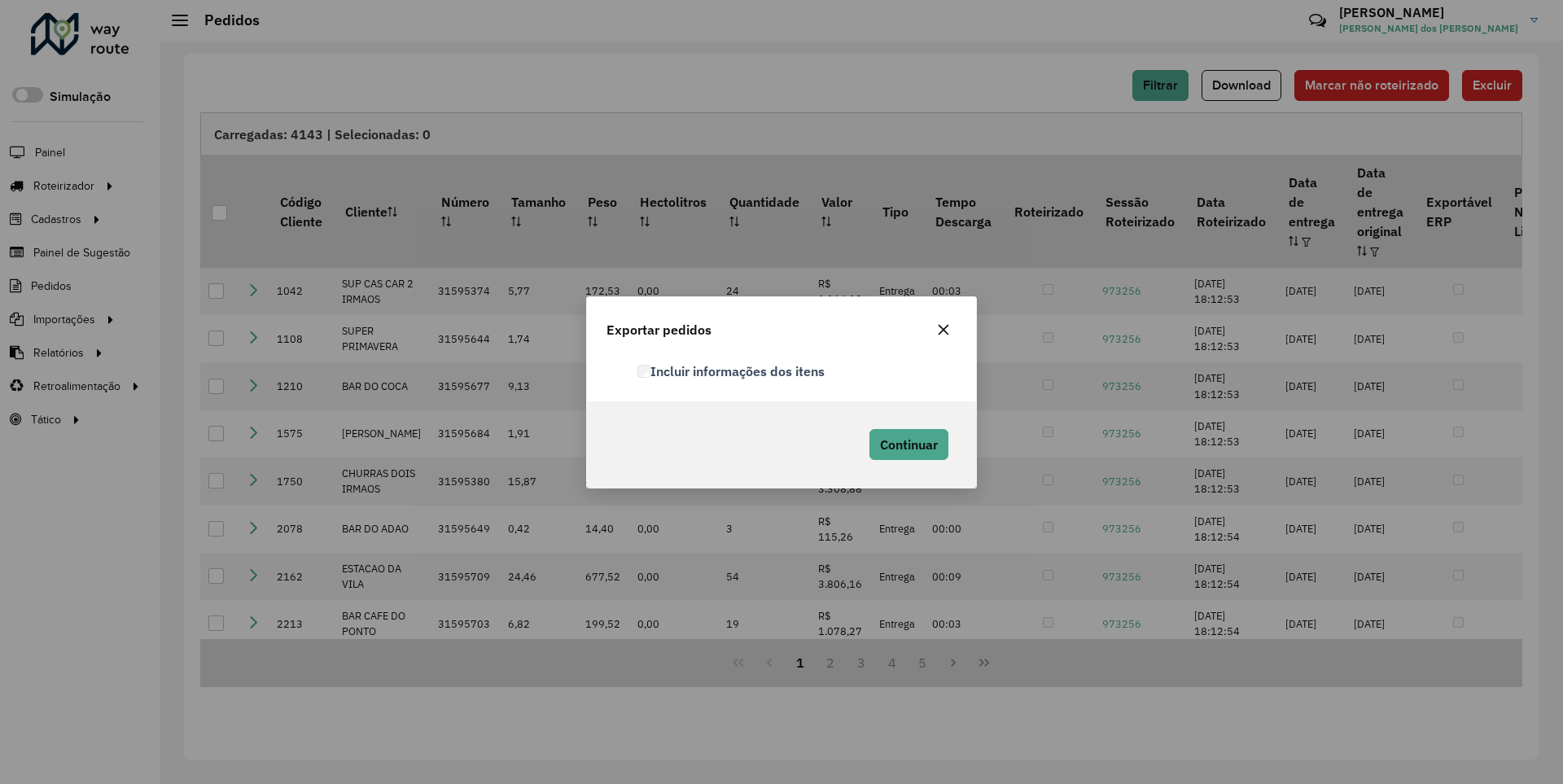
click at [732, 370] on label "Incluir informações dos itens" at bounding box center [730, 371] width 188 height 19
click at [907, 443] on span "Continuar" at bounding box center [910, 443] width 58 height 16
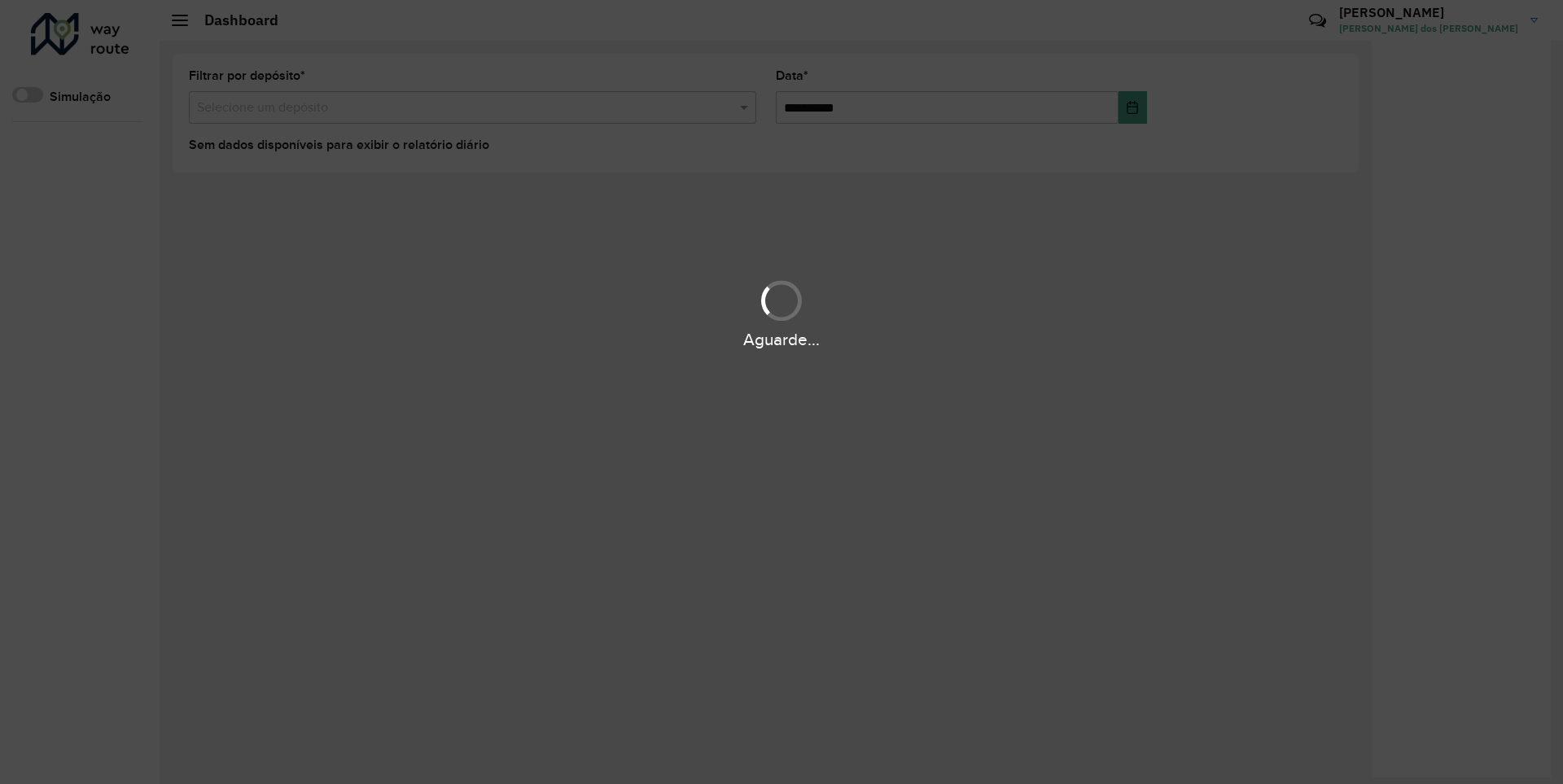
click at [57, 351] on div "Aguarde..." at bounding box center [782, 340] width 1563 height 25
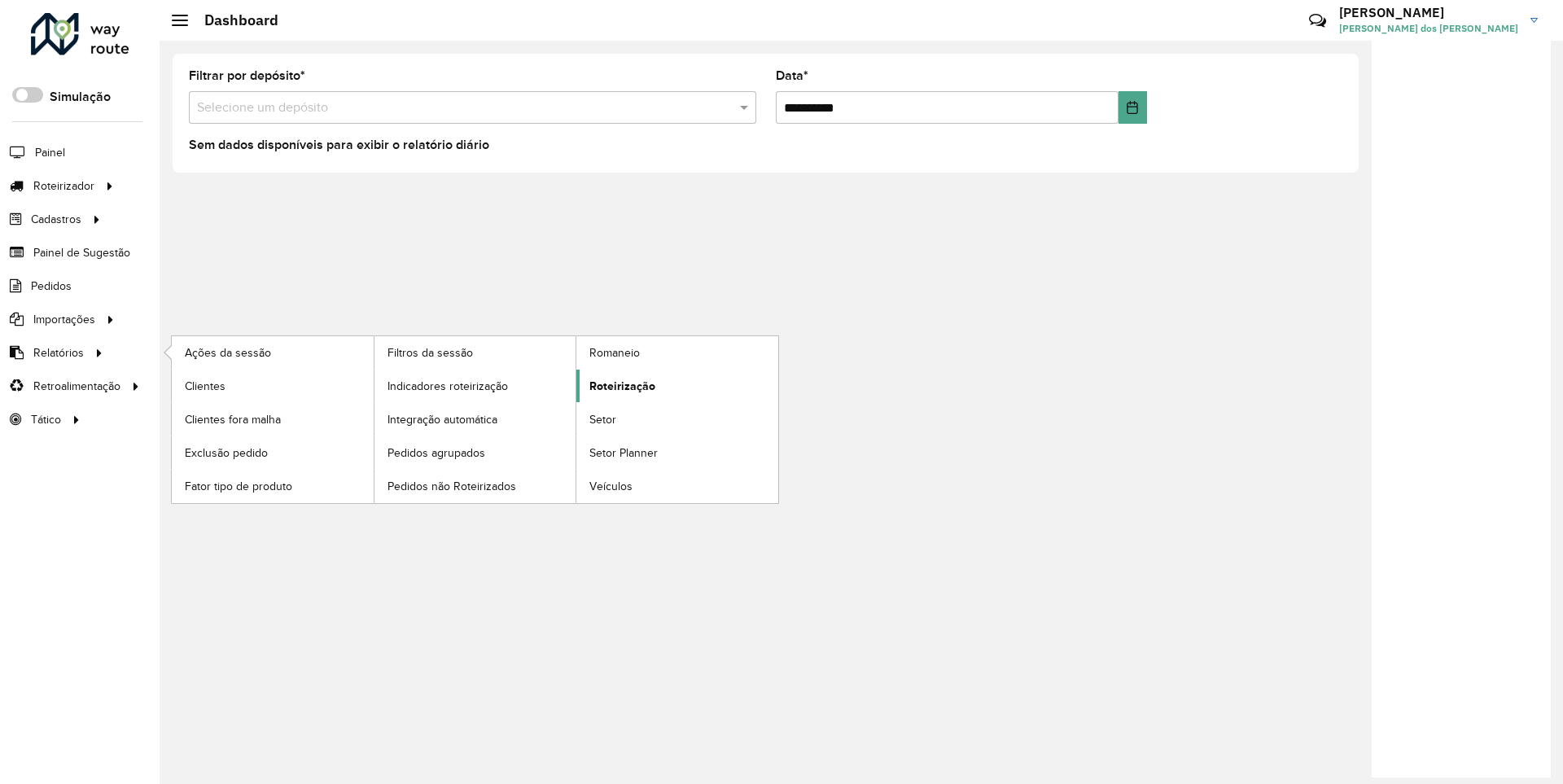
click at [620, 385] on span "Roteirização" at bounding box center [623, 387] width 66 height 17
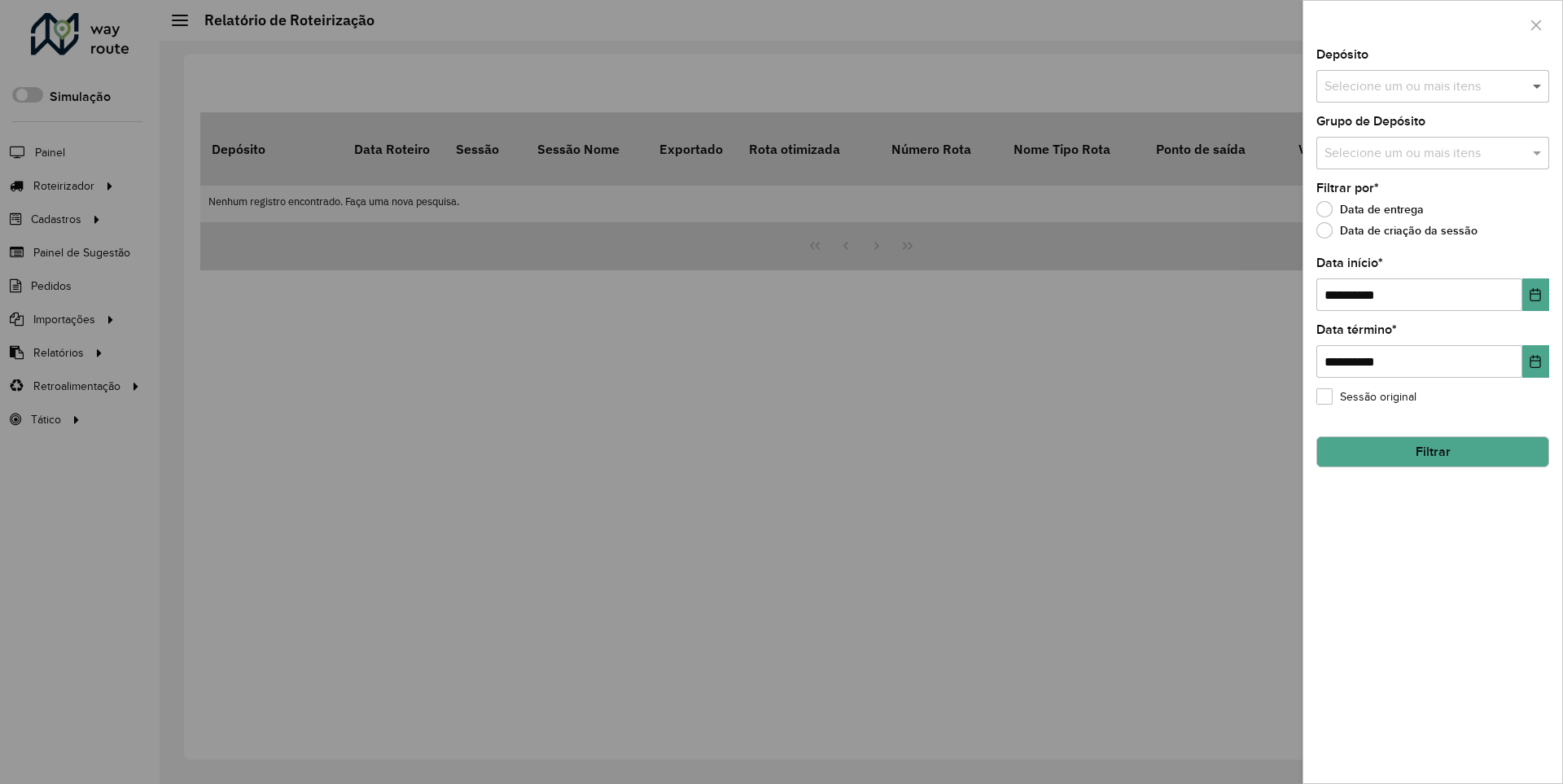
click at [1538, 86] on span at bounding box center [1539, 87] width 20 height 19
click at [1535, 293] on icon "Choose Date" at bounding box center [1536, 295] width 11 height 13
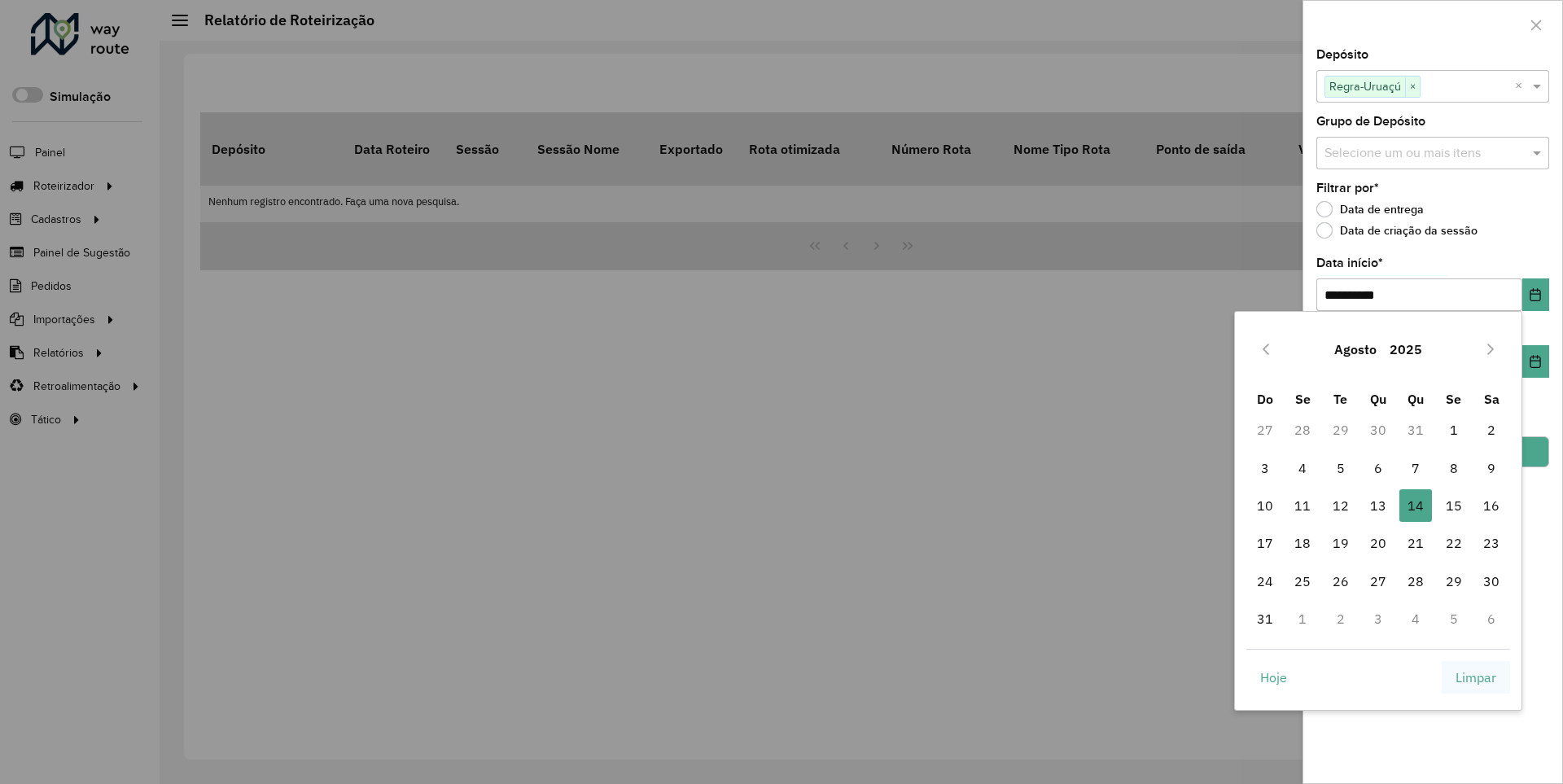
click at [1476, 676] on span "Limpar" at bounding box center [1476, 677] width 40 height 19
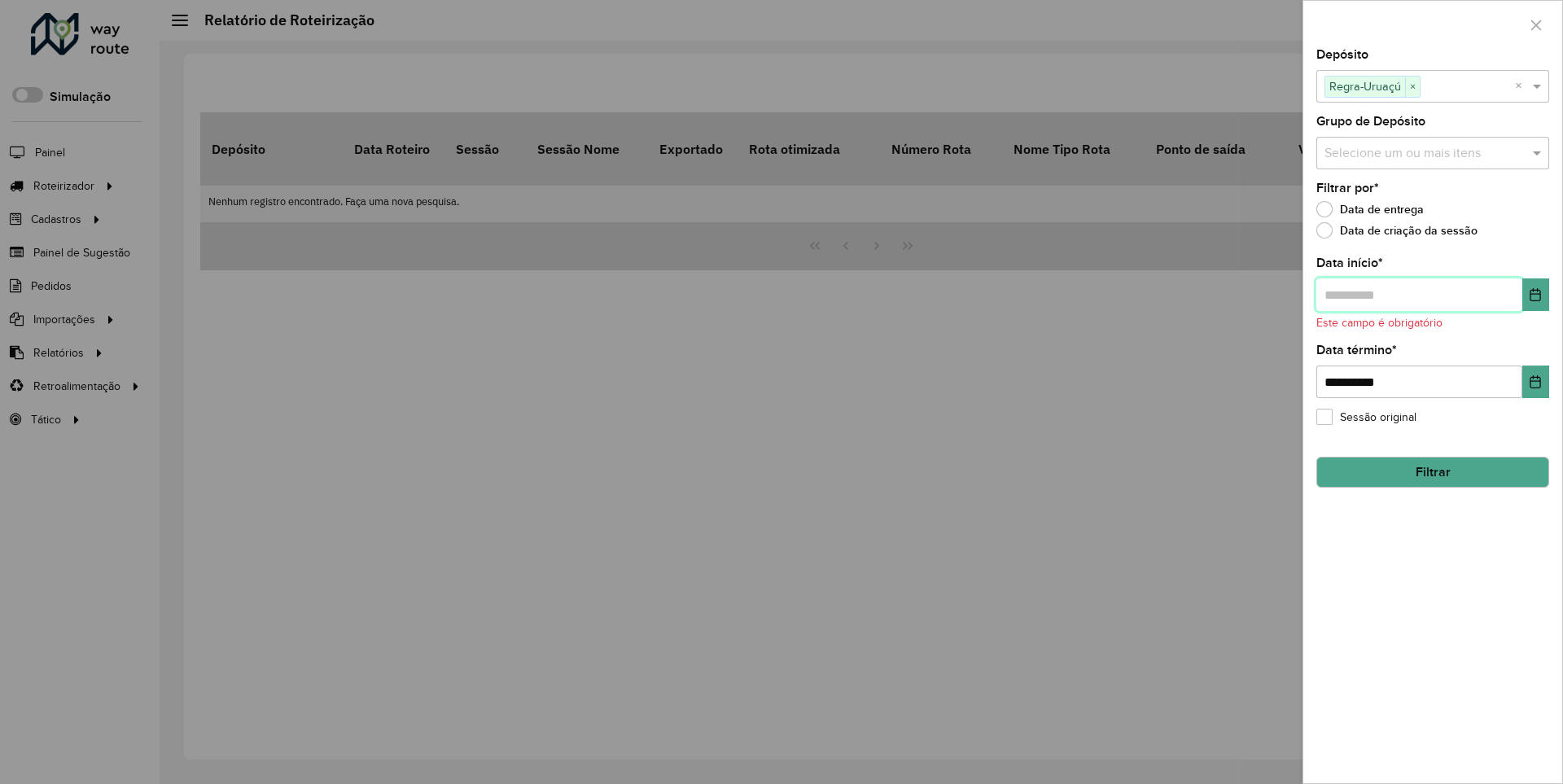
click at [1419, 293] on input "text" at bounding box center [1420, 294] width 206 height 33
type input "**********"
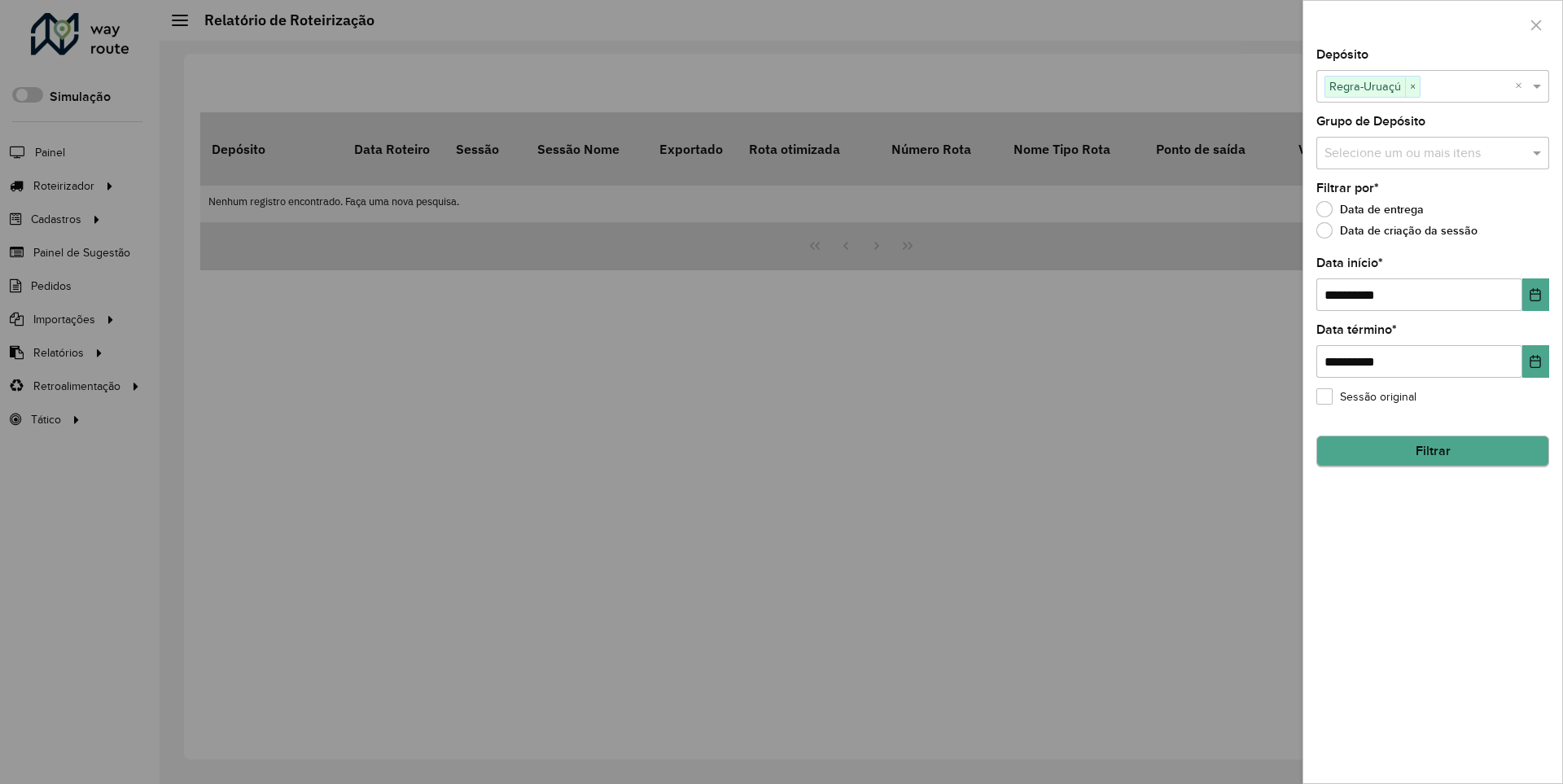
click at [1432, 451] on button "Filtrar" at bounding box center [1433, 451] width 233 height 31
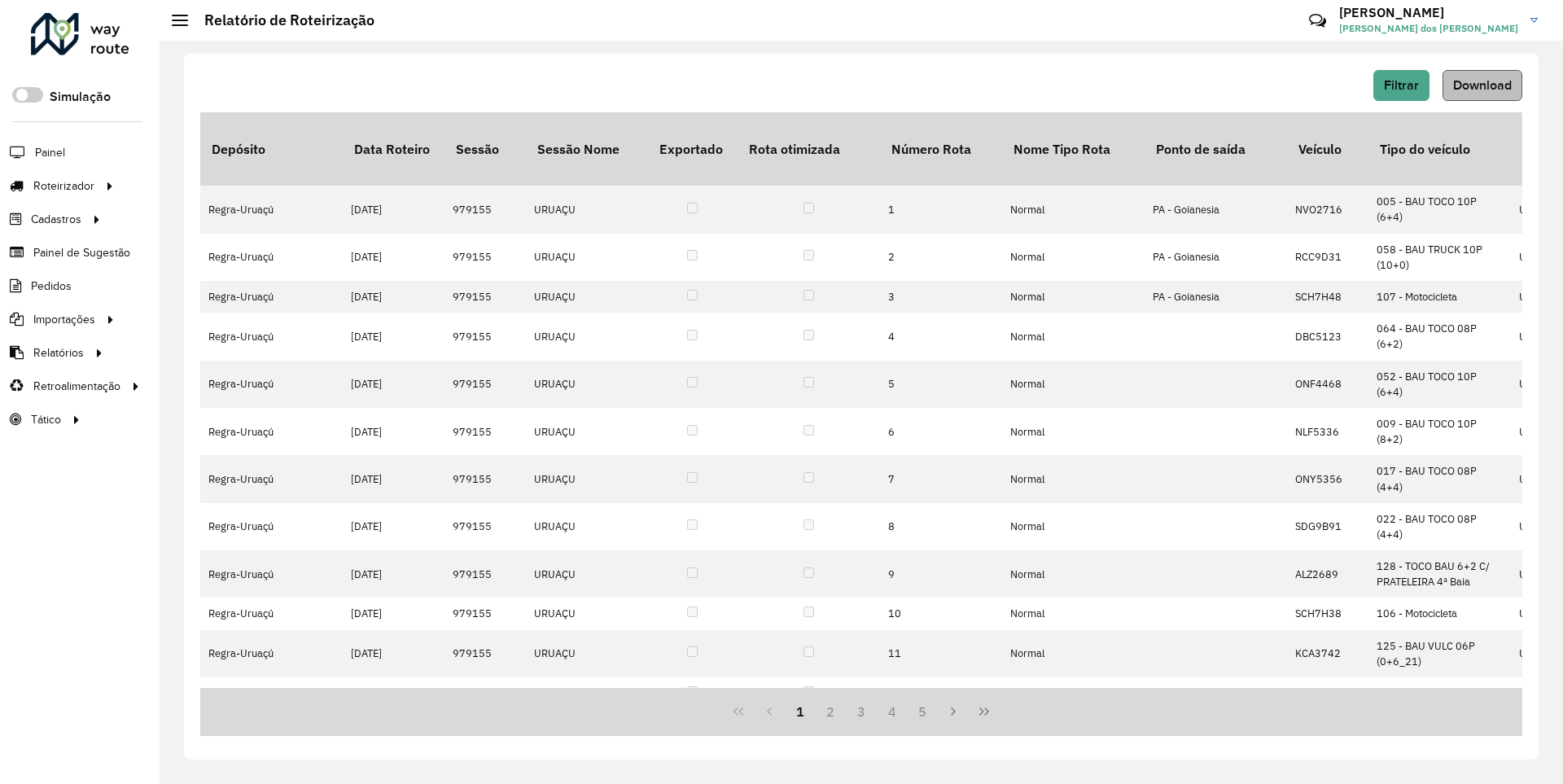
click at [1481, 85] on span "Download" at bounding box center [1482, 85] width 59 height 13
